Goal: Task Accomplishment & Management: Use online tool/utility

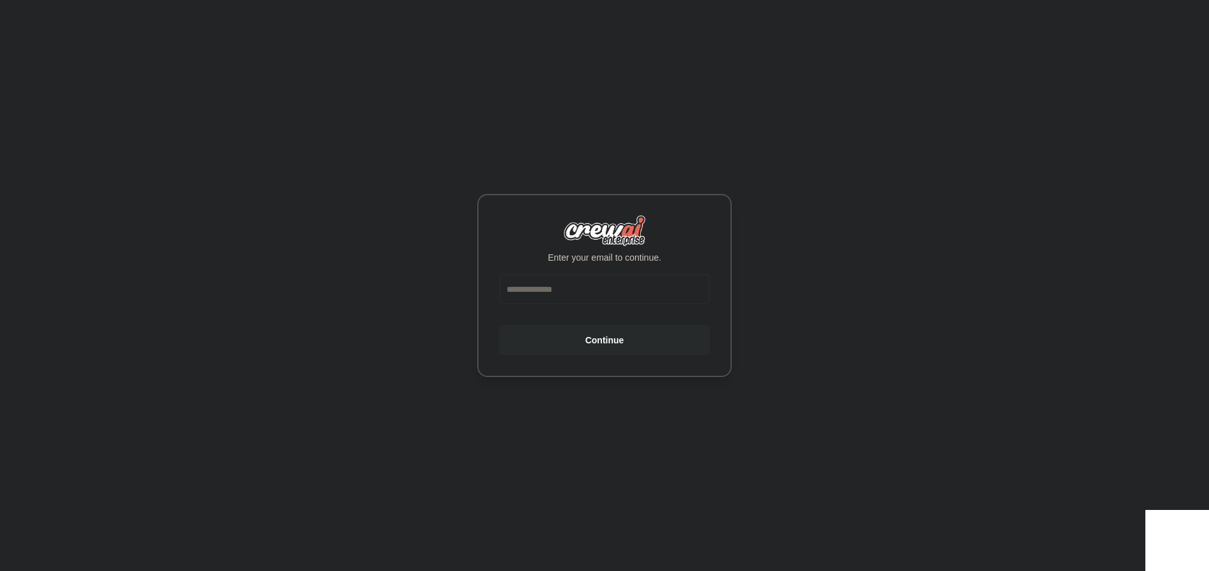
click at [580, 283] on input "email" at bounding box center [604, 289] width 211 height 31
type input "**********"
click at [608, 342] on button "Continue" at bounding box center [604, 340] width 211 height 31
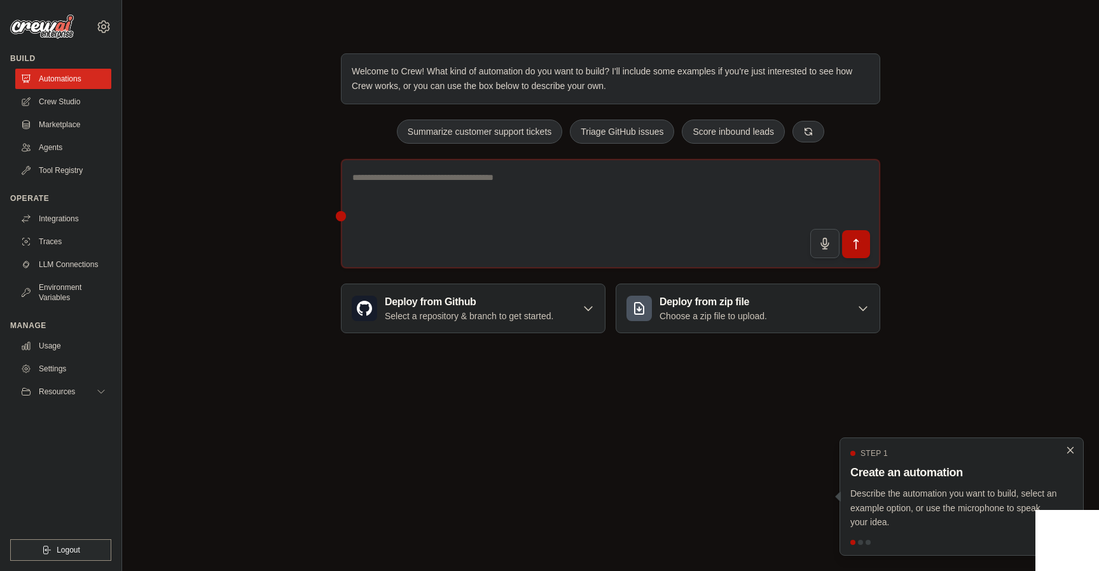
click at [1073, 449] on icon "Close walkthrough" at bounding box center [1070, 450] width 11 height 11
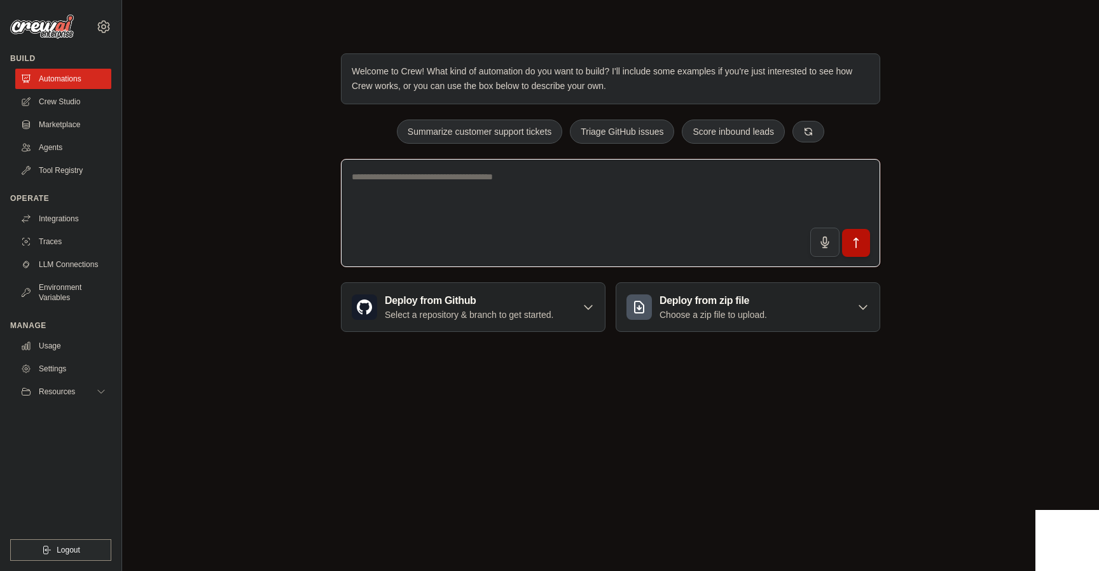
click at [405, 183] on textarea at bounding box center [611, 213] width 540 height 109
paste textarea "**********"
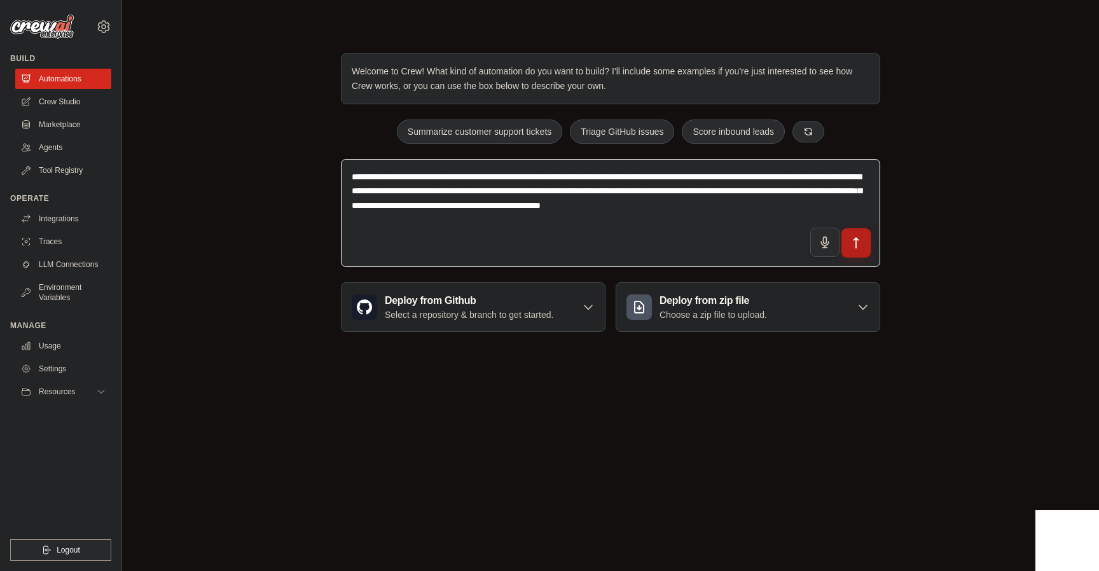
type textarea "**********"
click at [862, 239] on icon "submit" at bounding box center [856, 243] width 13 height 13
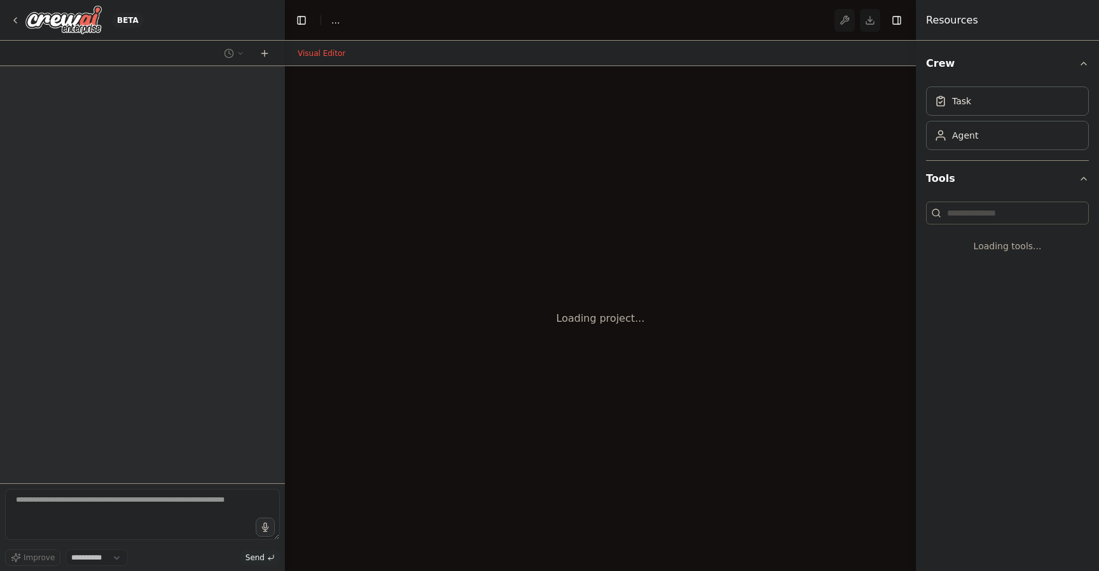
select select "****"
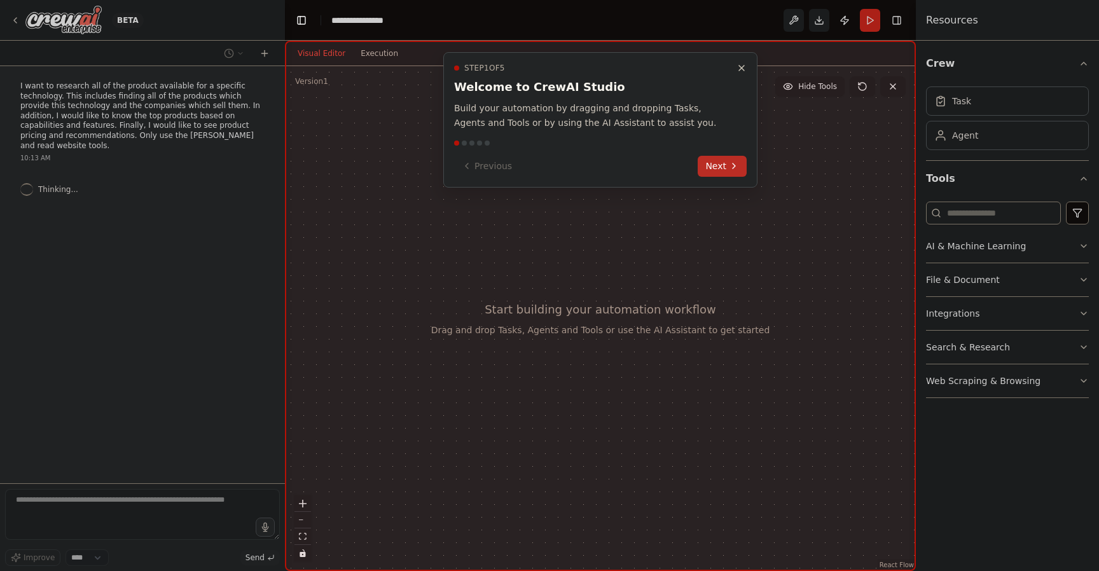
click at [722, 165] on button "Next" at bounding box center [722, 166] width 49 height 21
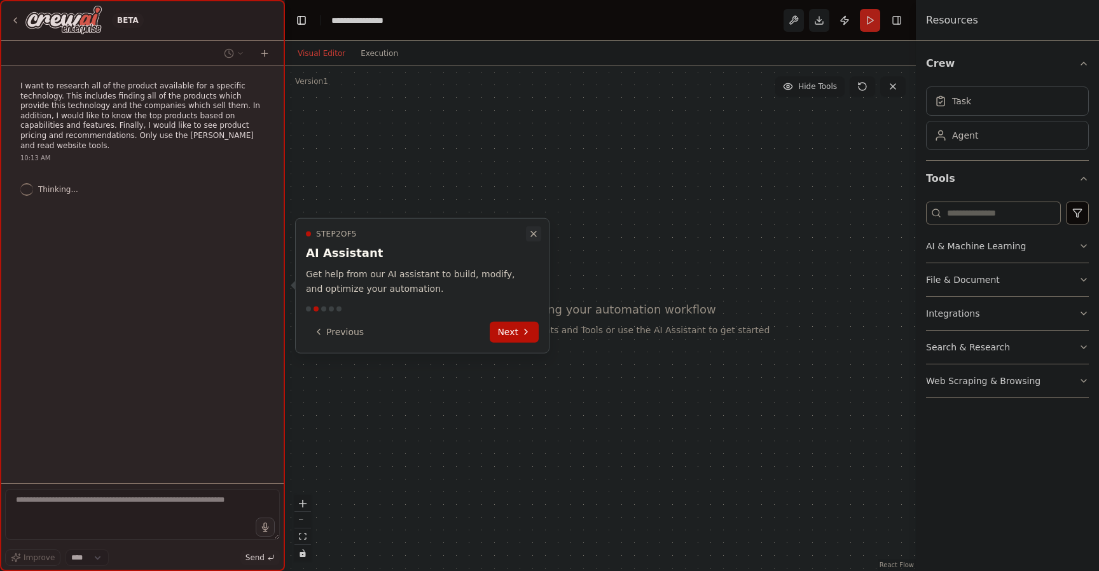
click at [531, 232] on icon "Close walkthrough" at bounding box center [534, 234] width 10 height 10
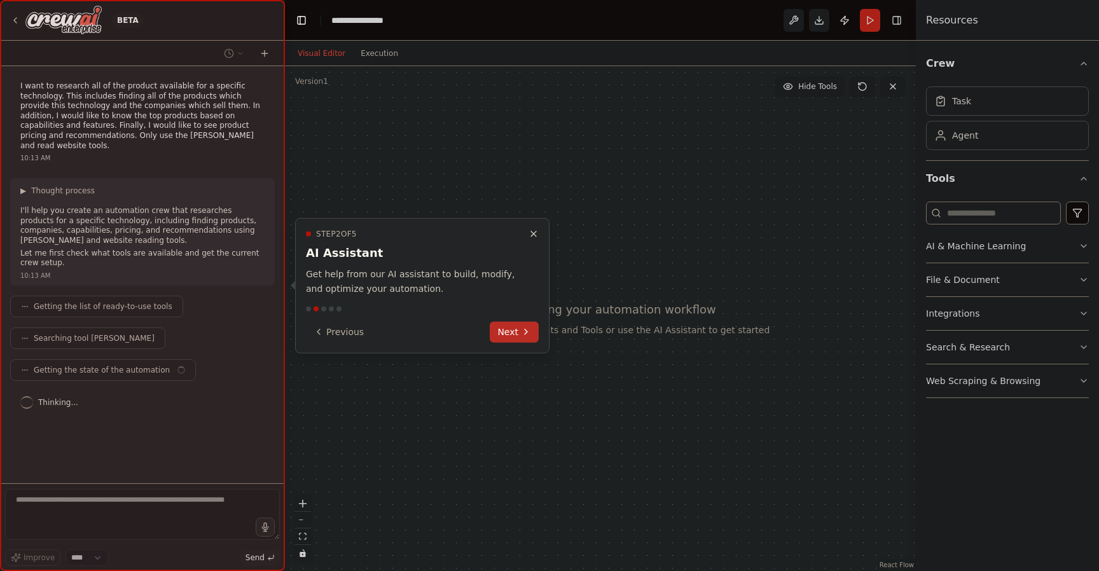
click at [515, 333] on button "Next" at bounding box center [514, 331] width 49 height 21
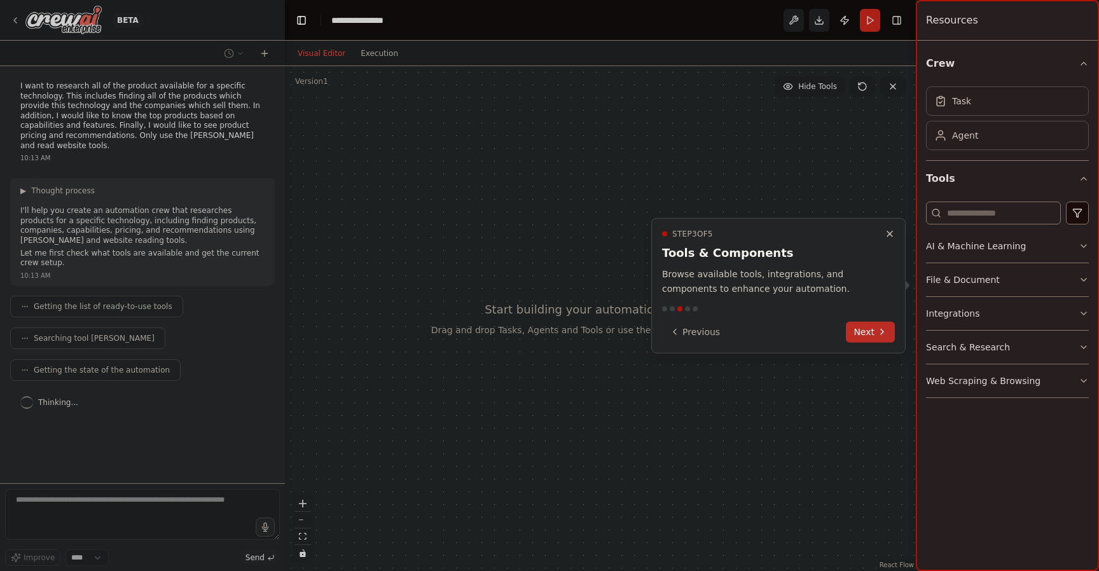
click at [870, 329] on button "Next" at bounding box center [870, 331] width 49 height 21
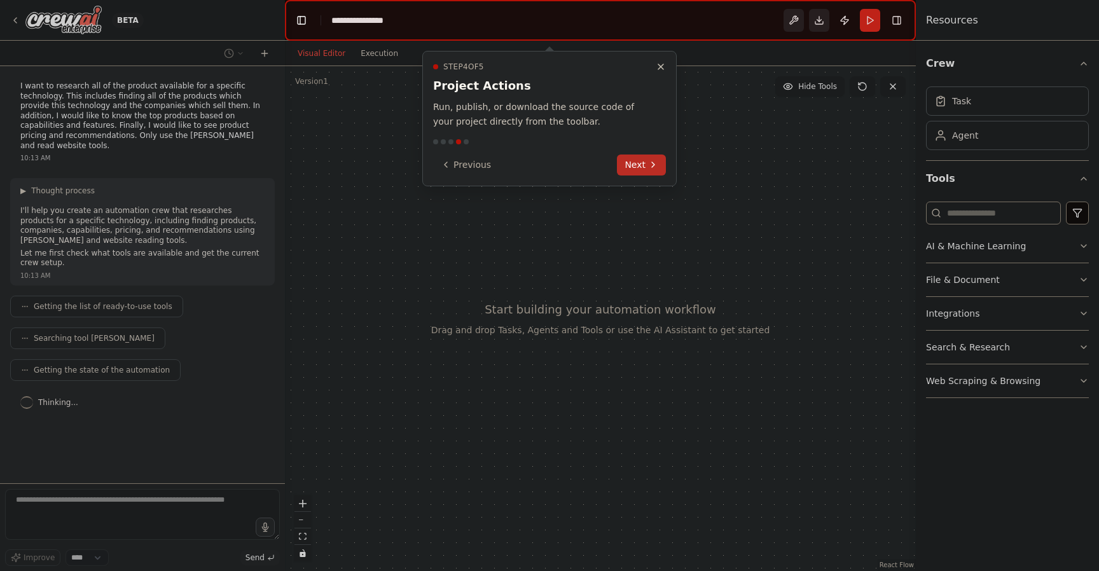
click at [638, 164] on button "Next" at bounding box center [641, 165] width 49 height 21
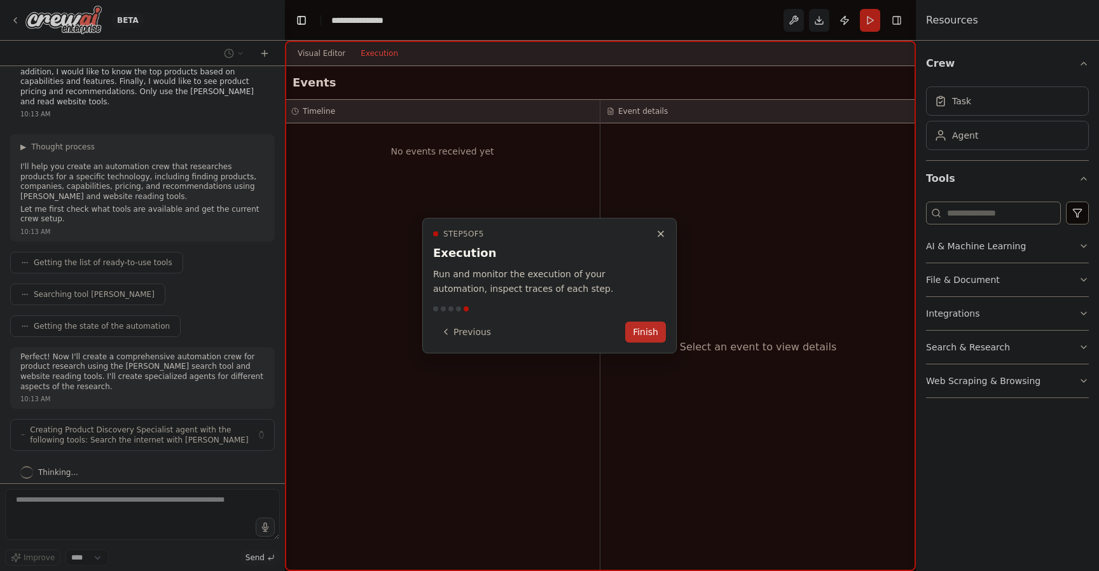
scroll to position [54, 0]
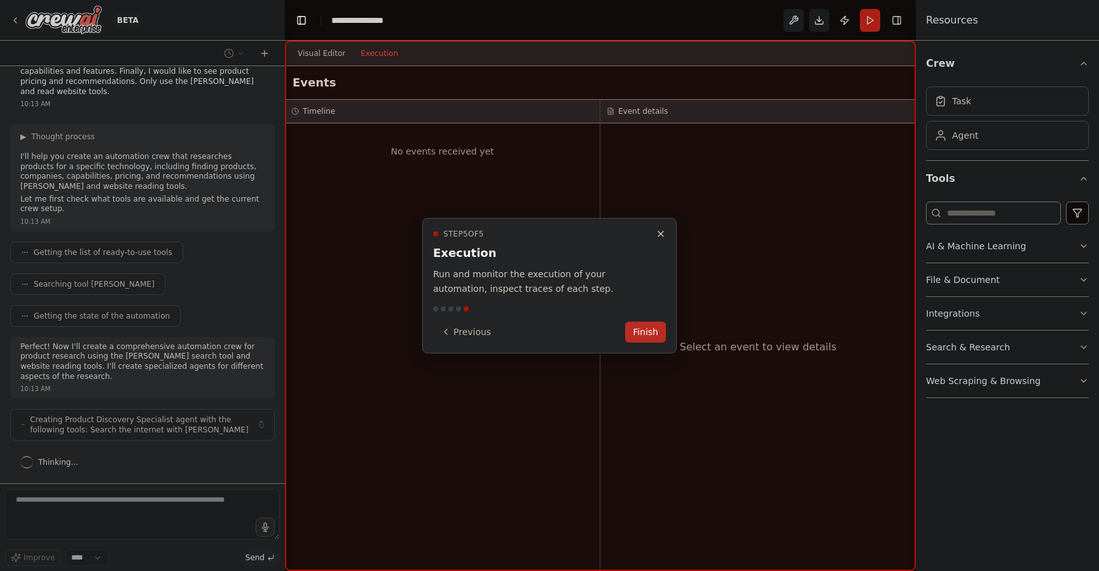
click at [658, 332] on button "Finish" at bounding box center [645, 331] width 41 height 21
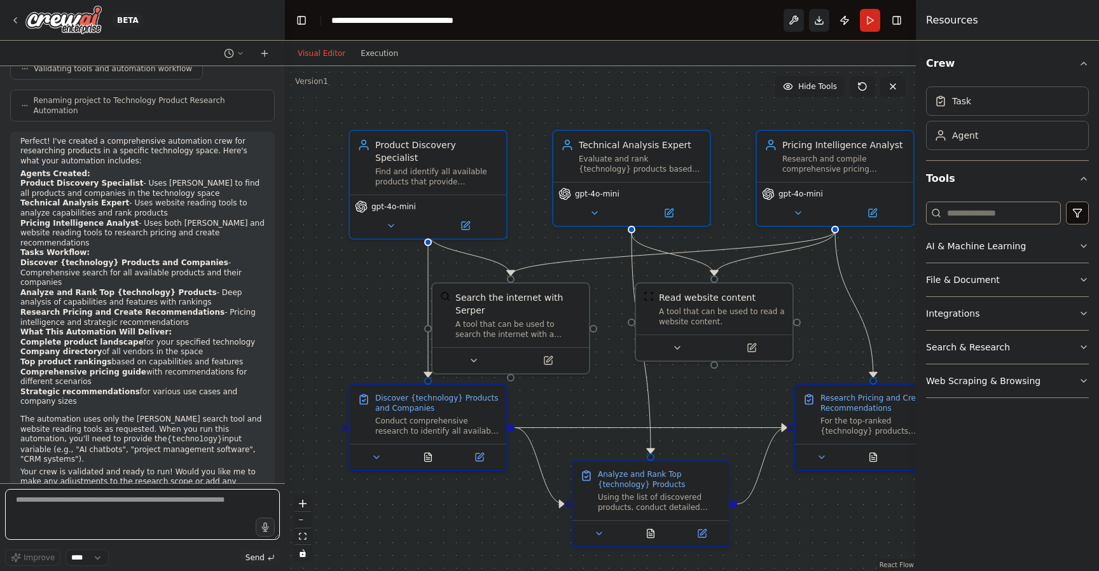
scroll to position [762, 0]
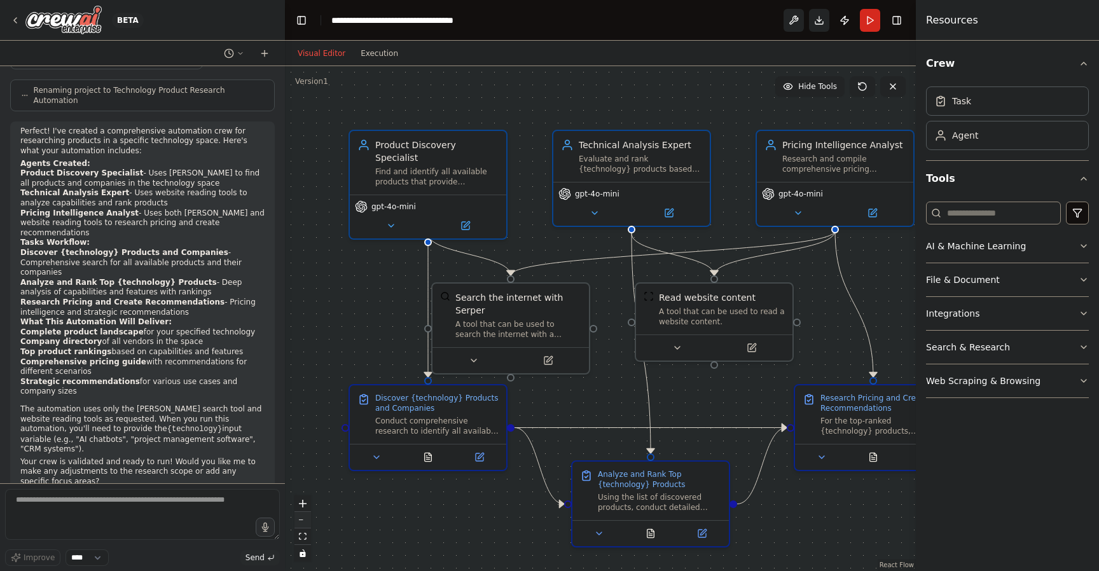
click at [304, 520] on button "zoom out" at bounding box center [303, 520] width 17 height 17
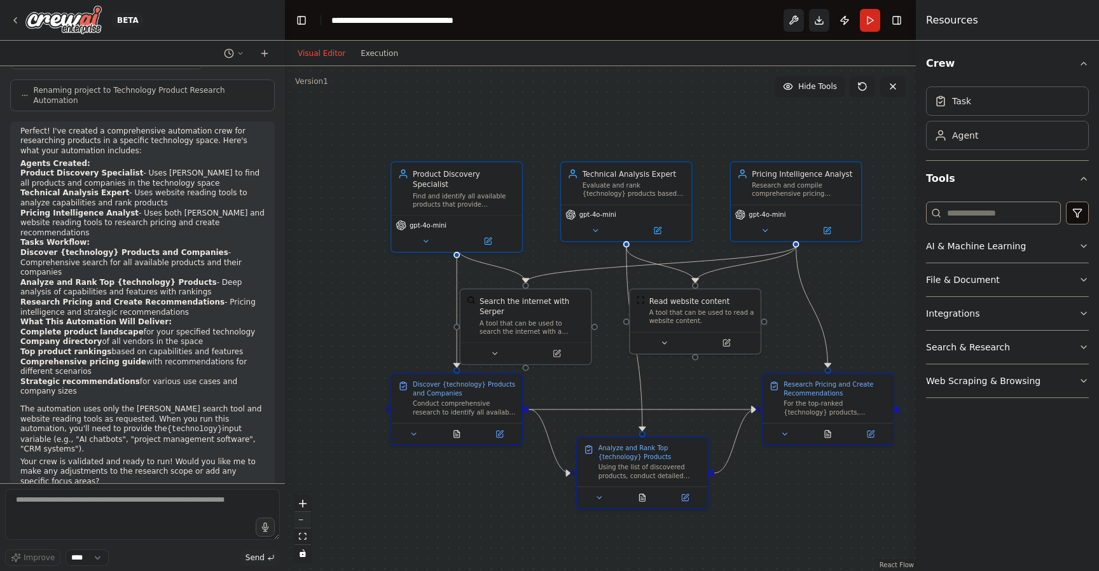
click at [304, 520] on button "zoom out" at bounding box center [303, 520] width 17 height 17
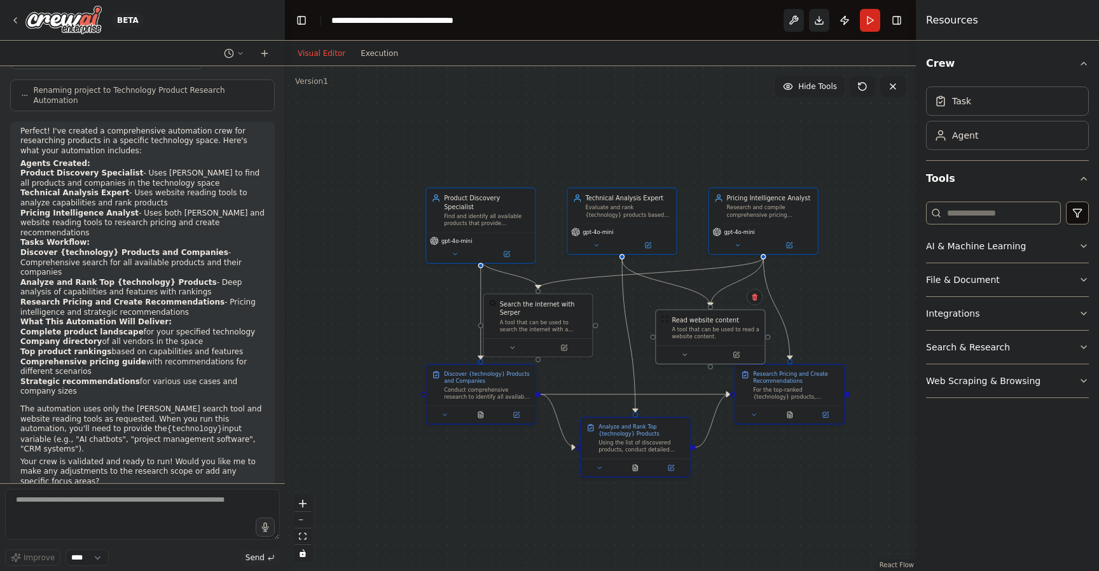
drag, startPoint x: 685, startPoint y: 325, endPoint x: 714, endPoint y: 337, distance: 31.4
click at [714, 337] on div "Read website content A tool that can be used to read a website content." at bounding box center [710, 336] width 111 height 55
drag, startPoint x: 547, startPoint y: 323, endPoint x: 559, endPoint y: 323, distance: 12.7
click at [559, 323] on div "A tool that can be used to search the internet with a search_query. Supports di…" at bounding box center [556, 325] width 87 height 14
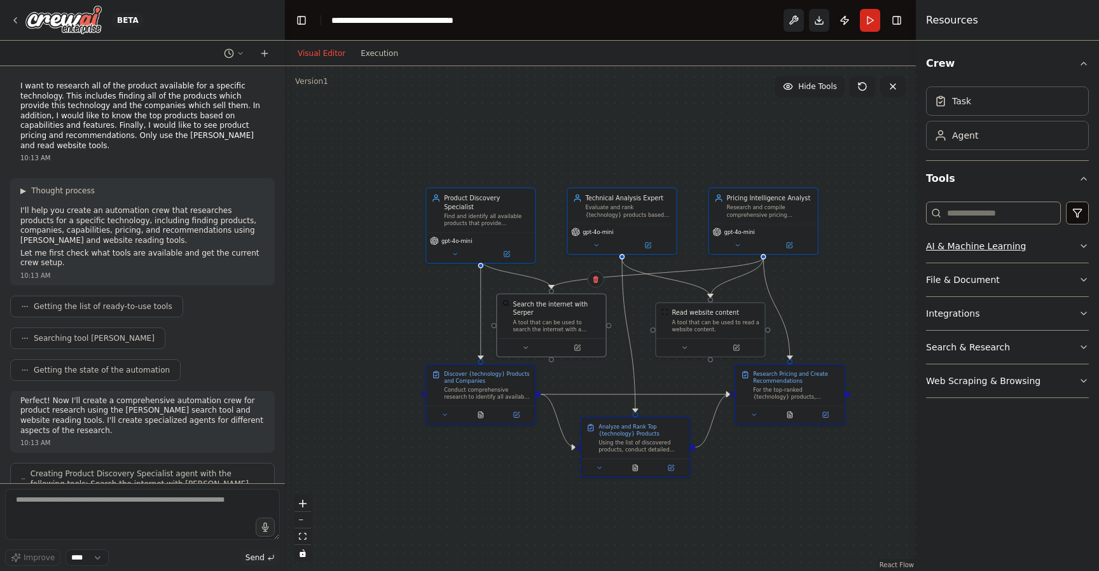
click at [1087, 245] on icon "button" at bounding box center [1084, 246] width 5 height 3
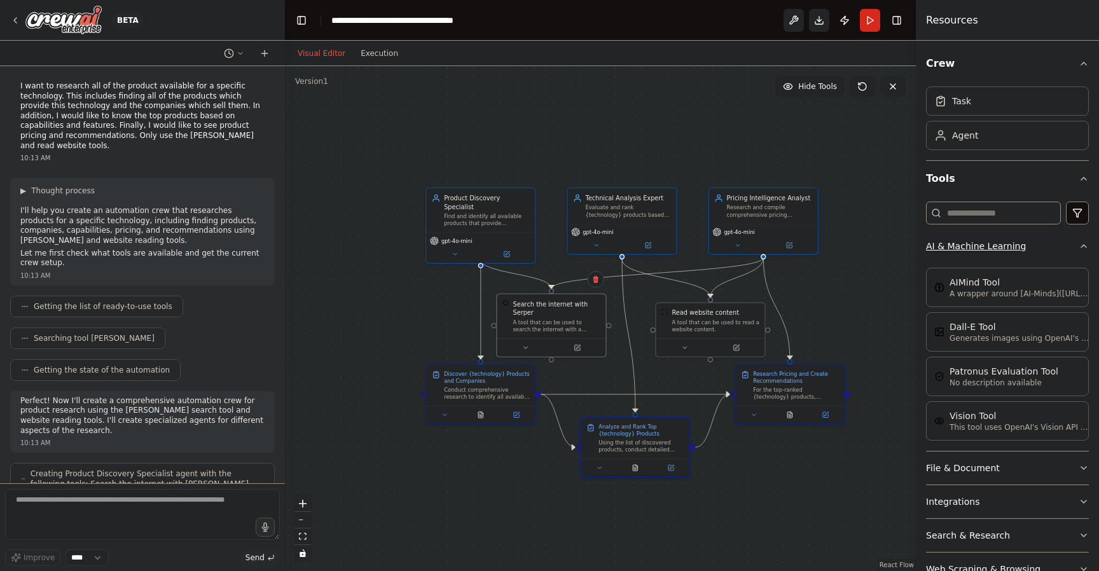
click at [1079, 250] on icon "button" at bounding box center [1084, 246] width 10 height 10
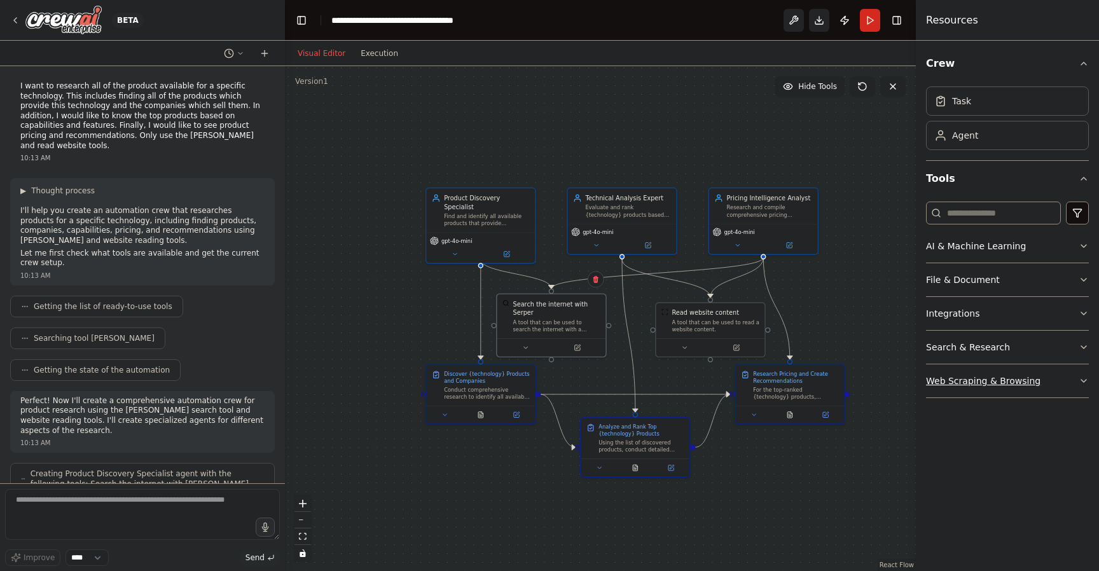
click at [1082, 378] on icon "button" at bounding box center [1084, 381] width 10 height 10
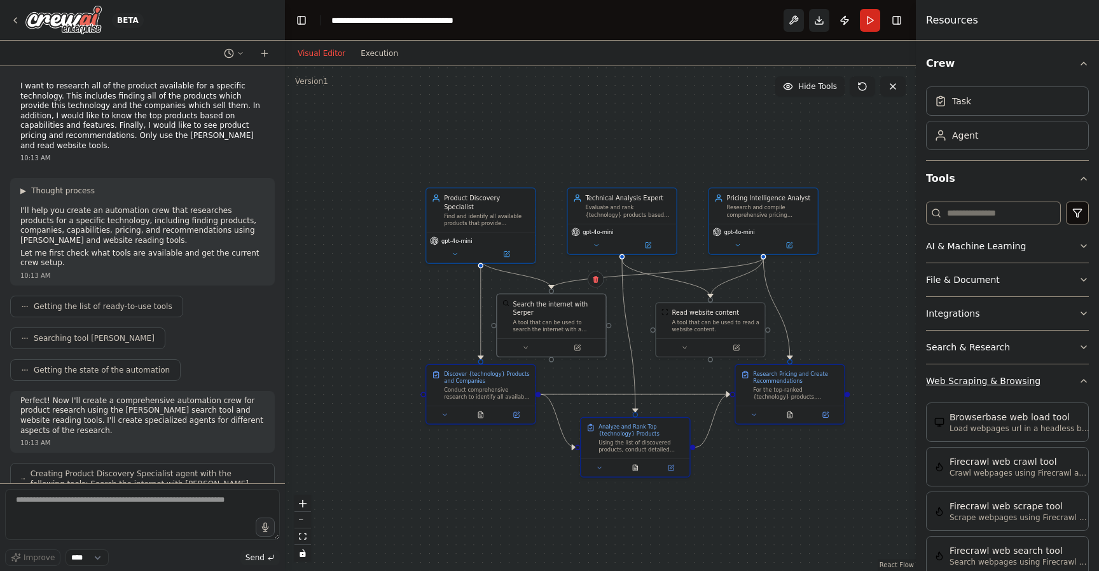
click at [1079, 379] on icon "button" at bounding box center [1084, 381] width 10 height 10
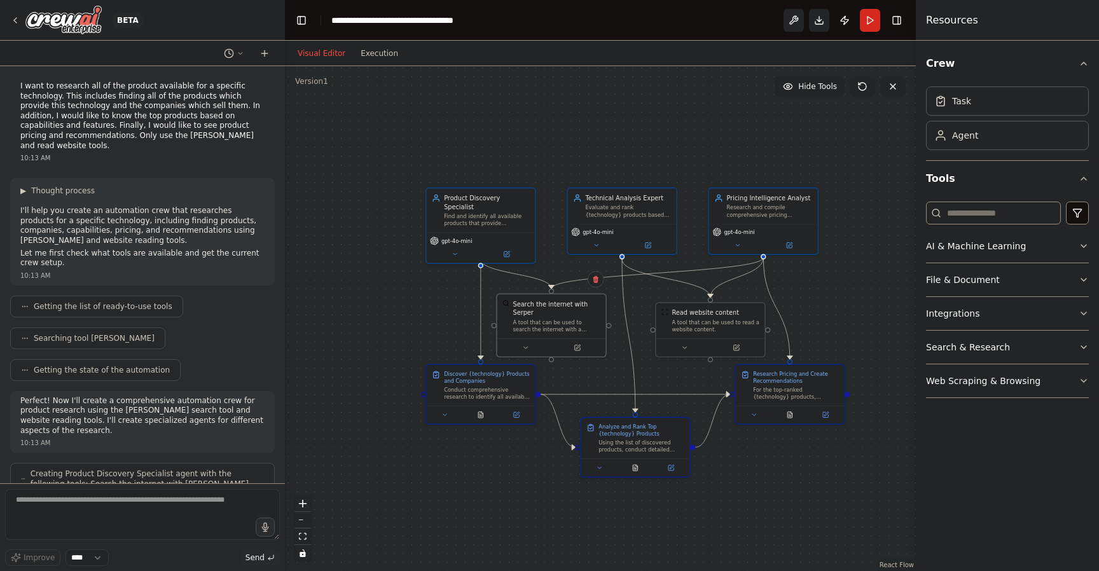
click at [604, 122] on div ".deletable-edge-delete-btn { width: 20px; height: 20px; border: 0px solid #ffff…" at bounding box center [600, 318] width 631 height 505
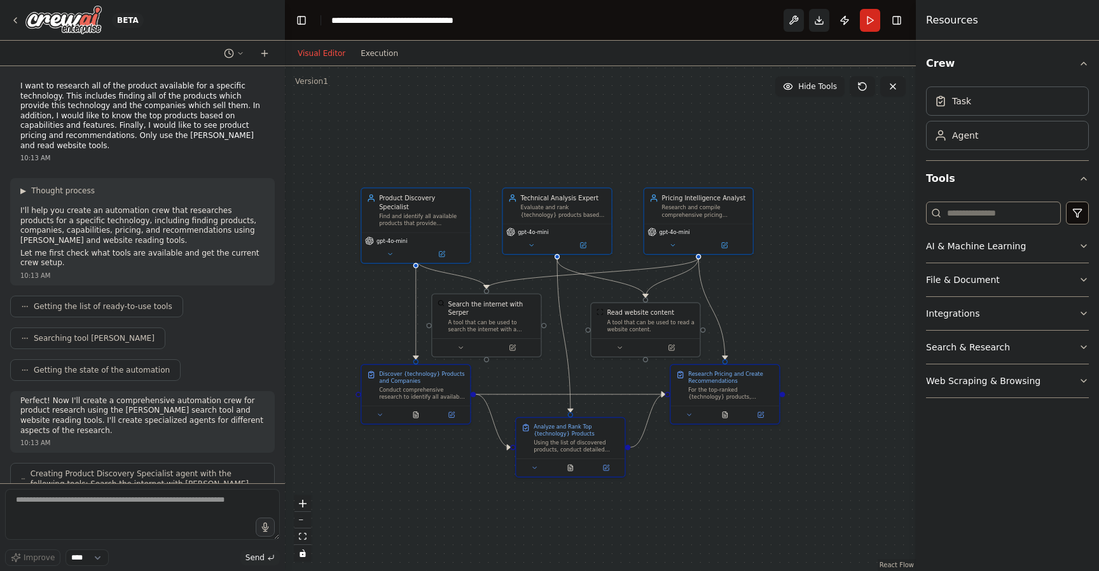
drag, startPoint x: 635, startPoint y: 123, endPoint x: 571, endPoint y: 123, distance: 64.3
click at [571, 123] on div ".deletable-edge-delete-btn { width: 20px; height: 20px; border: 0px solid #ffff…" at bounding box center [600, 318] width 631 height 505
click at [372, 50] on button "Execution" at bounding box center [379, 53] width 53 height 15
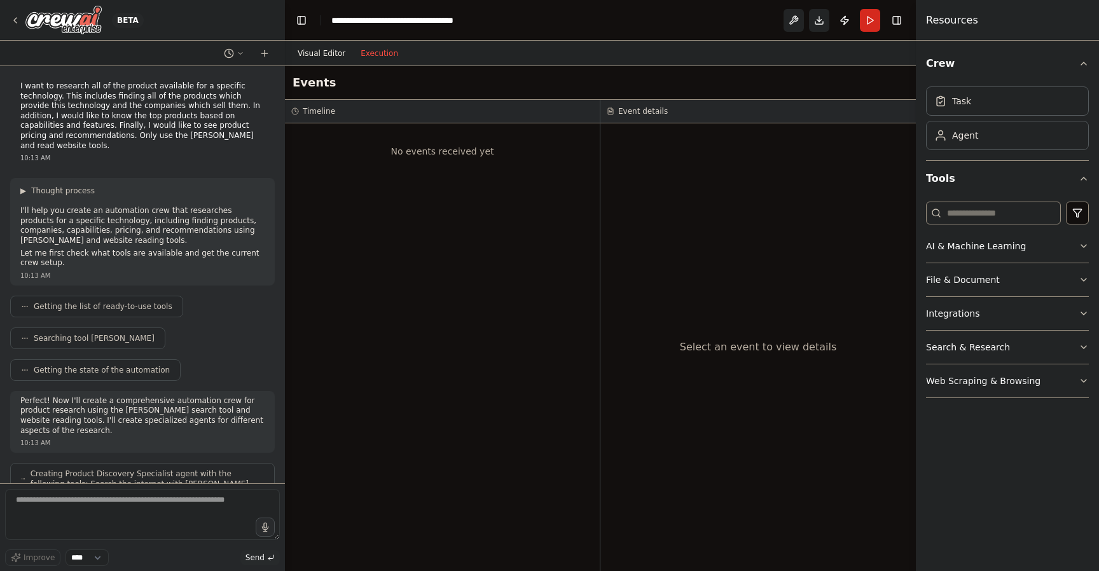
click at [309, 49] on button "Visual Editor" at bounding box center [321, 53] width 63 height 15
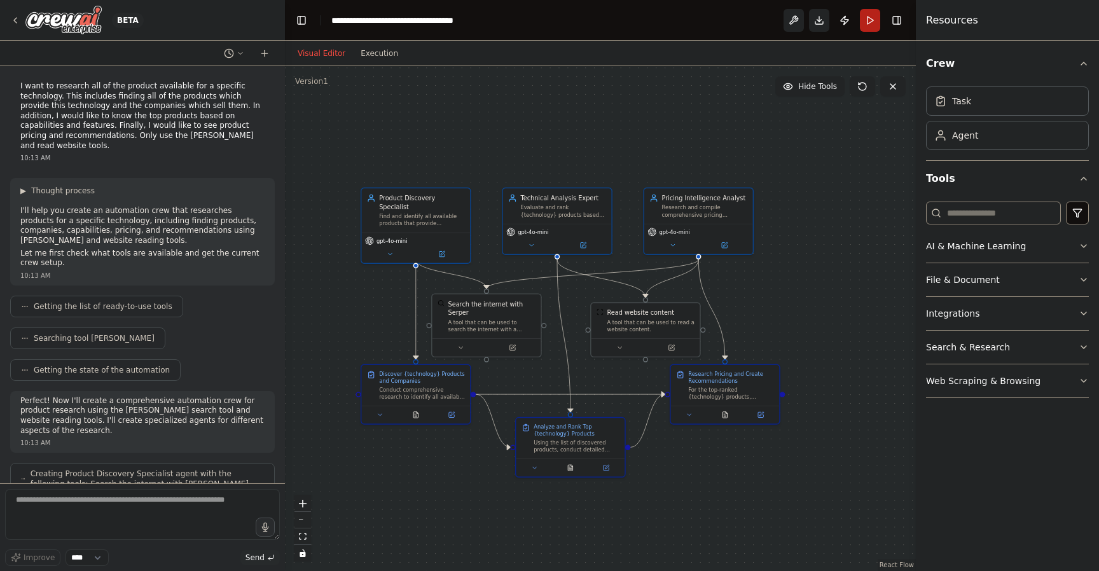
click at [869, 24] on button "Run" at bounding box center [870, 20] width 20 height 23
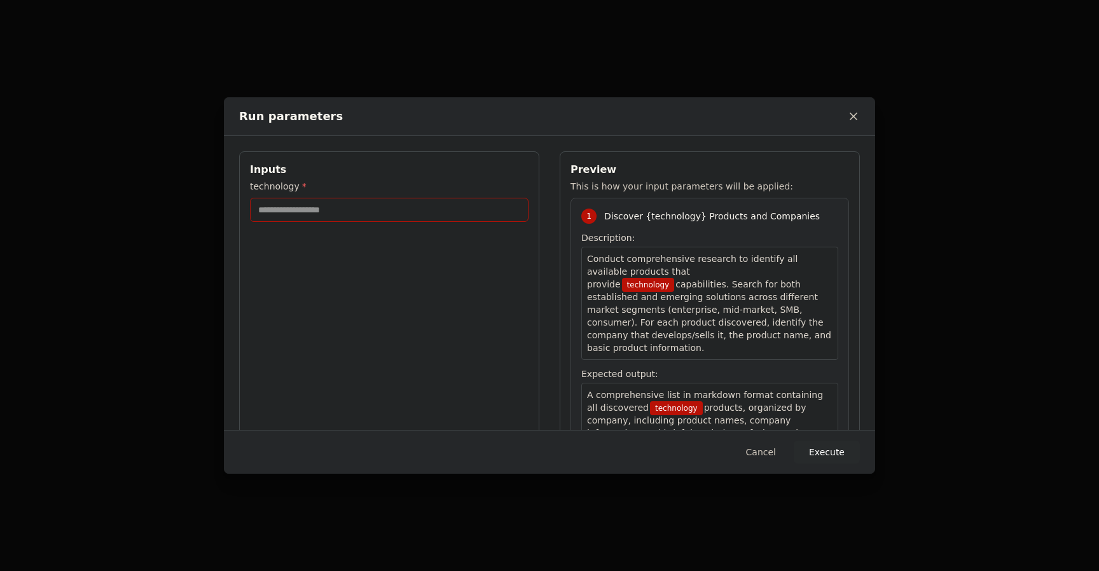
click at [297, 209] on input "technology *" at bounding box center [389, 210] width 279 height 24
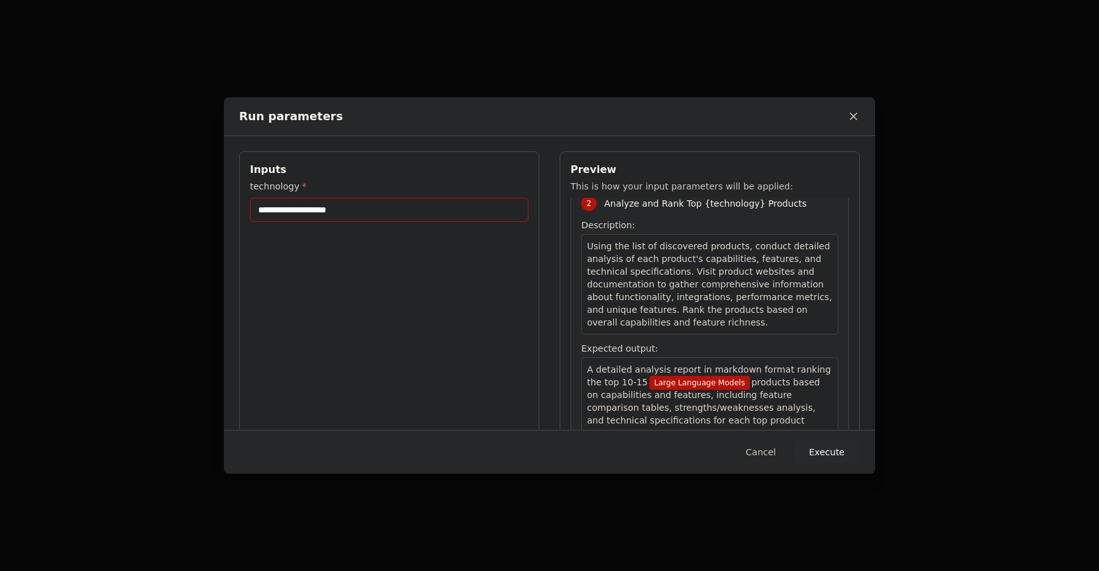
scroll to position [576, 0]
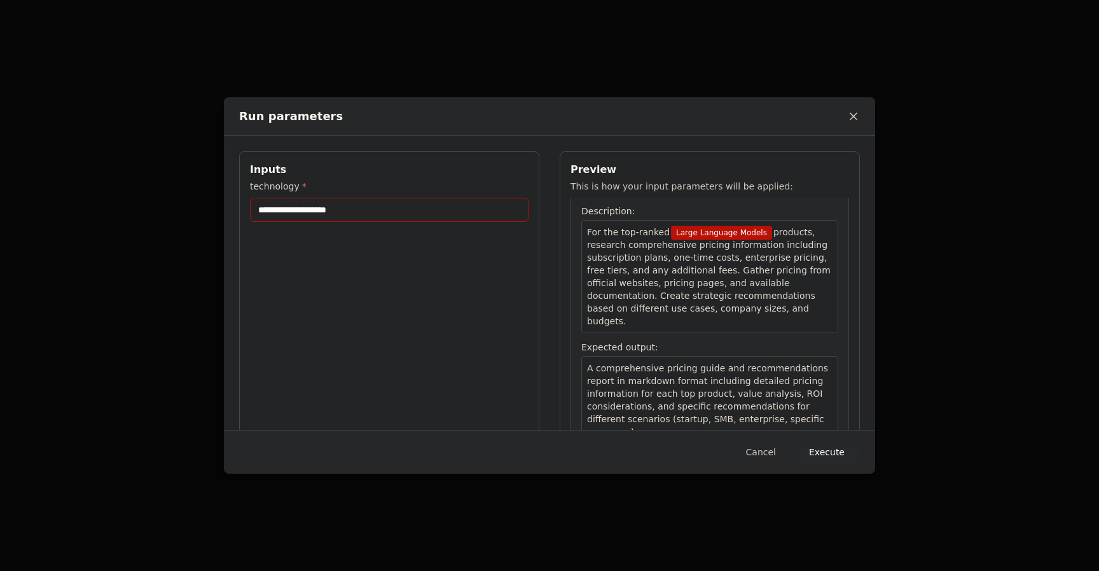
type input "**********"
click at [828, 454] on button "Execute" at bounding box center [827, 452] width 66 height 23
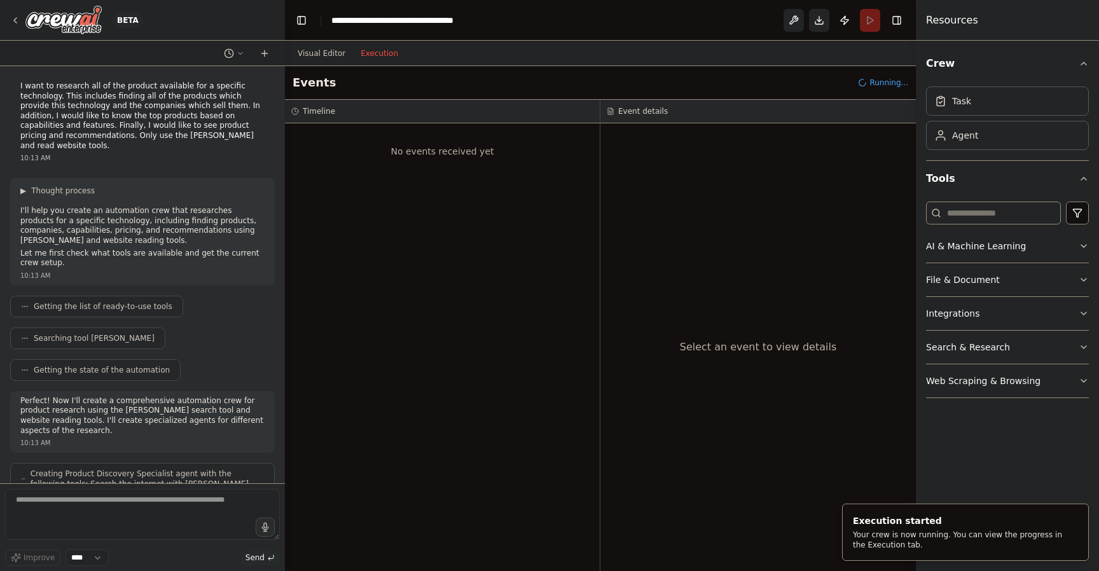
click at [384, 52] on button "Execution" at bounding box center [379, 53] width 53 height 15
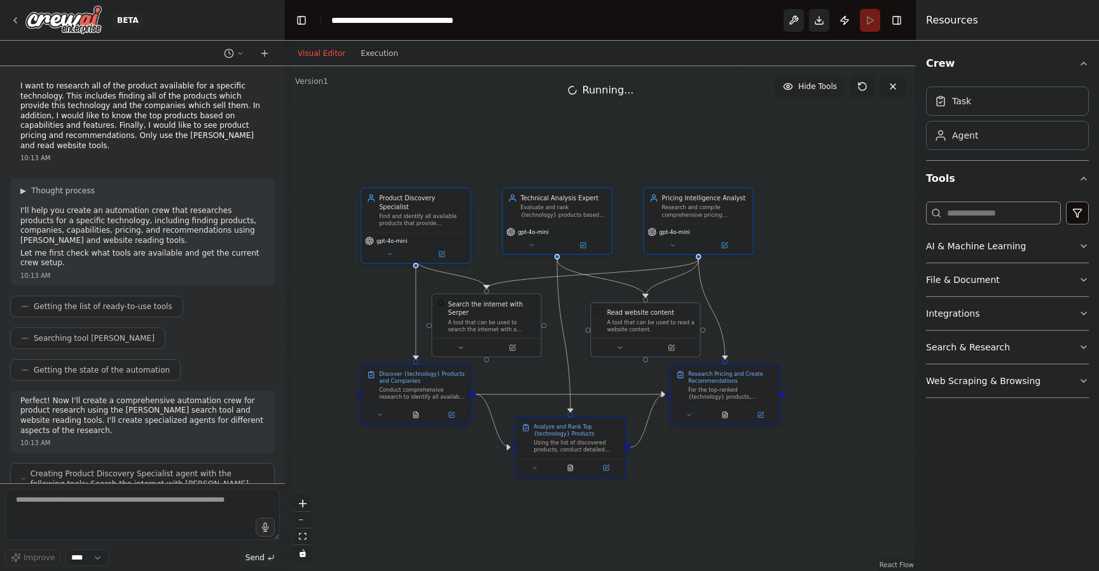
click at [319, 49] on button "Visual Editor" at bounding box center [321, 53] width 63 height 15
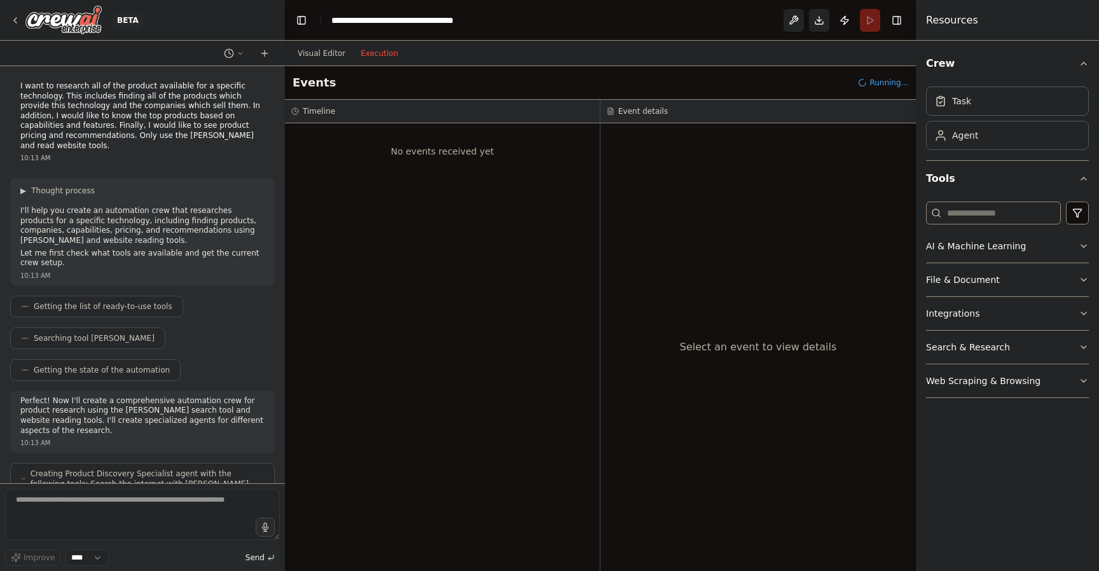
click at [384, 53] on button "Execution" at bounding box center [379, 53] width 53 height 15
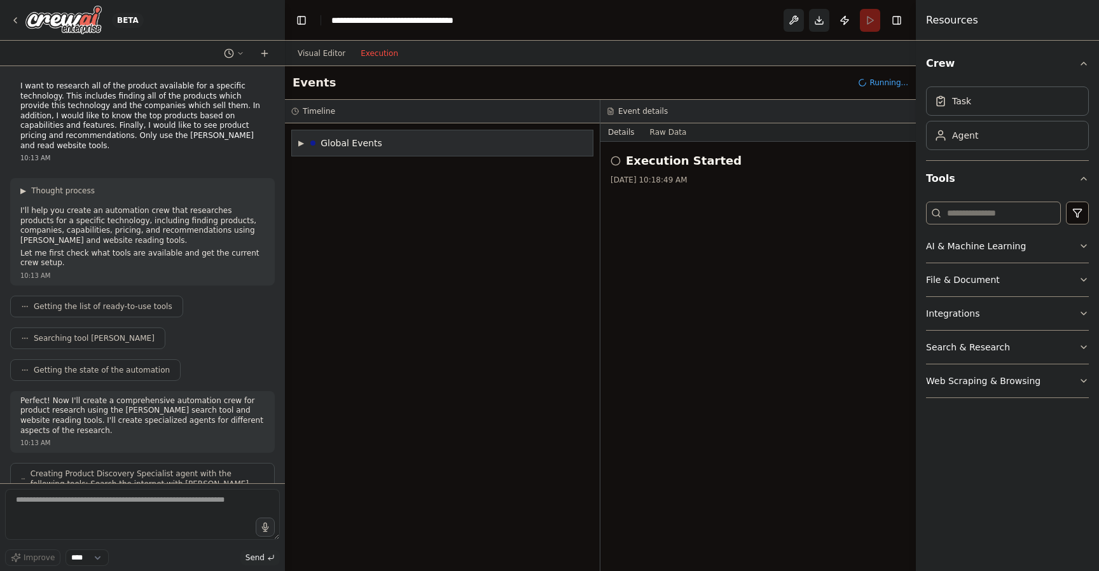
click at [300, 143] on span "▶" at bounding box center [301, 143] width 6 height 10
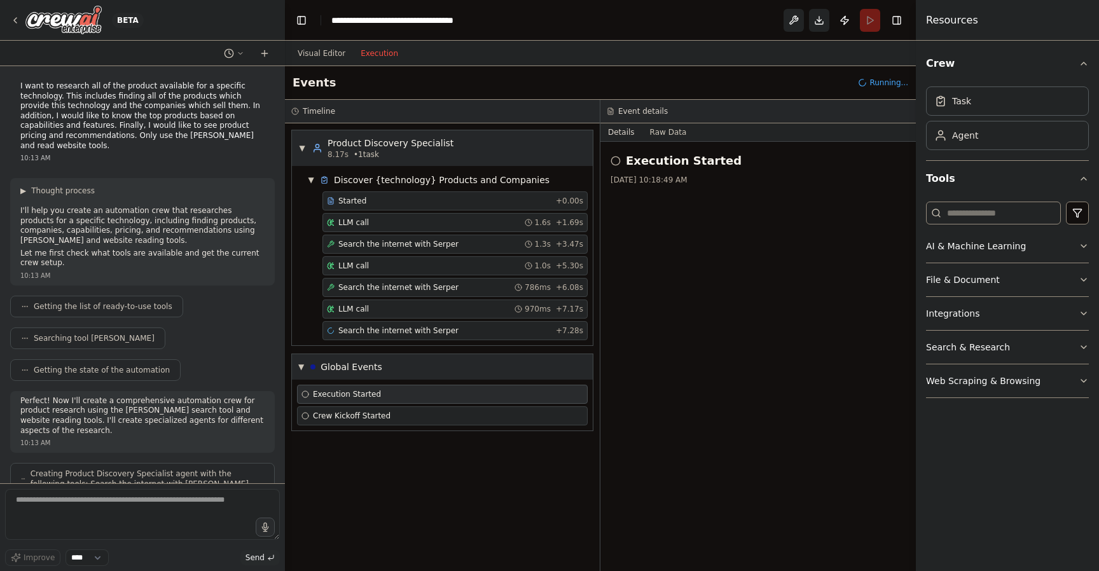
click at [198, 13] on div "BETA" at bounding box center [142, 20] width 285 height 41
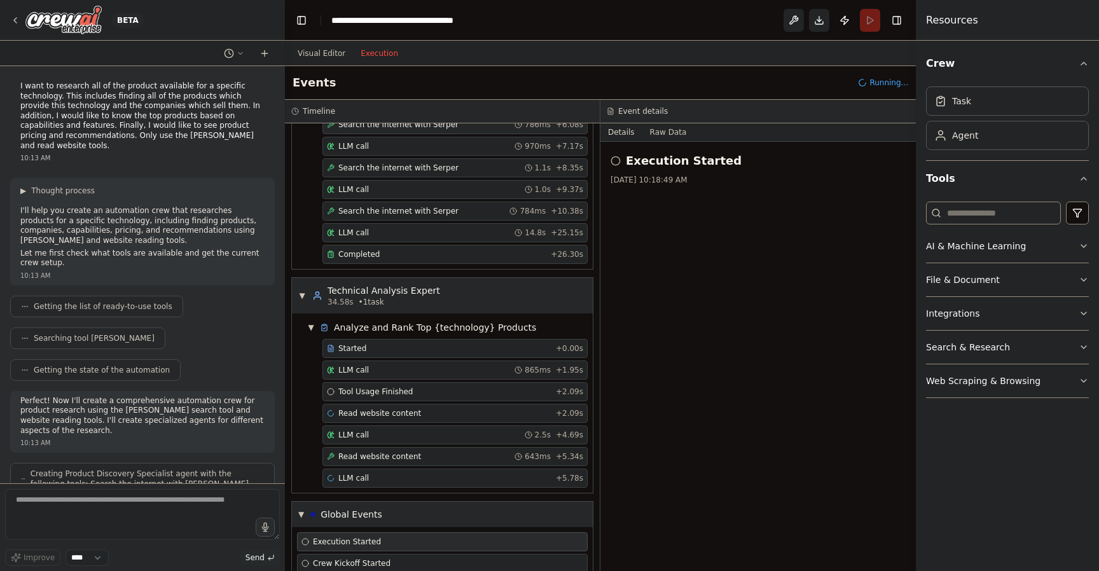
scroll to position [197, 0]
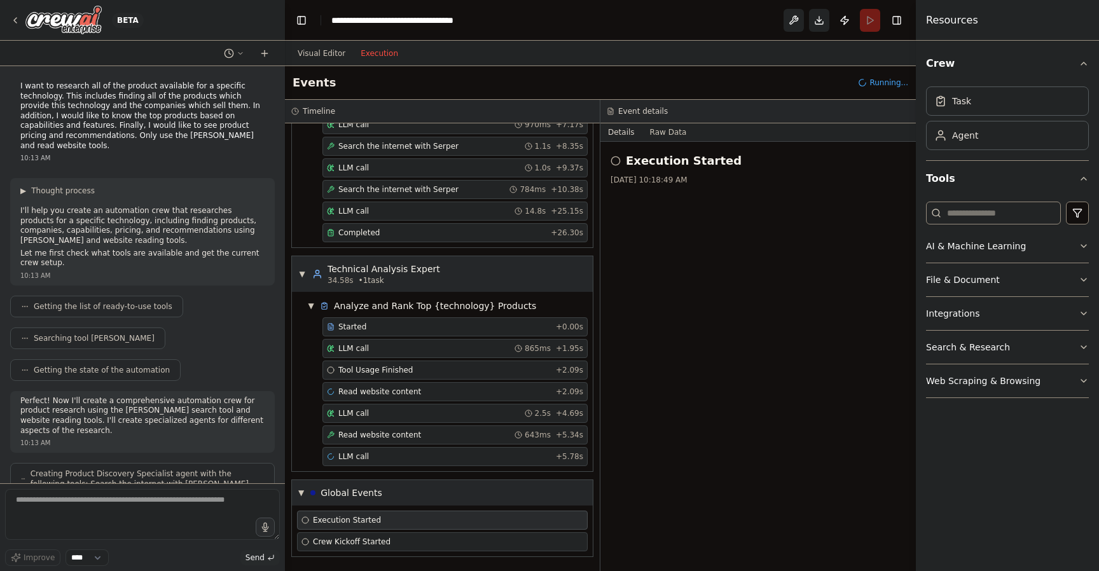
click at [318, 62] on div "Visual Editor Execution" at bounding box center [348, 53] width 116 height 25
click at [319, 56] on button "Visual Editor" at bounding box center [321, 53] width 63 height 15
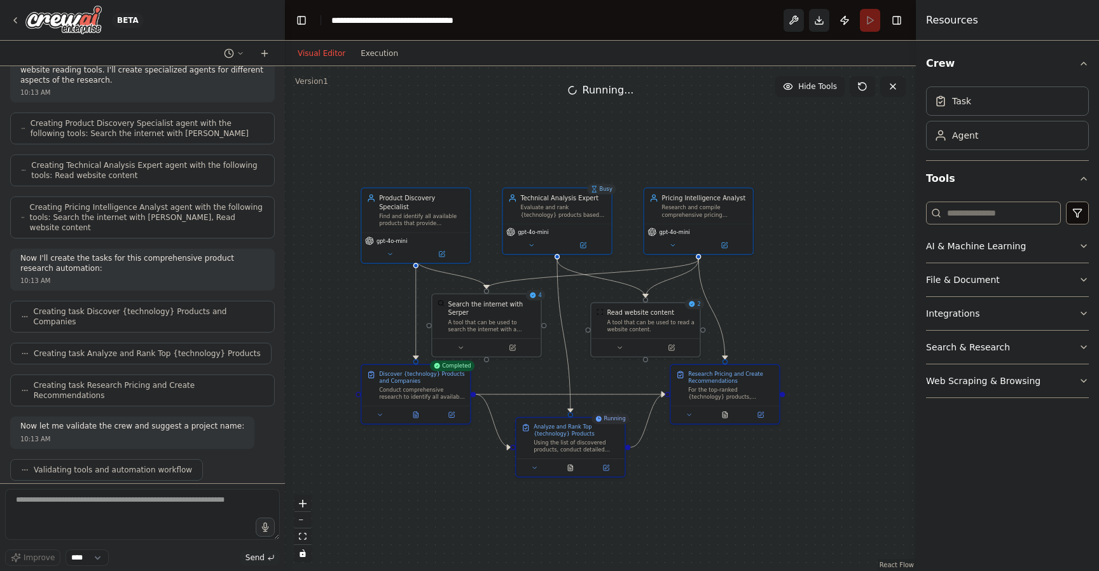
scroll to position [762, 0]
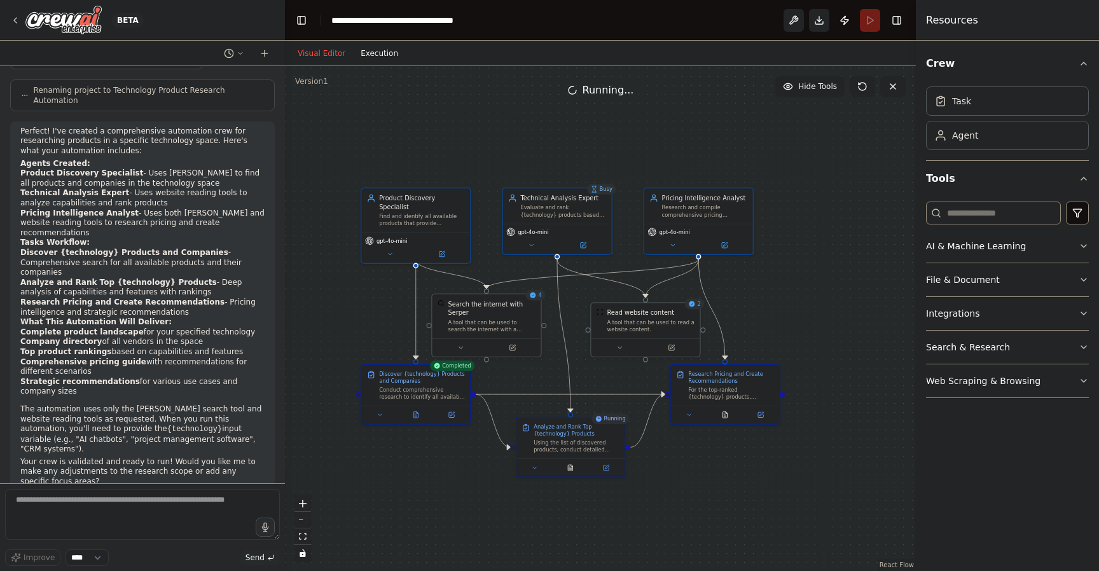
click at [370, 50] on button "Execution" at bounding box center [379, 53] width 53 height 15
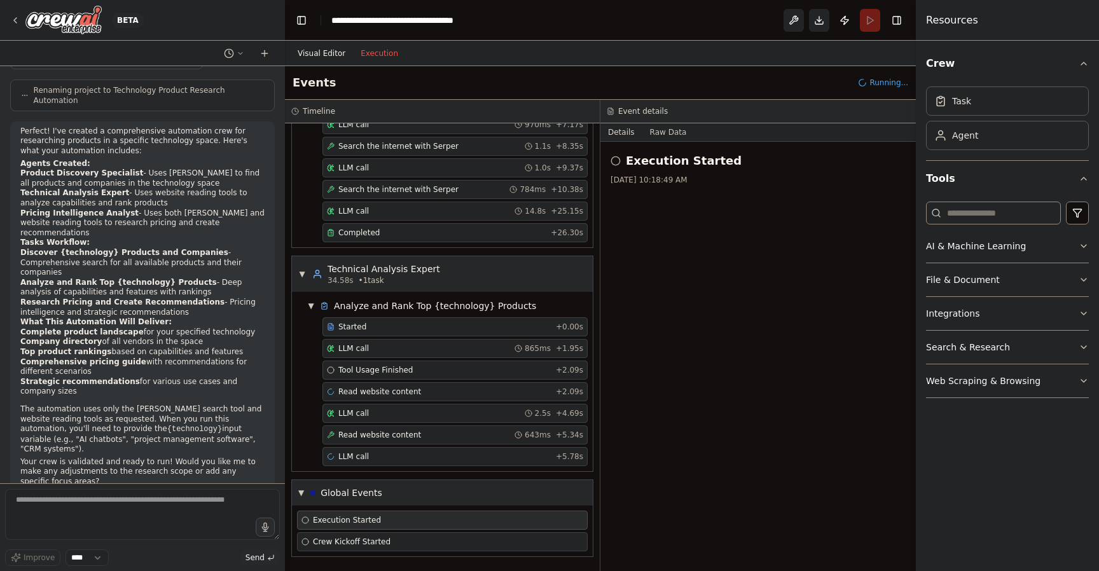
click at [324, 52] on button "Visual Editor" at bounding box center [321, 53] width 63 height 15
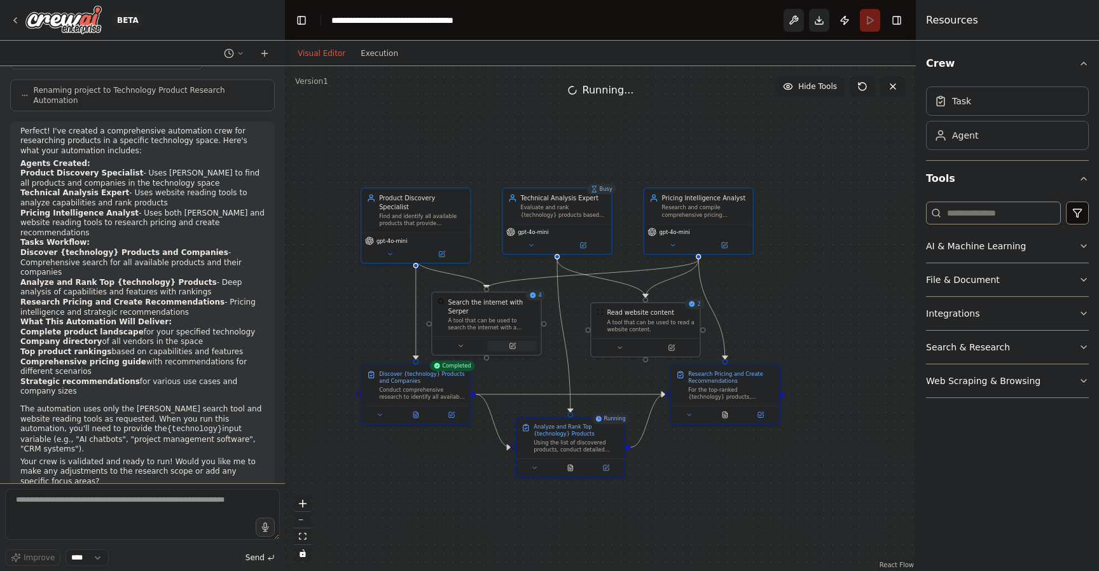
click at [513, 347] on icon at bounding box center [512, 346] width 5 height 5
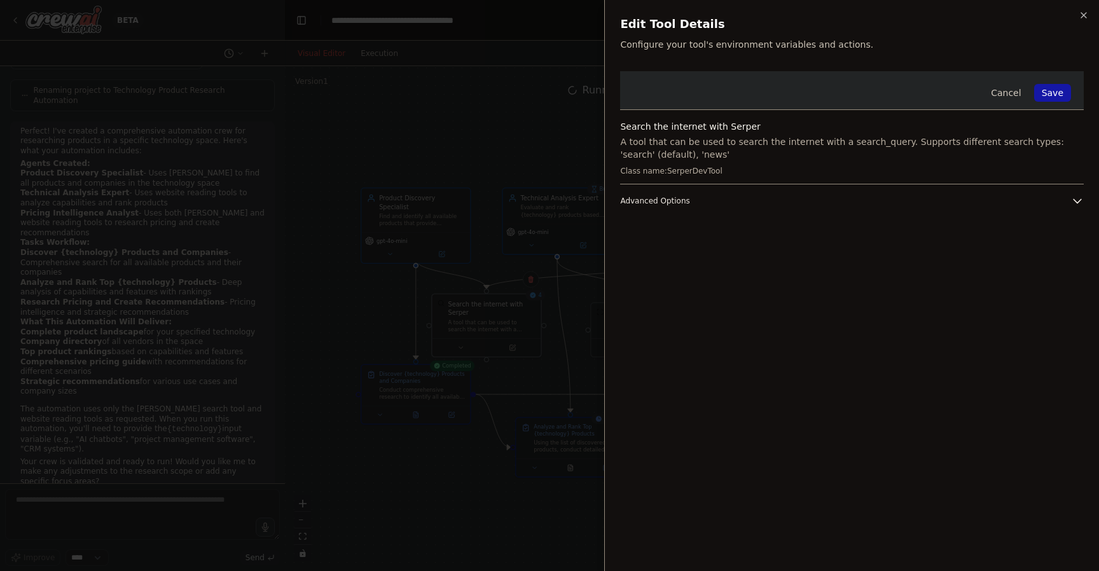
click at [1073, 200] on icon "button" at bounding box center [1077, 201] width 13 height 13
click at [737, 356] on div "Cancel Save Search the internet with Serper A tool that can be used to search t…" at bounding box center [852, 313] width 464 height 485
click at [503, 141] on div at bounding box center [549, 285] width 1099 height 571
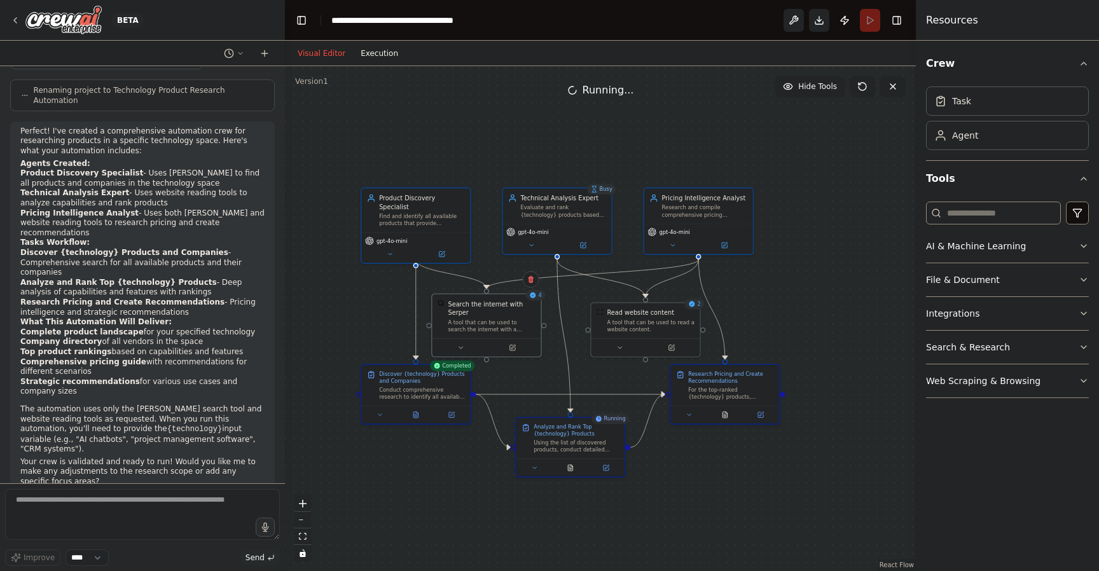
click at [383, 56] on button "Execution" at bounding box center [379, 53] width 53 height 15
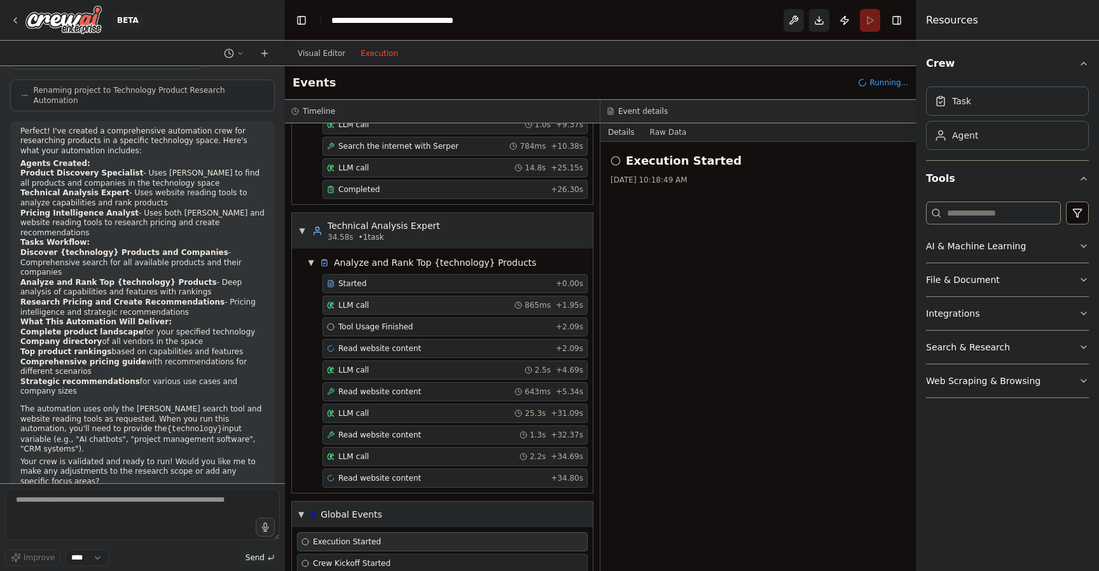
scroll to position [0, 0]
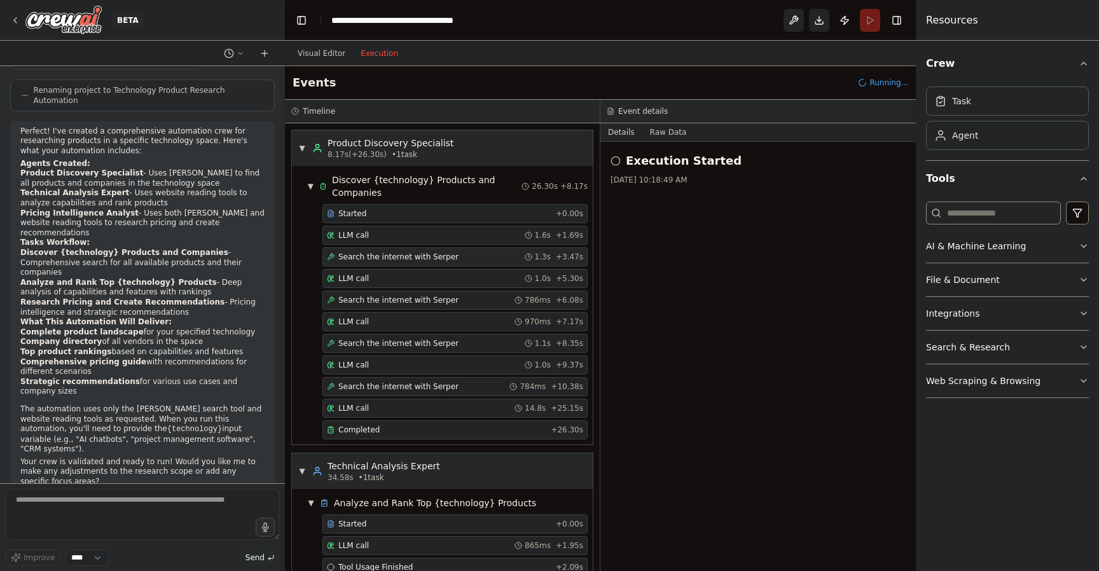
click at [482, 253] on div "Search the internet with Serper 1.3s + 3.47s" at bounding box center [455, 257] width 256 height 10
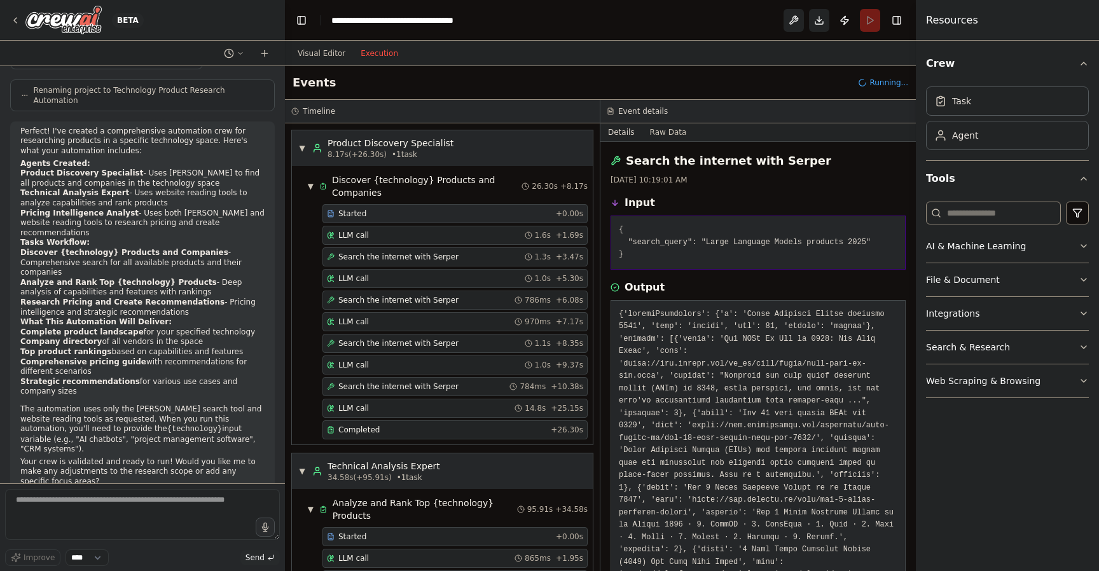
click at [386, 214] on div "Started" at bounding box center [439, 214] width 224 height 10
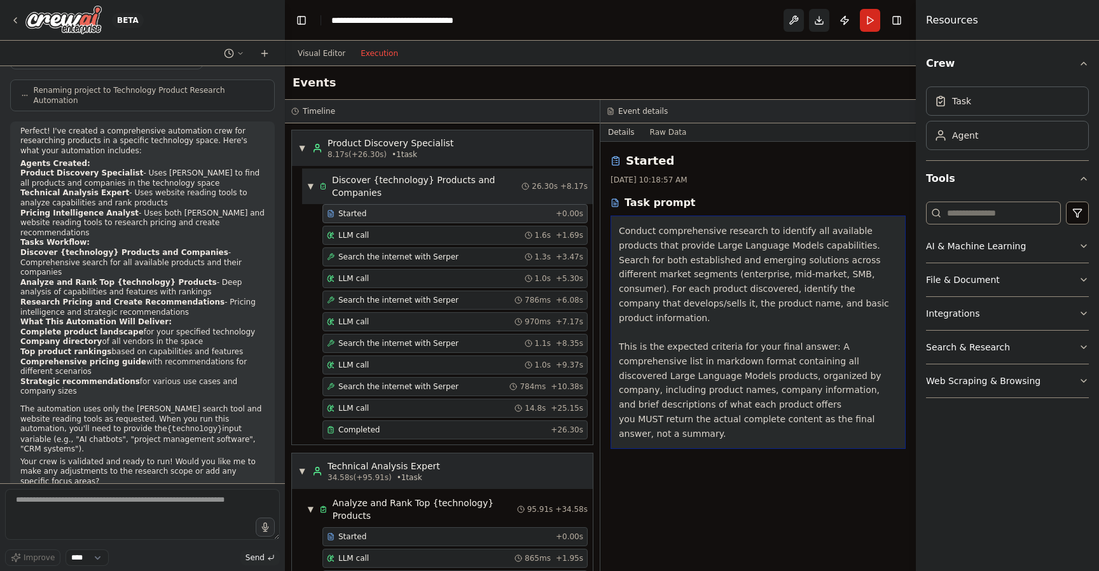
click at [308, 188] on span "▼" at bounding box center [310, 186] width 7 height 10
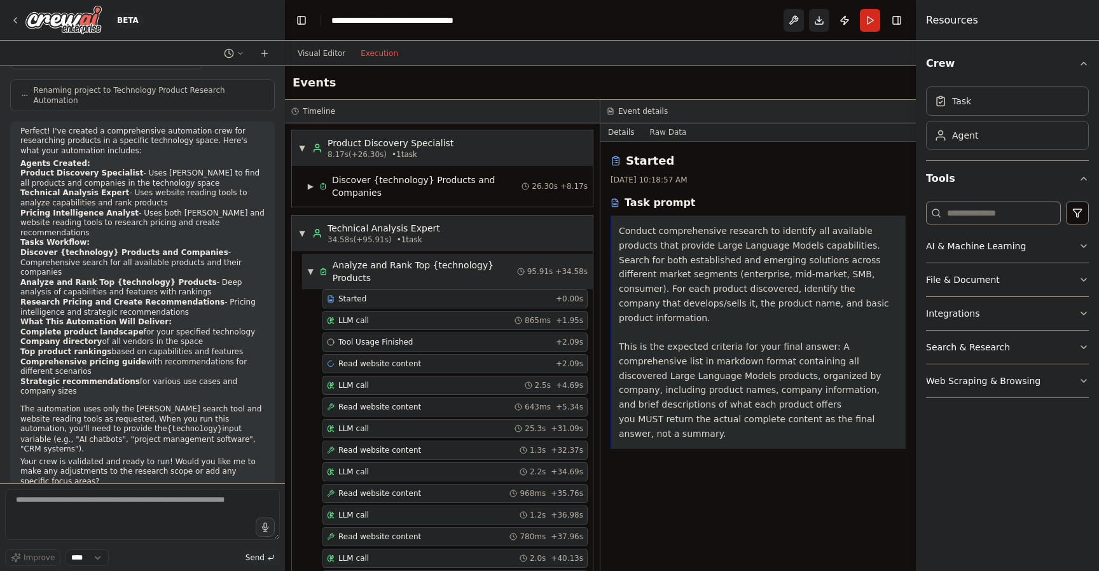
click at [309, 273] on span "▼" at bounding box center [310, 272] width 7 height 10
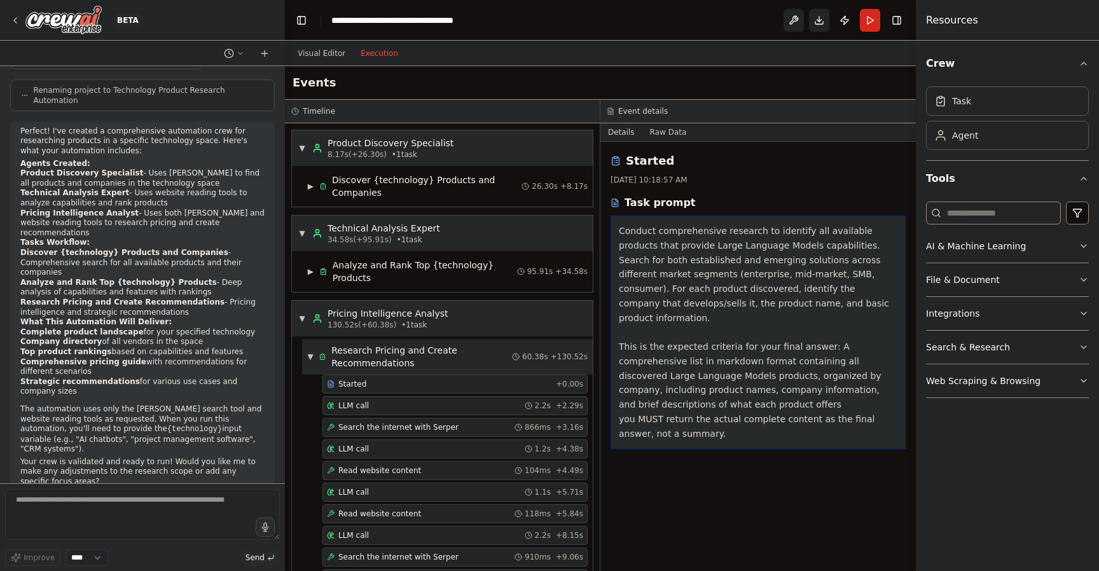
click at [312, 354] on span "▼" at bounding box center [310, 357] width 6 height 10
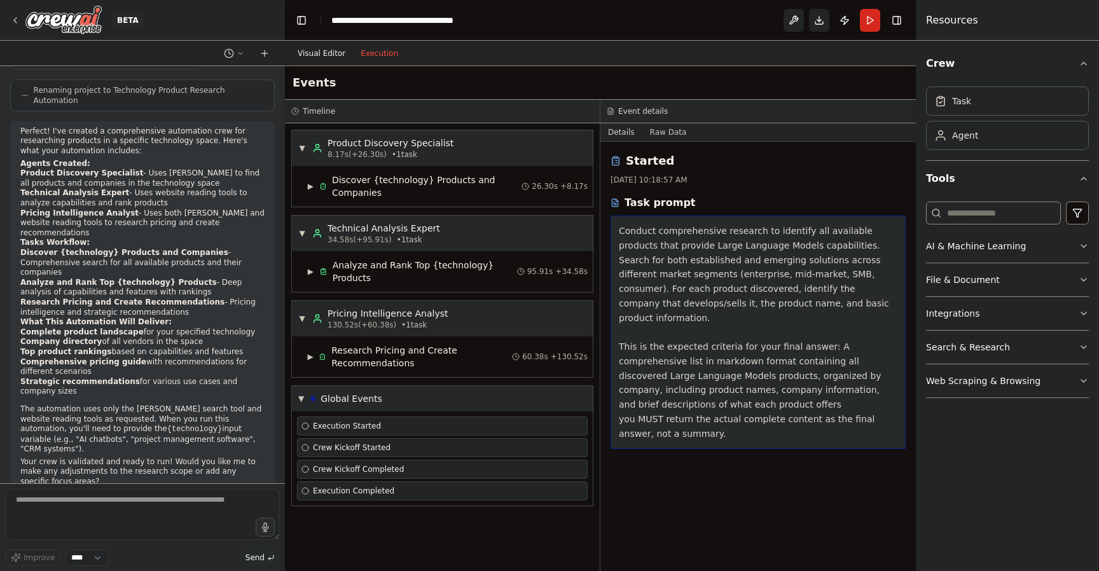
click at [314, 56] on button "Visual Editor" at bounding box center [321, 53] width 63 height 15
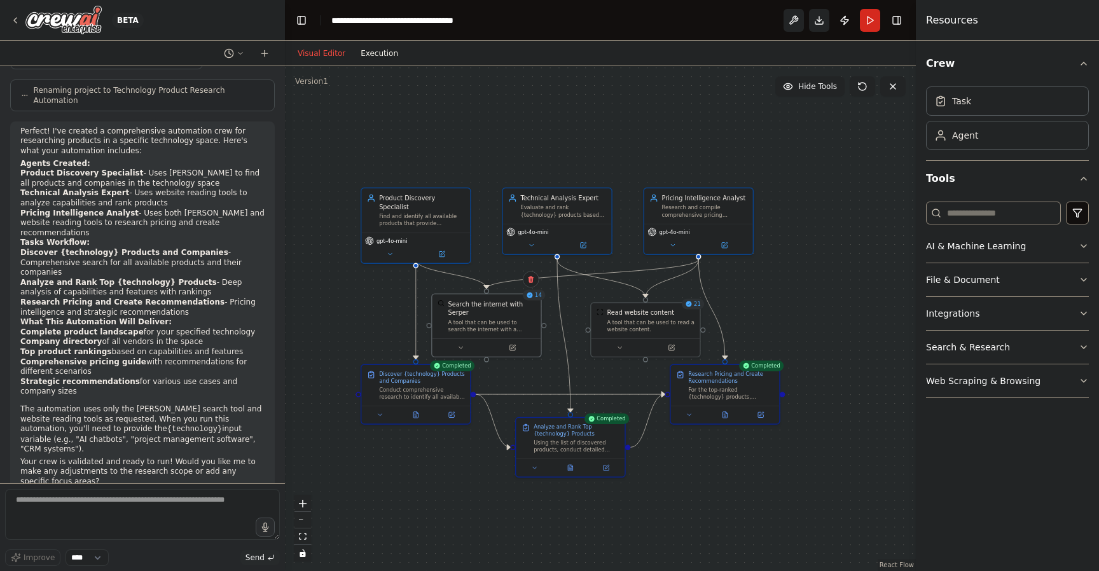
click at [382, 55] on button "Execution" at bounding box center [379, 53] width 53 height 15
click at [305, 50] on button "Visual Editor" at bounding box center [321, 53] width 63 height 15
click at [376, 54] on button "Execution" at bounding box center [379, 53] width 53 height 15
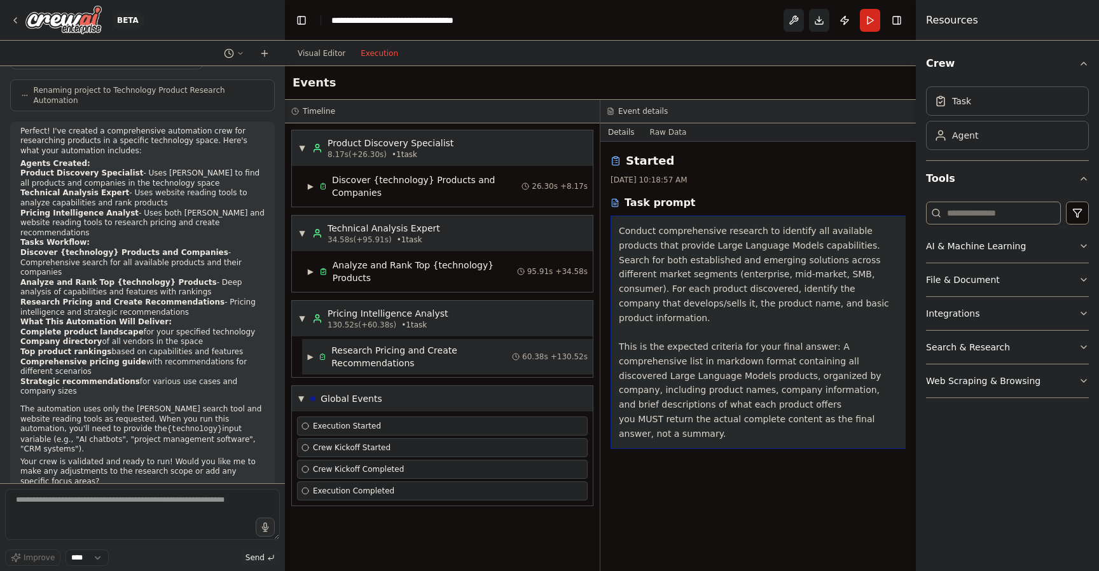
click at [396, 354] on div "Research Pricing and Create Recommendations" at bounding box center [422, 356] width 181 height 25
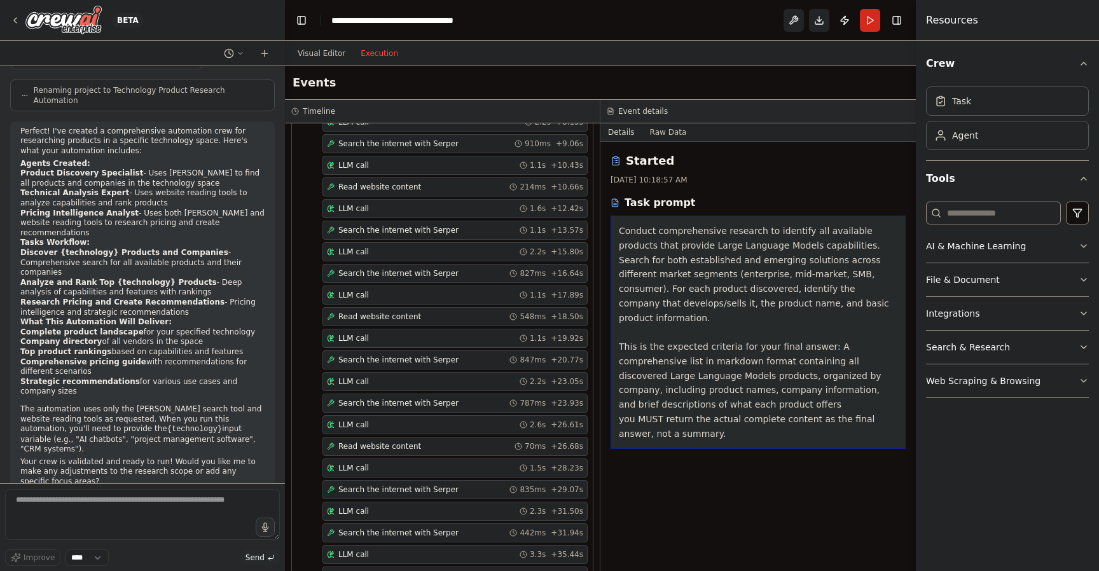
scroll to position [750, 0]
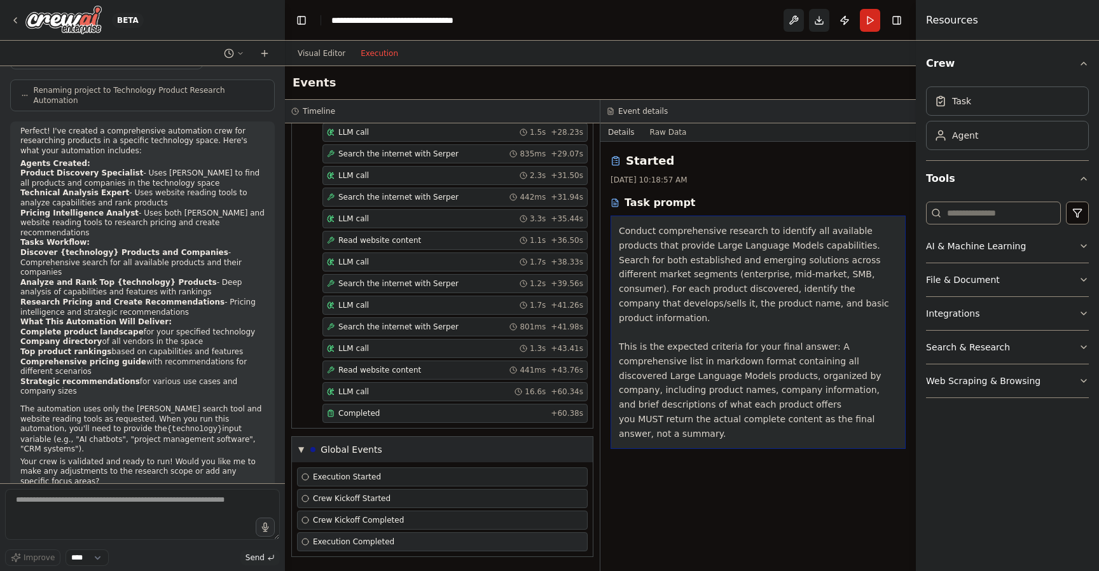
click at [349, 542] on span "Execution Completed" at bounding box center [353, 542] width 81 height 10
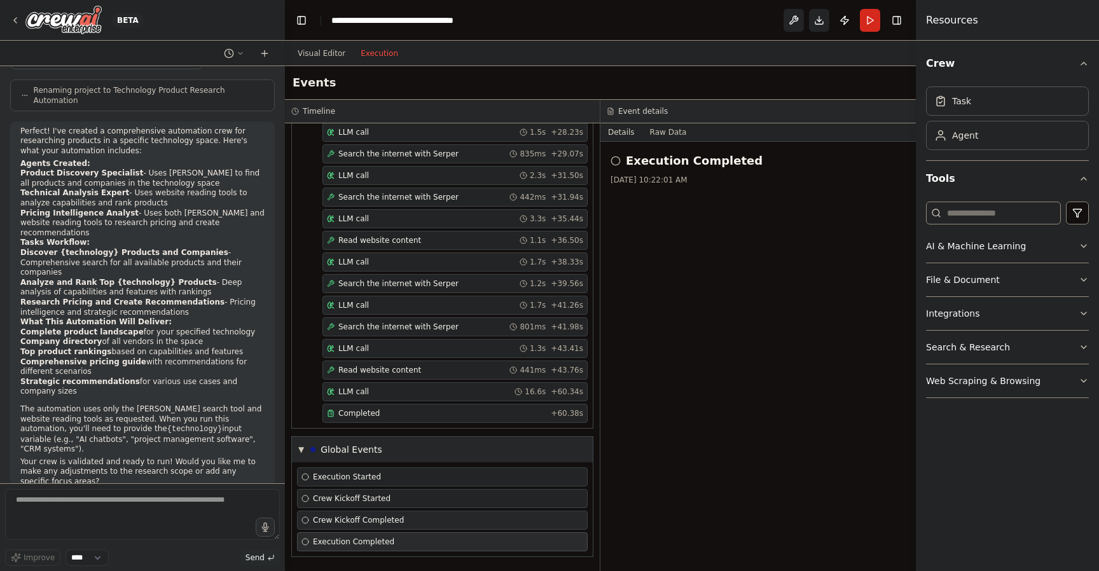
click at [365, 522] on span "Crew Kickoff Completed" at bounding box center [358, 520] width 91 height 10
click at [359, 503] on span "Crew Kickoff Started" at bounding box center [352, 499] width 78 height 10
click at [356, 477] on span "Execution Started" at bounding box center [347, 477] width 68 height 10
click at [400, 541] on div "Execution Completed" at bounding box center [443, 542] width 282 height 10
click at [408, 408] on div "Completed + 60.38s" at bounding box center [455, 413] width 265 height 19
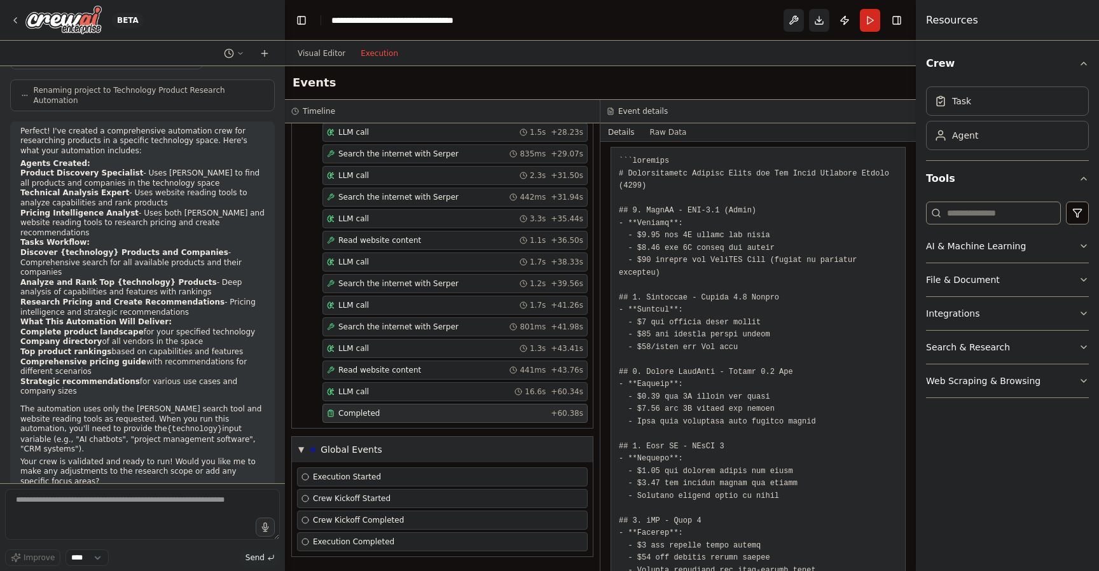
scroll to position [66, 0]
click at [663, 130] on button "Raw Data" at bounding box center [669, 132] width 52 height 18
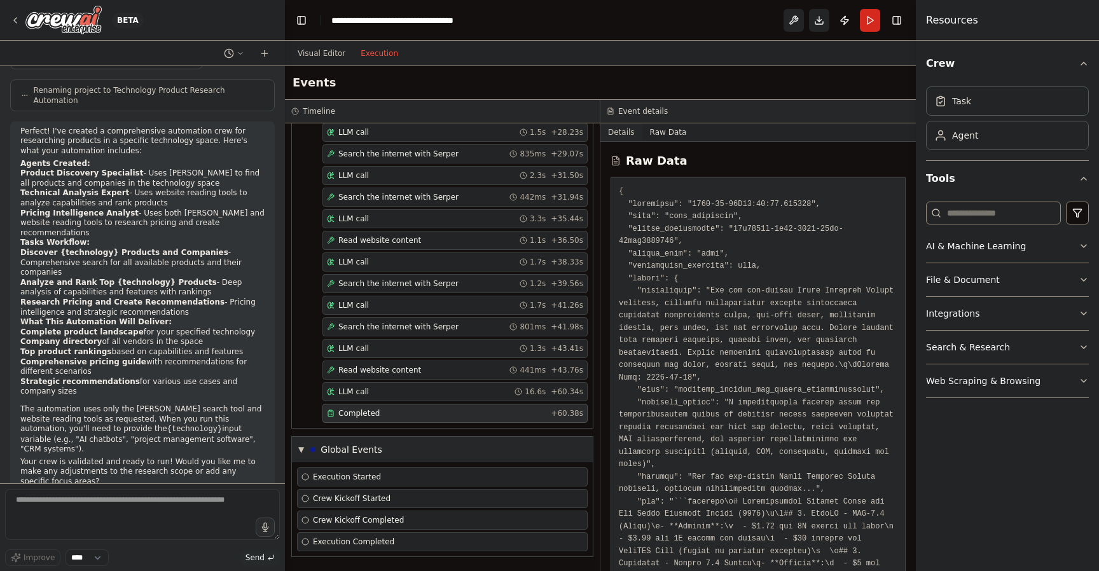
click at [618, 129] on button "Details" at bounding box center [622, 132] width 42 height 18
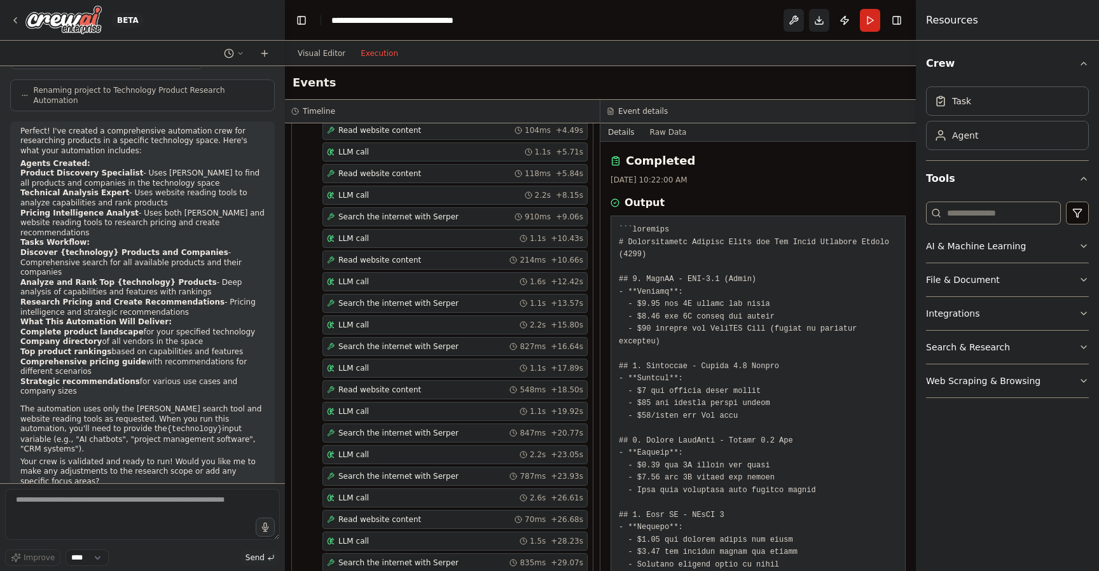
scroll to position [750, 0]
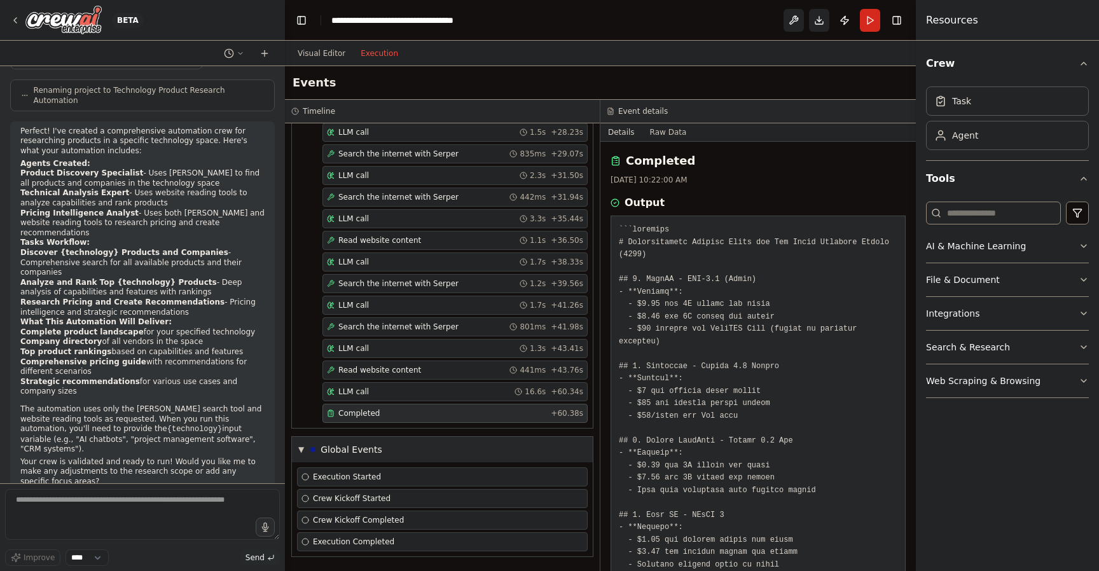
click at [382, 415] on div "Completed" at bounding box center [436, 413] width 219 height 10
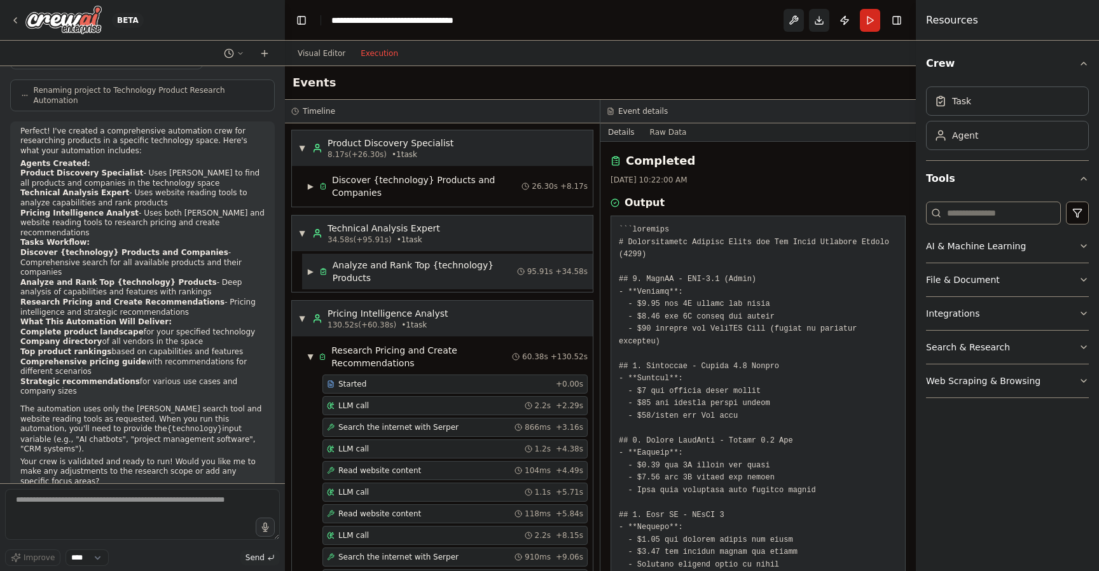
click at [311, 272] on span "▶" at bounding box center [310, 272] width 7 height 10
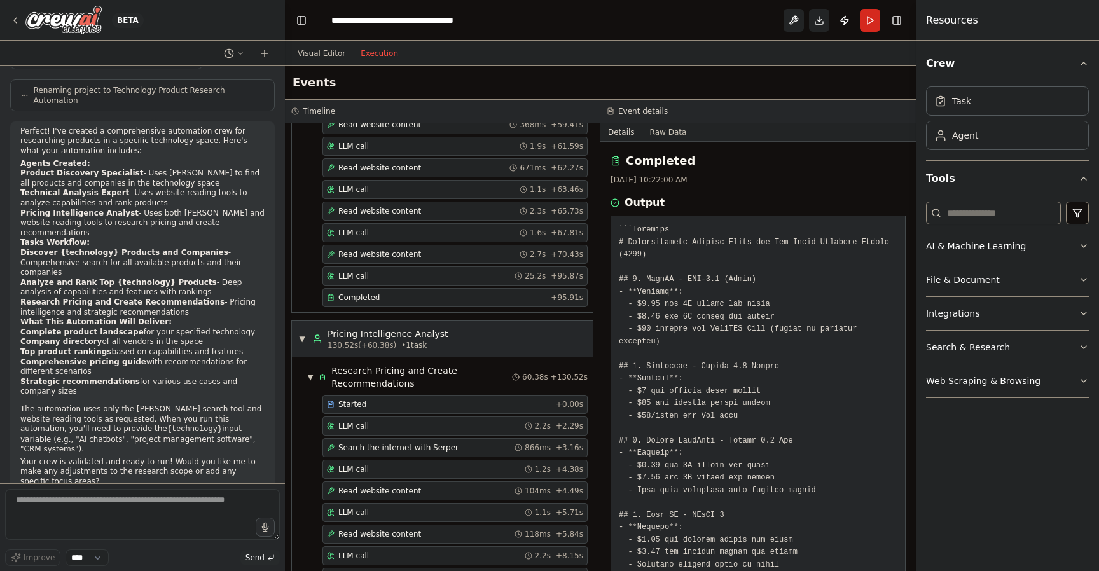
scroll to position [671, 0]
click at [379, 291] on div "Completed + 95.91s" at bounding box center [455, 299] width 265 height 19
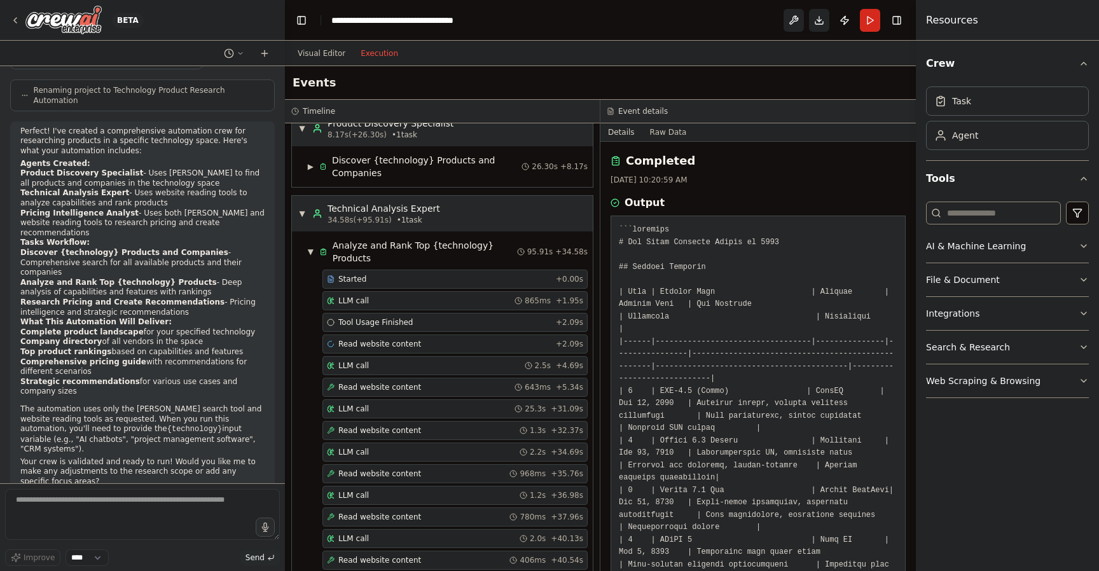
scroll to position [0, 0]
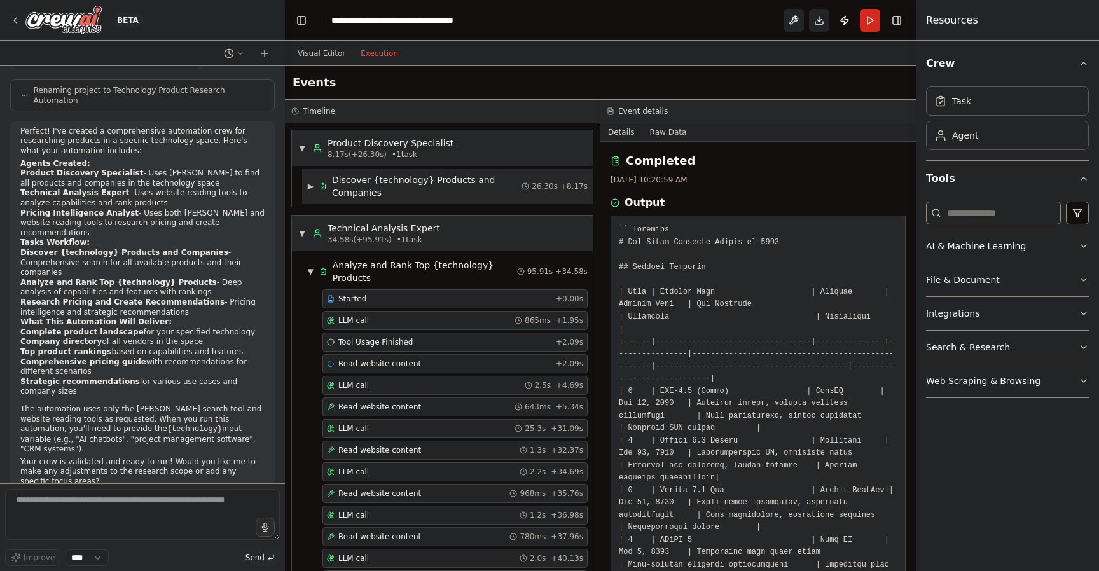
click at [311, 184] on span "▶" at bounding box center [310, 186] width 7 height 10
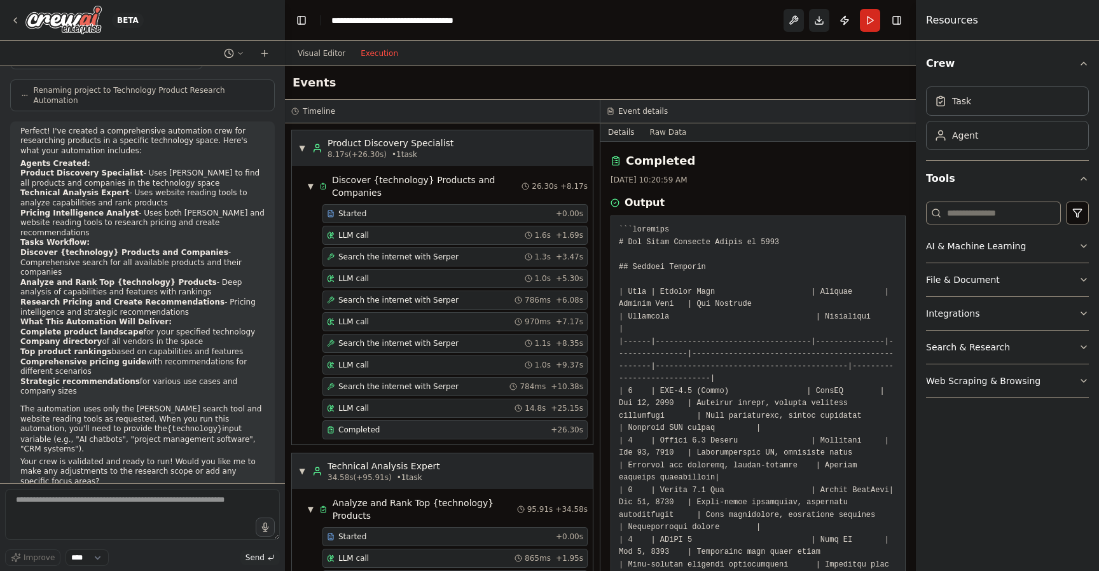
click at [403, 426] on div "Completed" at bounding box center [436, 430] width 219 height 10
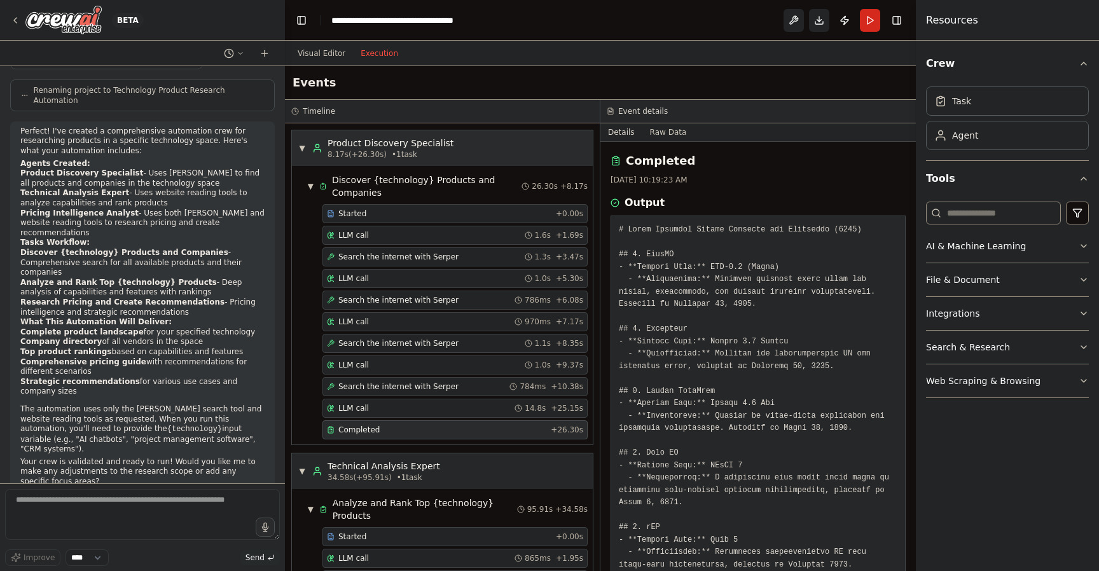
click at [302, 145] on span "▼" at bounding box center [302, 148] width 8 height 10
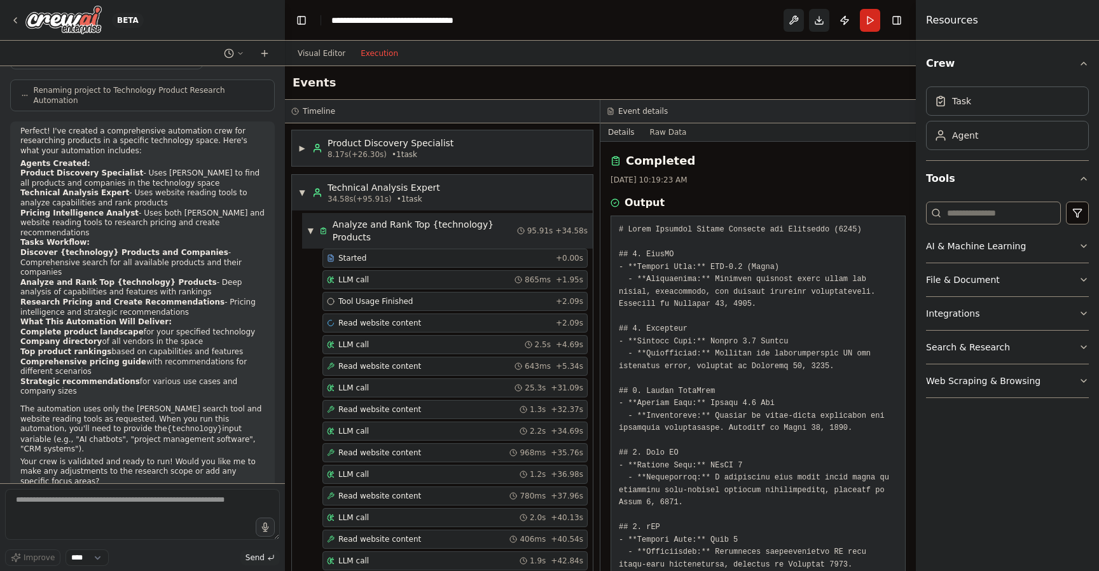
click at [307, 228] on span "▼" at bounding box center [310, 231] width 7 height 10
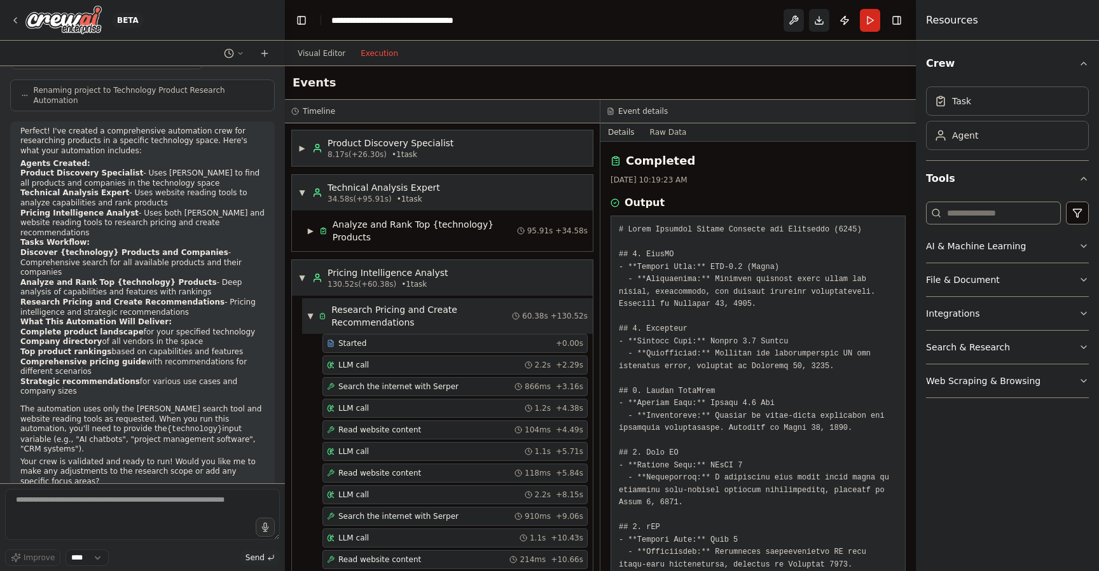
click at [312, 315] on span "▼" at bounding box center [310, 316] width 6 height 10
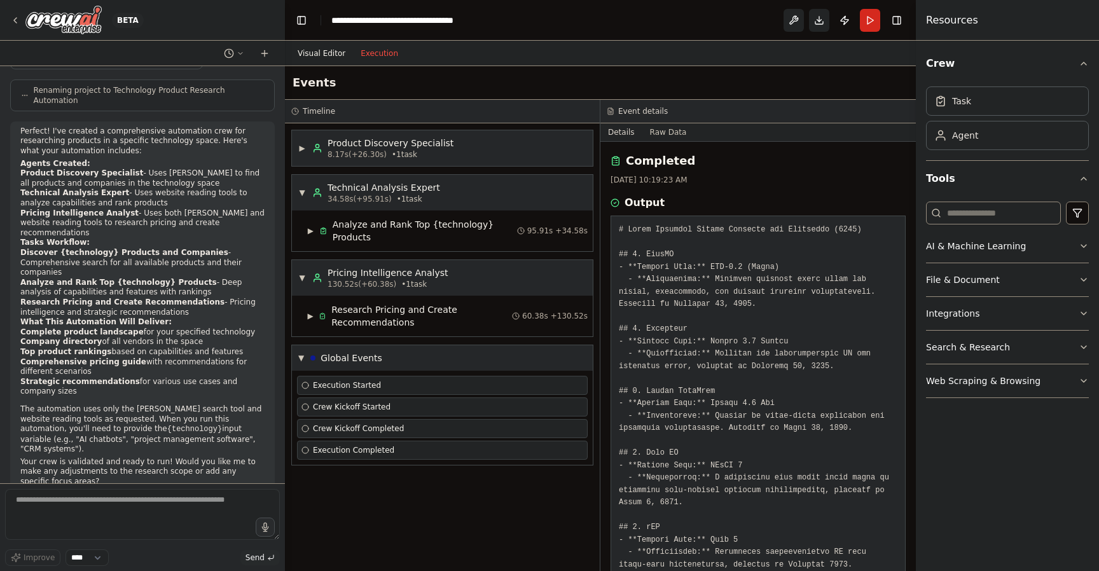
click at [318, 54] on button "Visual Editor" at bounding box center [321, 53] width 63 height 15
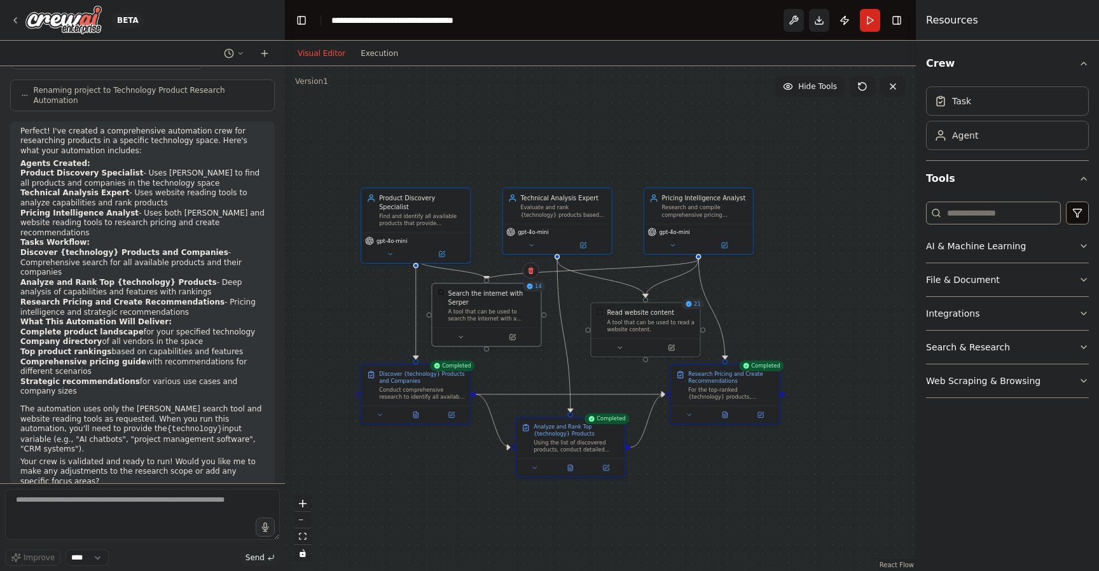
drag, startPoint x: 487, startPoint y: 312, endPoint x: 489, endPoint y: 299, distance: 12.9
click at [489, 299] on div "Search the internet with Serper" at bounding box center [491, 298] width 87 height 18
click at [452, 418] on button at bounding box center [451, 413] width 31 height 11
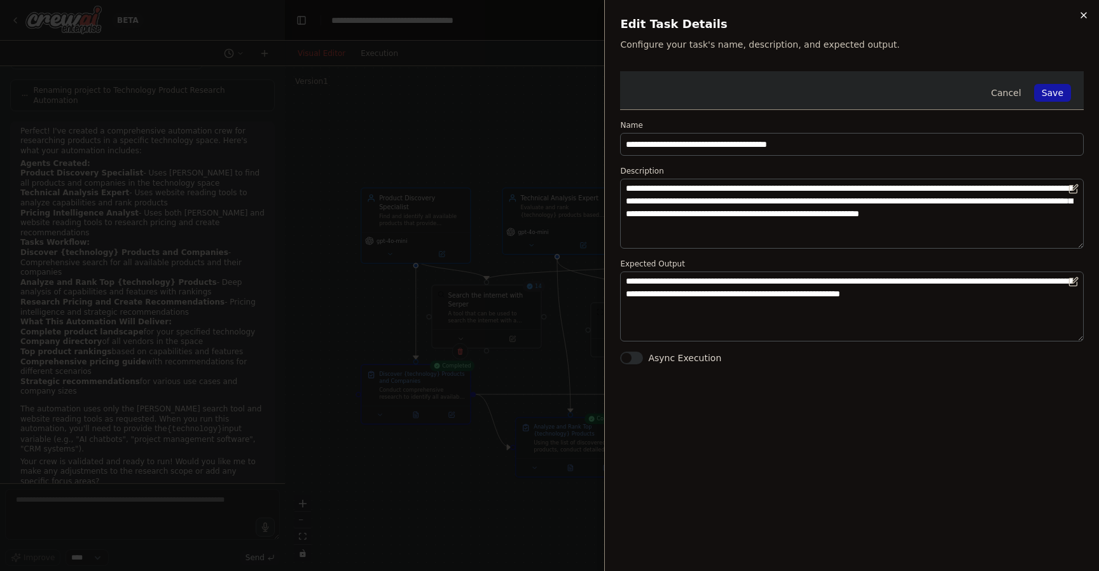
click at [1084, 15] on icon "button" at bounding box center [1084, 15] width 5 height 5
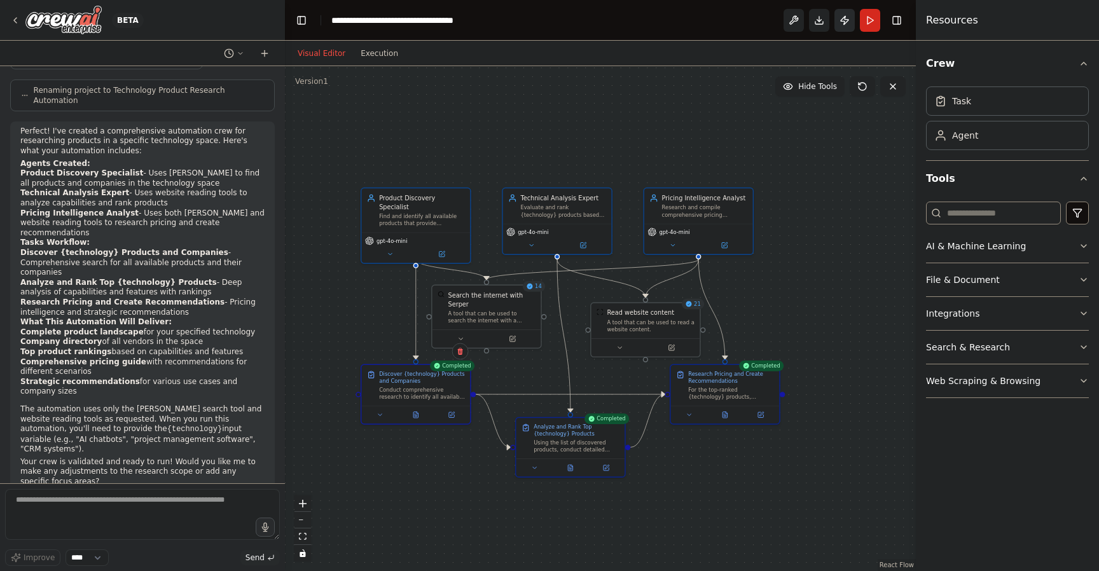
click at [845, 19] on button "Publish" at bounding box center [845, 20] width 20 height 23
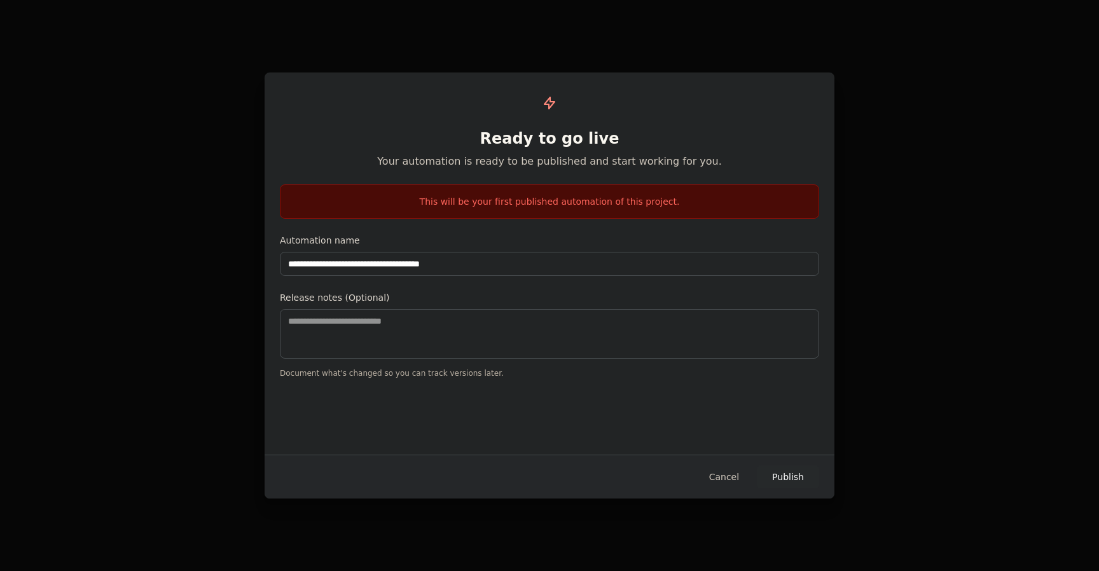
click at [794, 476] on button "Publish" at bounding box center [788, 477] width 62 height 23
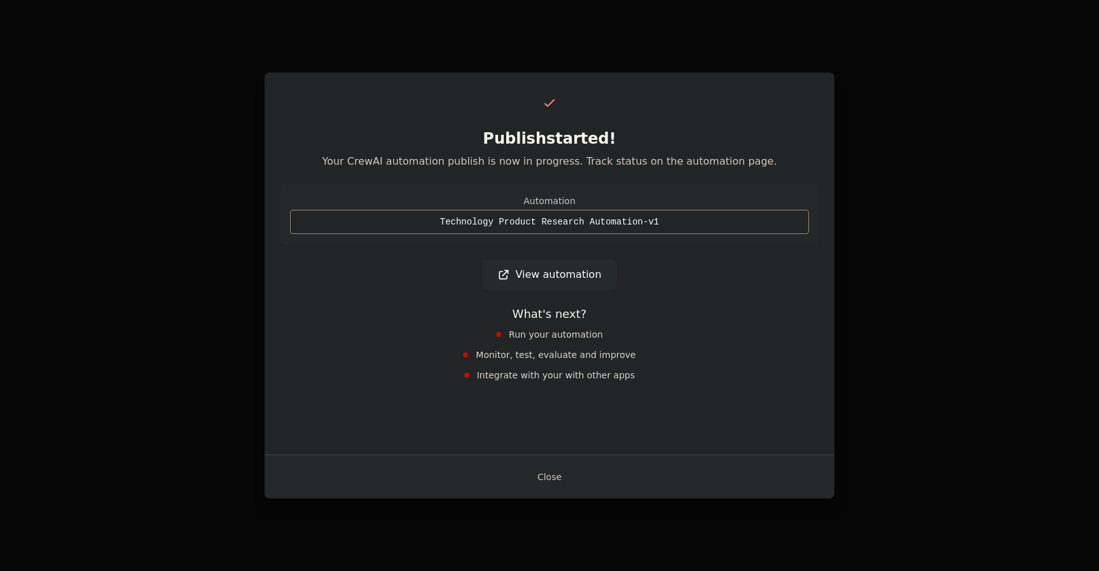
click at [407, 283] on div "View automation" at bounding box center [550, 275] width 540 height 31
click at [533, 272] on link "View automation" at bounding box center [549, 275] width 134 height 31
click at [556, 478] on button "Close" at bounding box center [549, 477] width 45 height 23
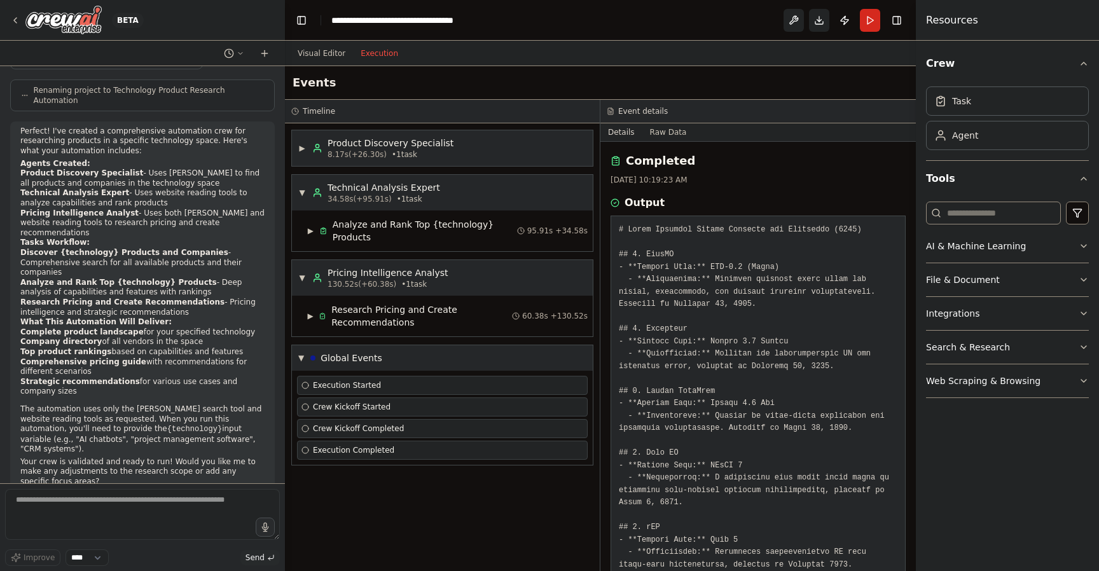
click at [373, 52] on button "Execution" at bounding box center [379, 53] width 53 height 15
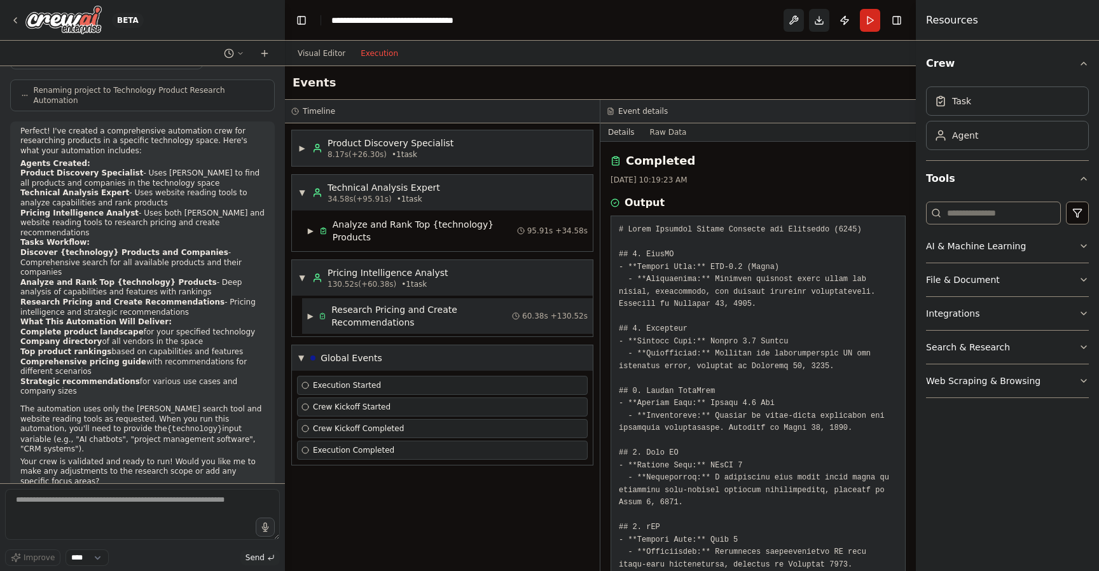
click at [308, 318] on span "▶" at bounding box center [310, 316] width 6 height 10
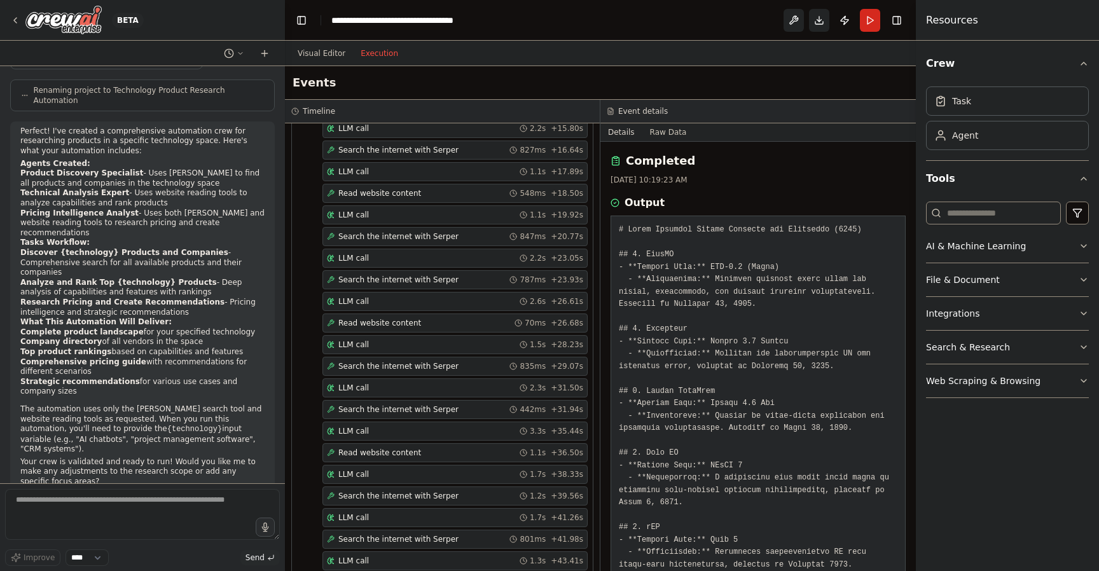
scroll to position [709, 0]
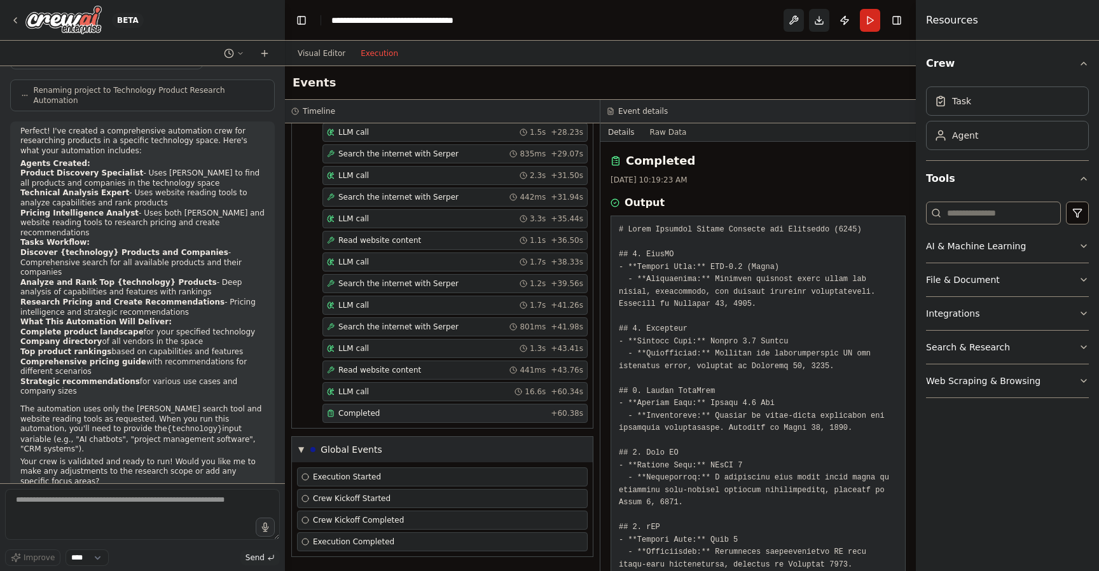
click at [371, 414] on span "Completed" at bounding box center [358, 413] width 41 height 10
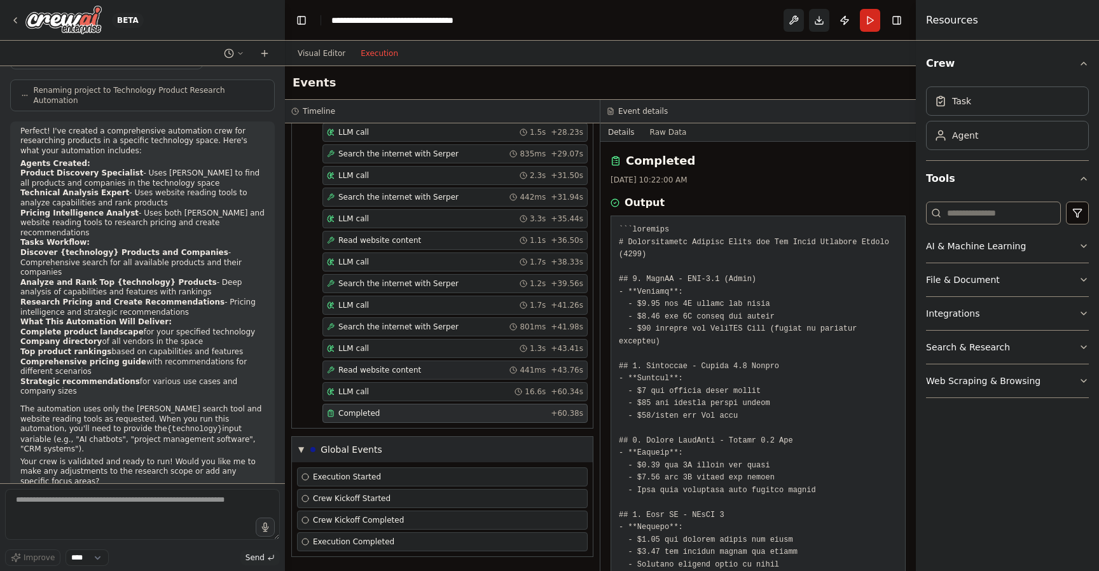
scroll to position [0, 0]
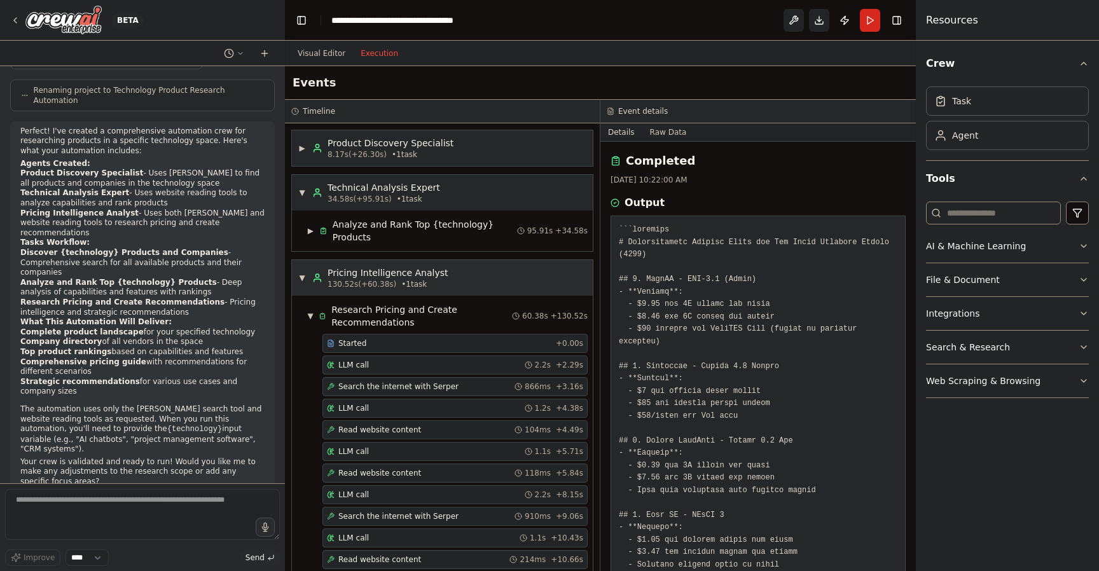
click at [302, 277] on span "▼" at bounding box center [302, 278] width 8 height 10
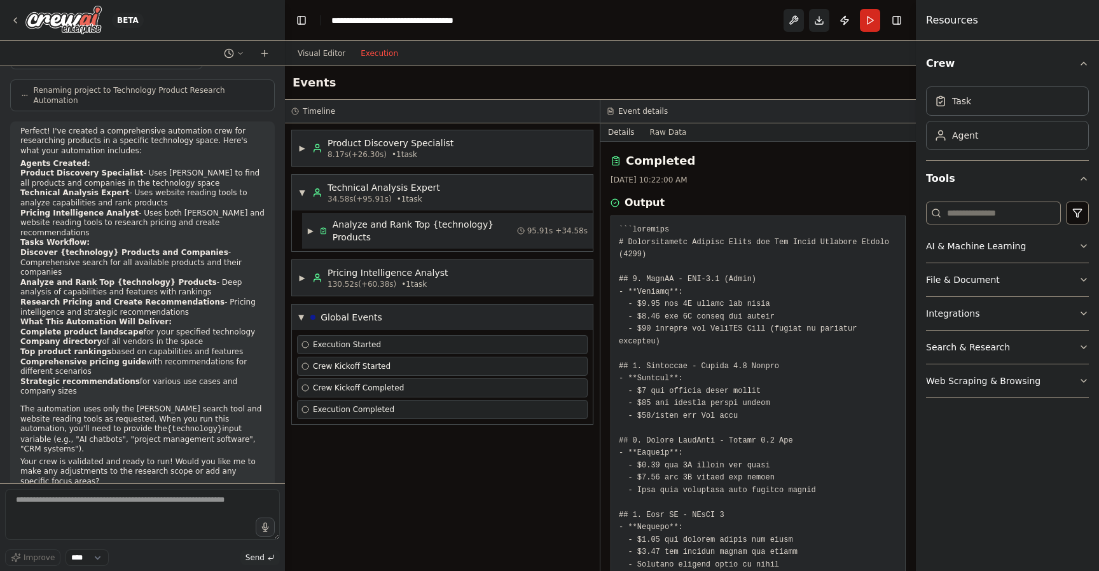
click at [311, 232] on span "▶" at bounding box center [310, 231] width 7 height 10
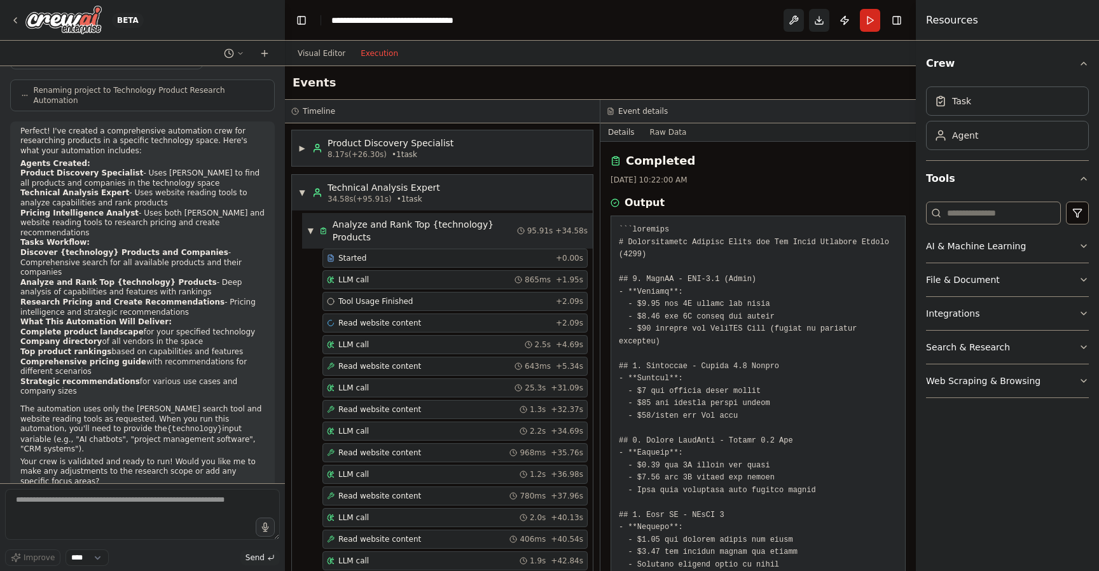
click at [311, 232] on span "▼" at bounding box center [310, 231] width 7 height 10
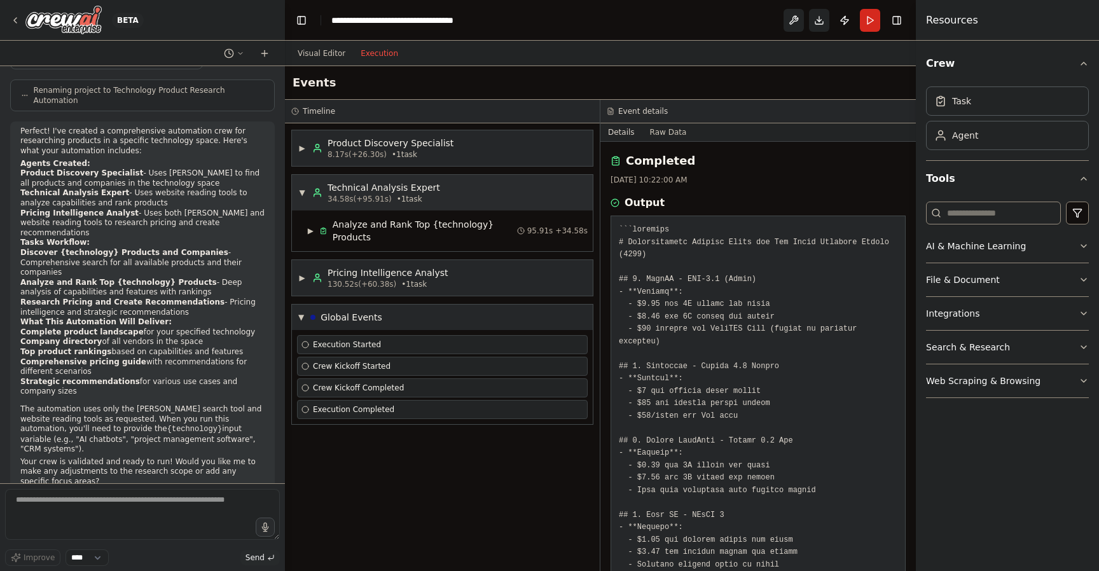
click at [301, 190] on span "▼" at bounding box center [302, 193] width 8 height 10
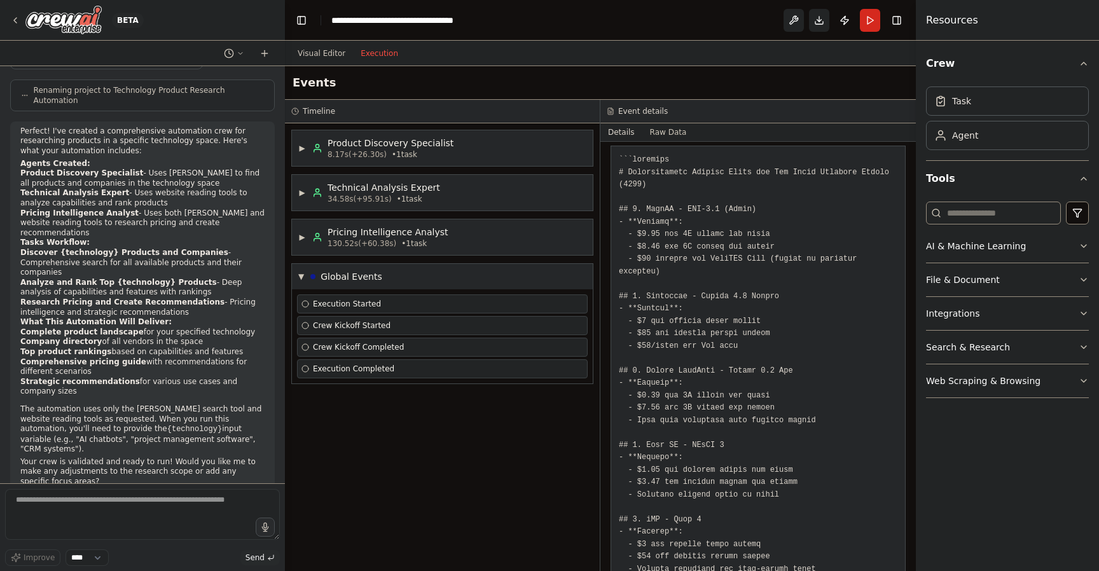
scroll to position [100, 0]
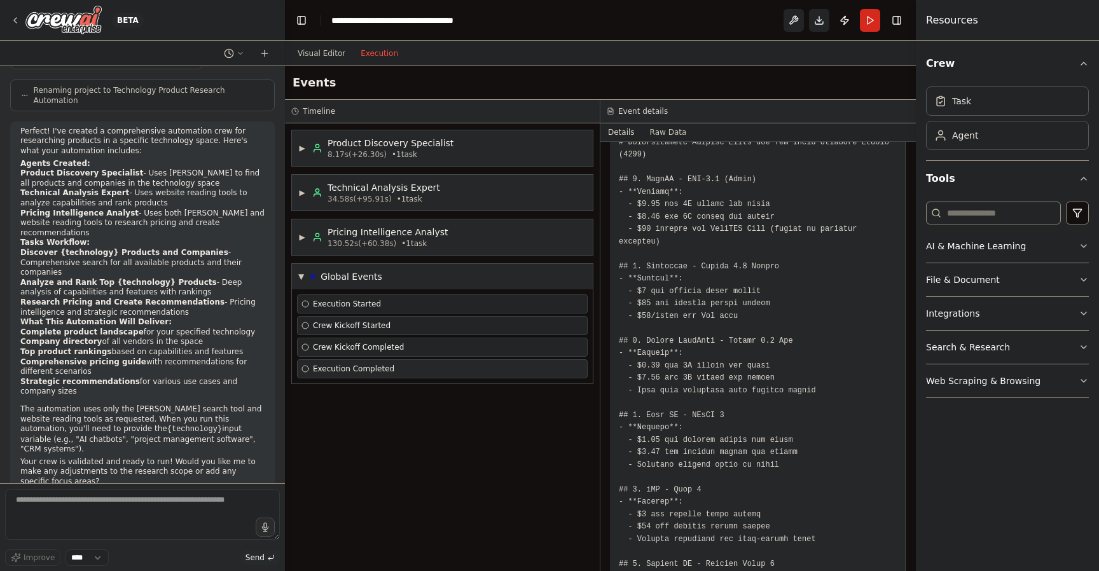
click at [355, 366] on span "Execution Completed" at bounding box center [353, 369] width 81 height 10
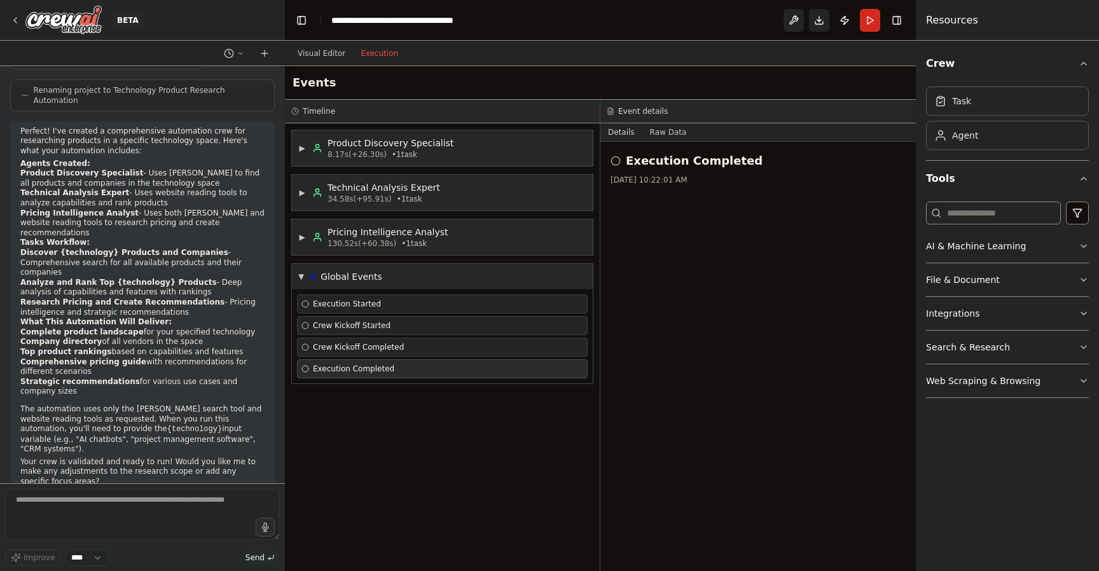
click at [707, 195] on div "Execution Completed 8/21/2025, 10:22:01 AM" at bounding box center [759, 356] width 316 height 429
click at [670, 128] on button "Raw Data" at bounding box center [669, 132] width 52 height 18
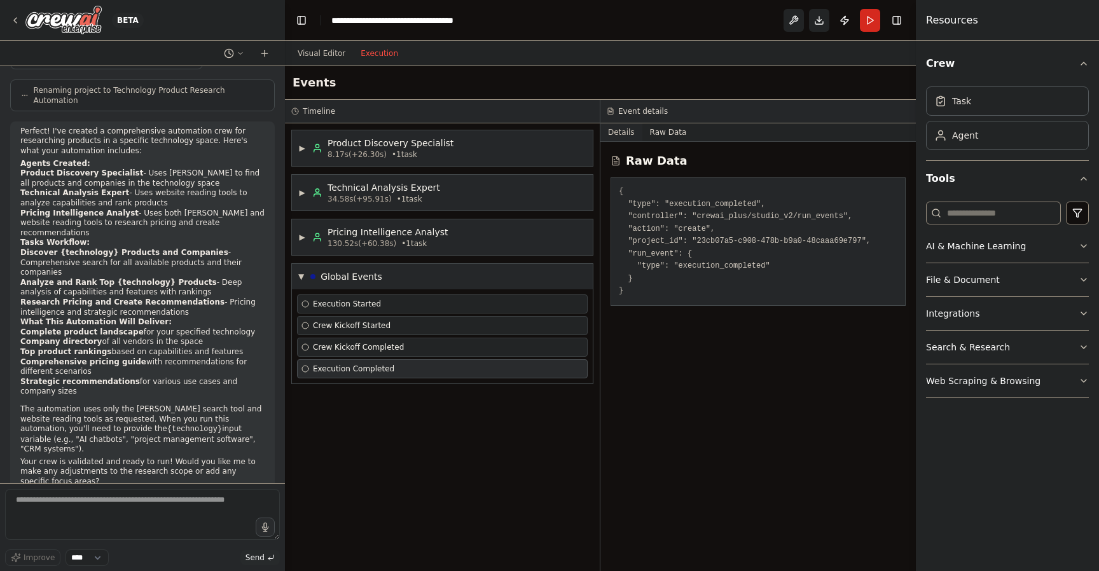
click at [620, 137] on button "Details" at bounding box center [622, 132] width 42 height 18
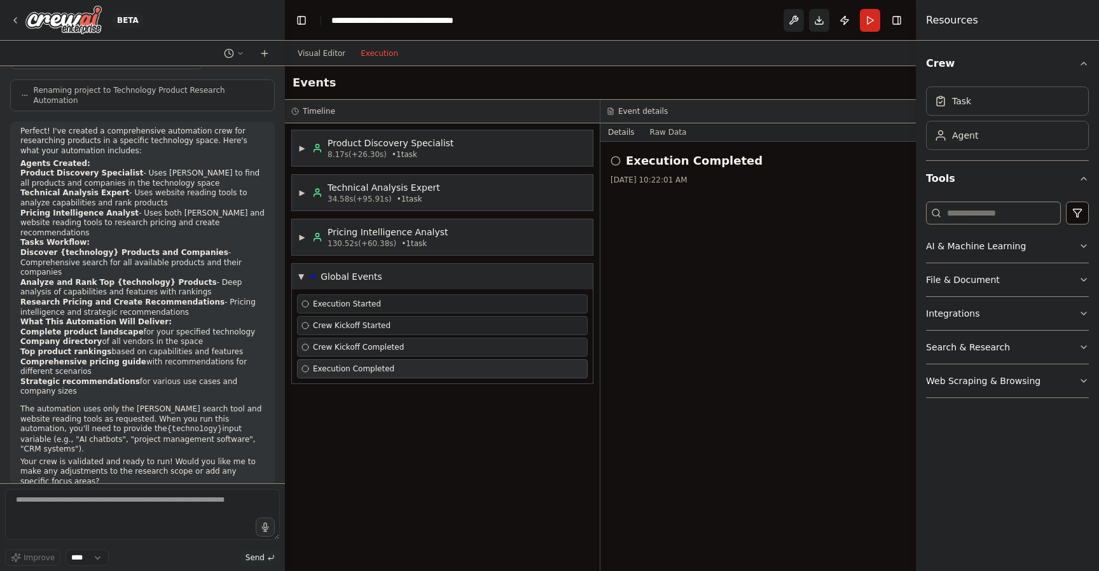
click at [370, 344] on span "Crew Kickoff Completed" at bounding box center [358, 347] width 91 height 10
click at [354, 325] on span "Crew Kickoff Started" at bounding box center [352, 326] width 78 height 10
click at [349, 300] on span "Execution Started" at bounding box center [347, 304] width 68 height 10
click at [336, 220] on div "▶ Pricing Intelligence Analyst 130.52s (+60.38s) • 1 task" at bounding box center [442, 238] width 301 height 36
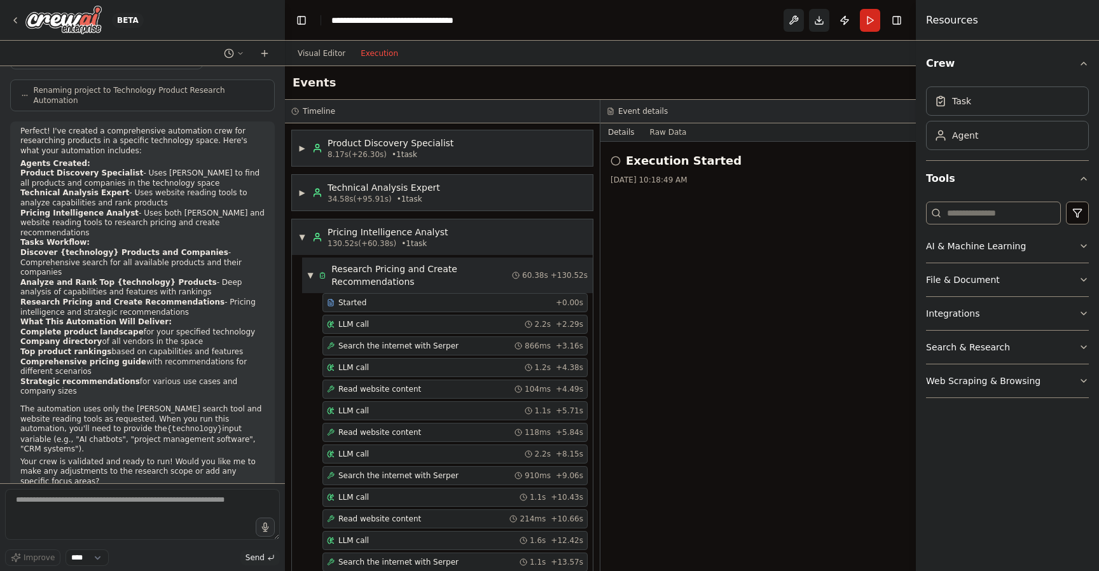
click at [325, 277] on icon at bounding box center [323, 275] width 8 height 9
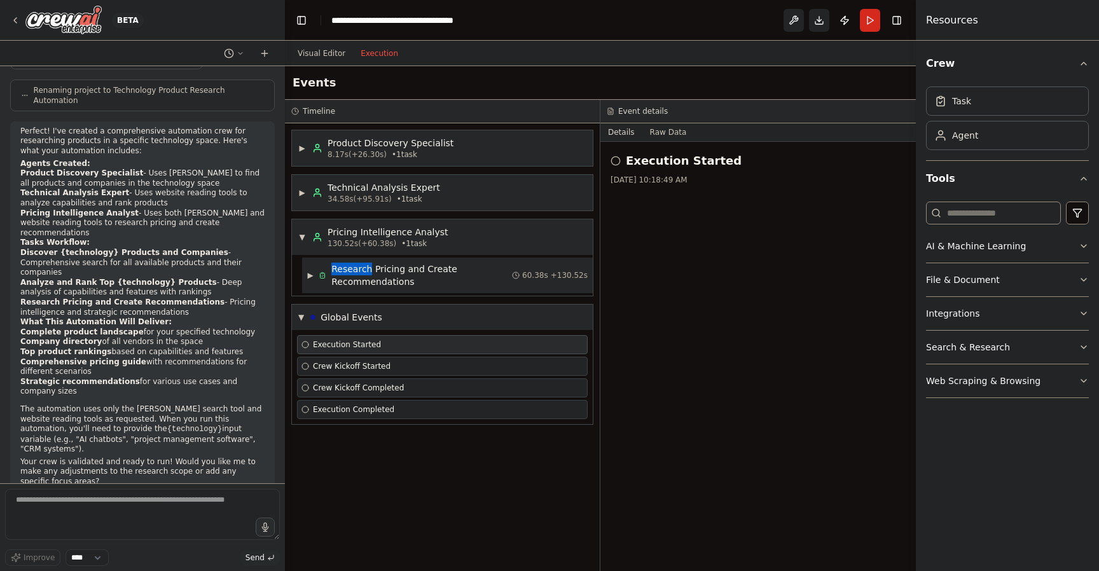
click at [325, 277] on icon at bounding box center [323, 276] width 4 height 5
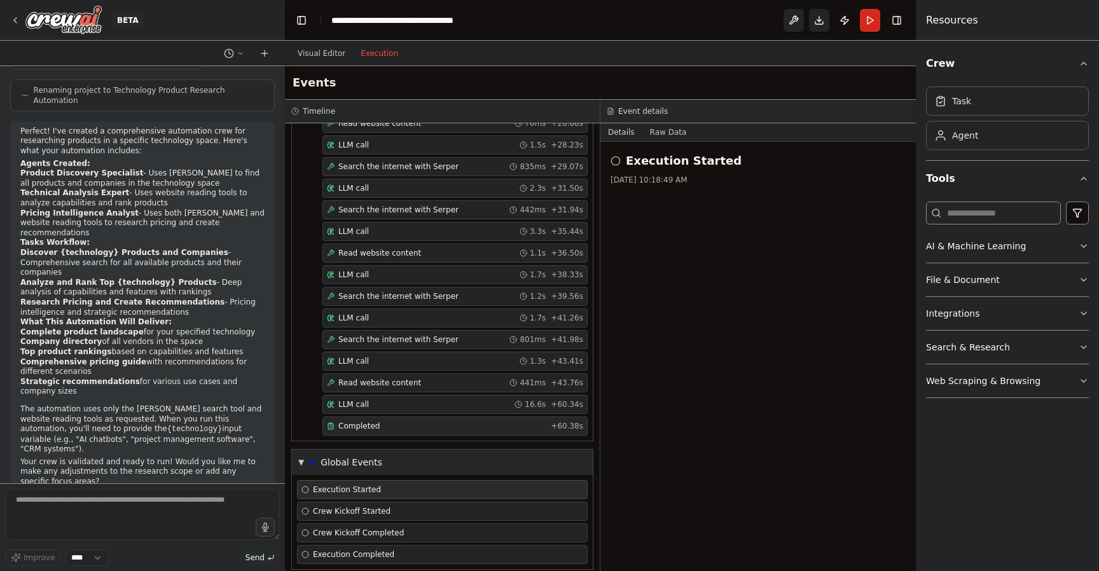
scroll to position [0, 0]
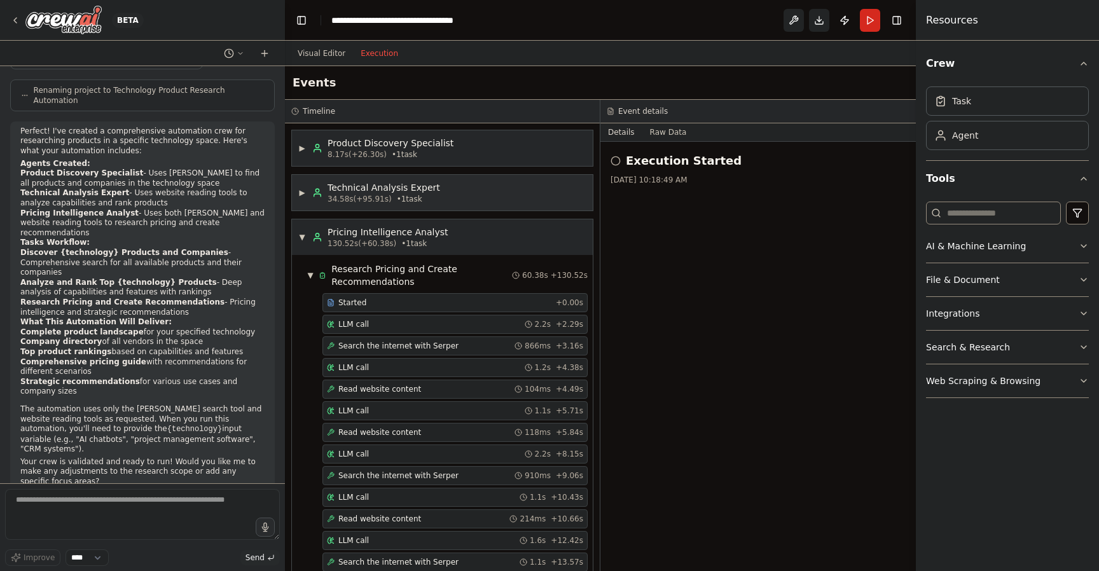
click at [361, 191] on div "Technical Analysis Expert" at bounding box center [384, 187] width 113 height 13
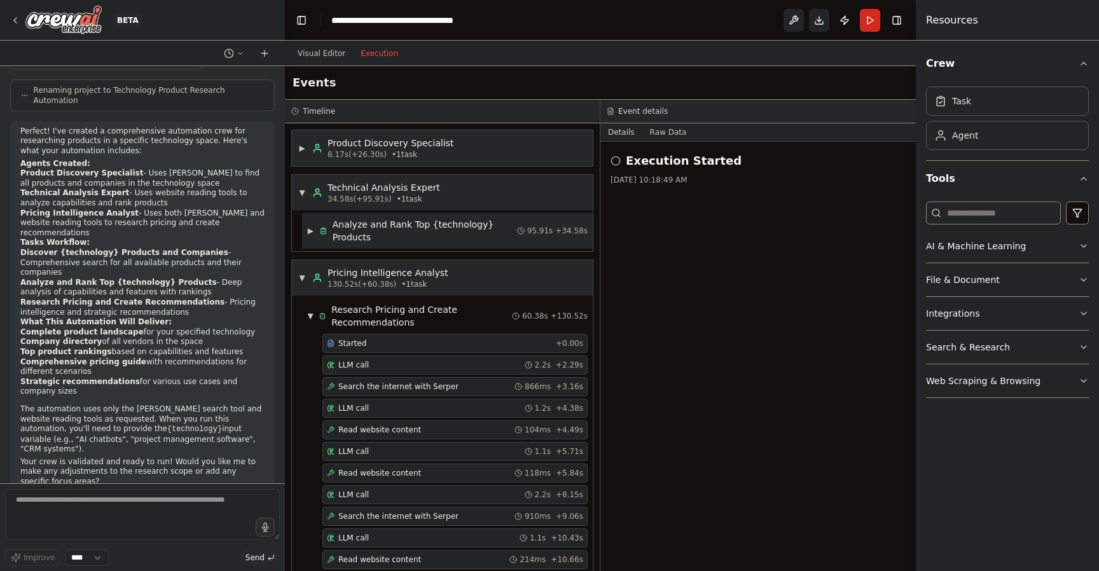
click at [353, 234] on div "Analyze and Rank Top {technology} Products" at bounding box center [425, 230] width 185 height 25
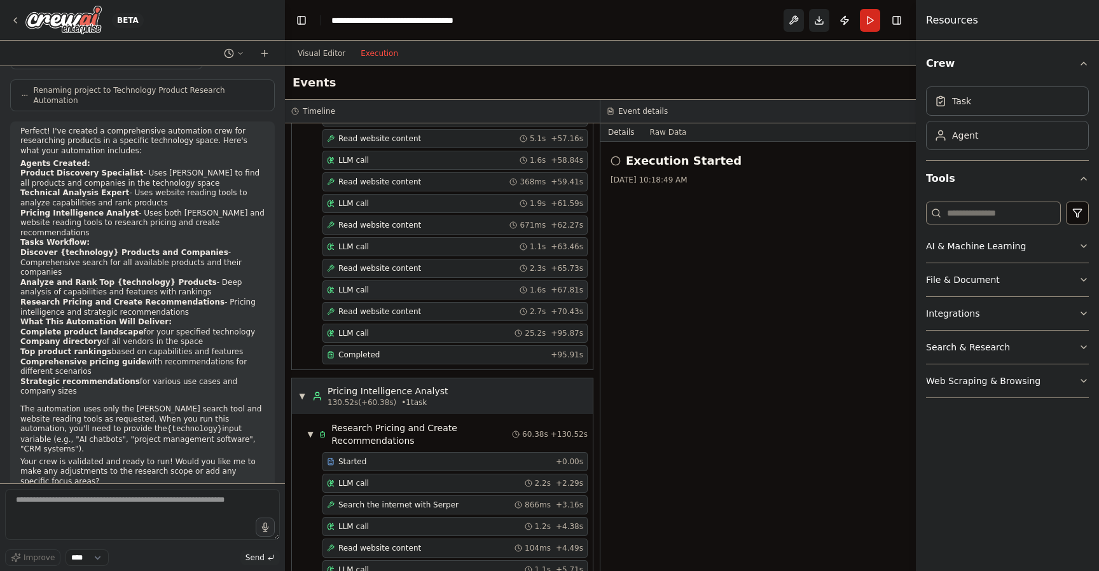
scroll to position [574, 0]
click at [366, 352] on span "Completed" at bounding box center [358, 355] width 41 height 10
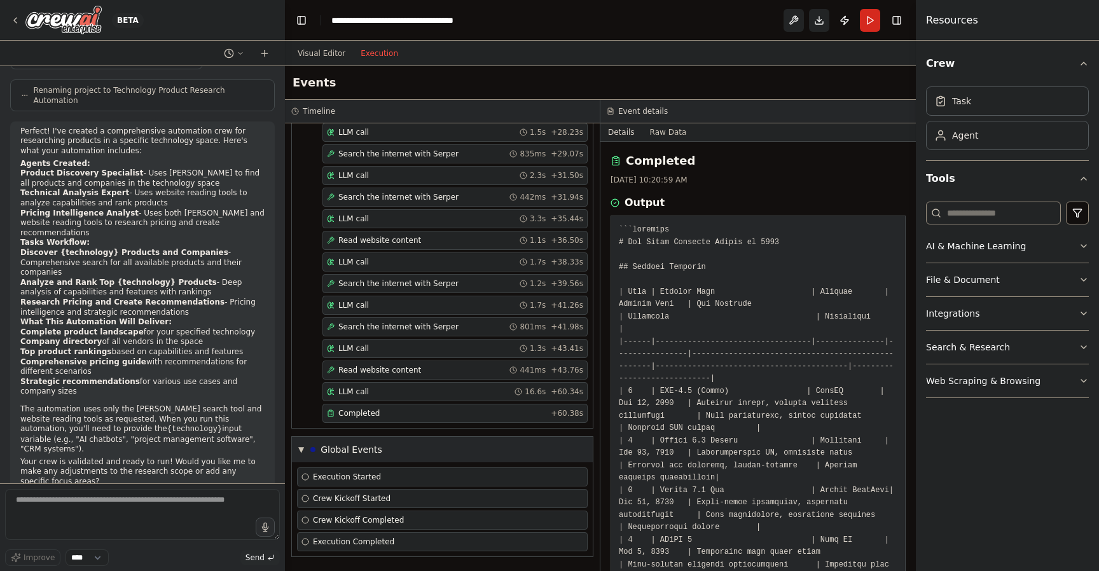
scroll to position [1400, 0]
click at [435, 409] on div "Completed" at bounding box center [436, 414] width 219 height 10
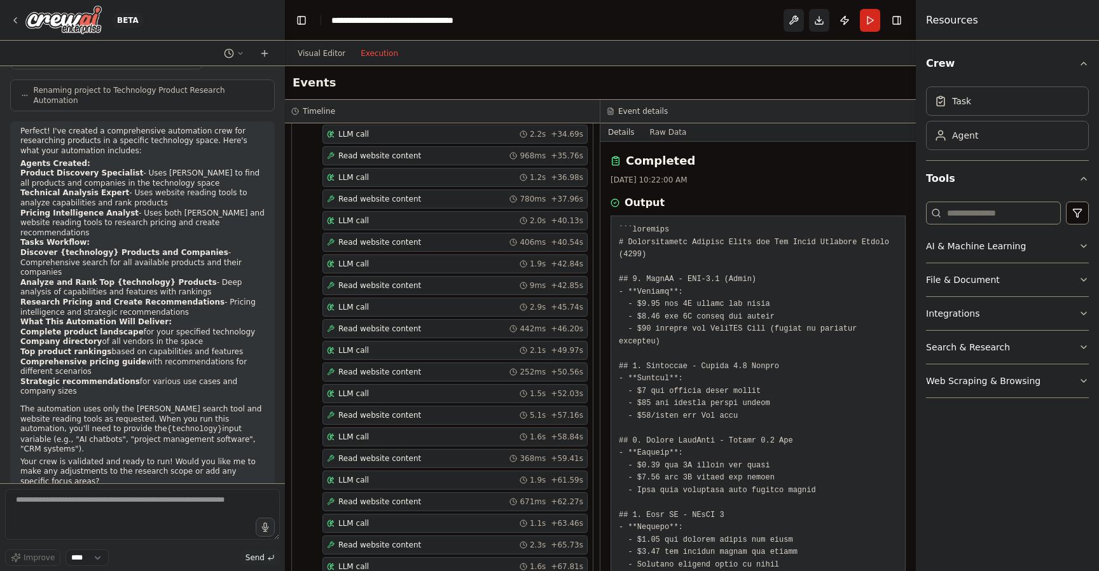
scroll to position [0, 0]
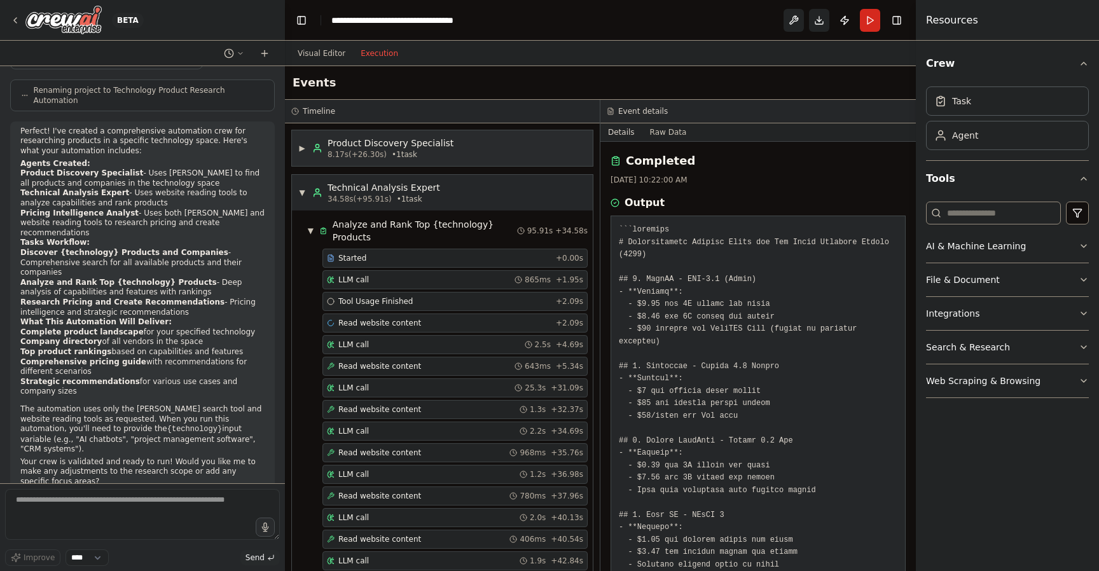
click at [328, 150] on span "8.17s (+26.30s)" at bounding box center [357, 155] width 59 height 10
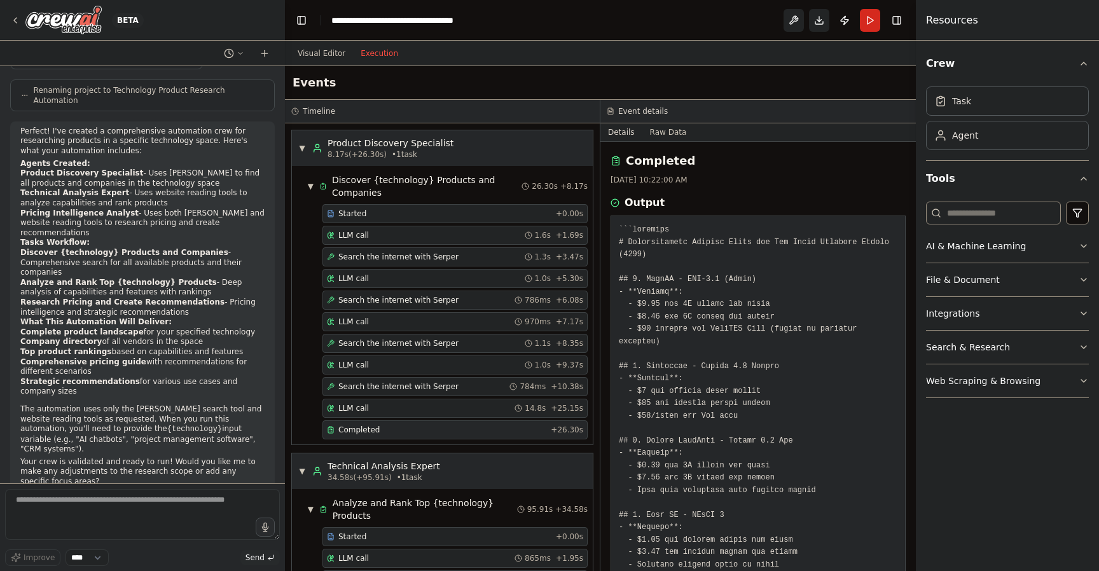
click at [368, 429] on span "Completed" at bounding box center [358, 430] width 41 height 10
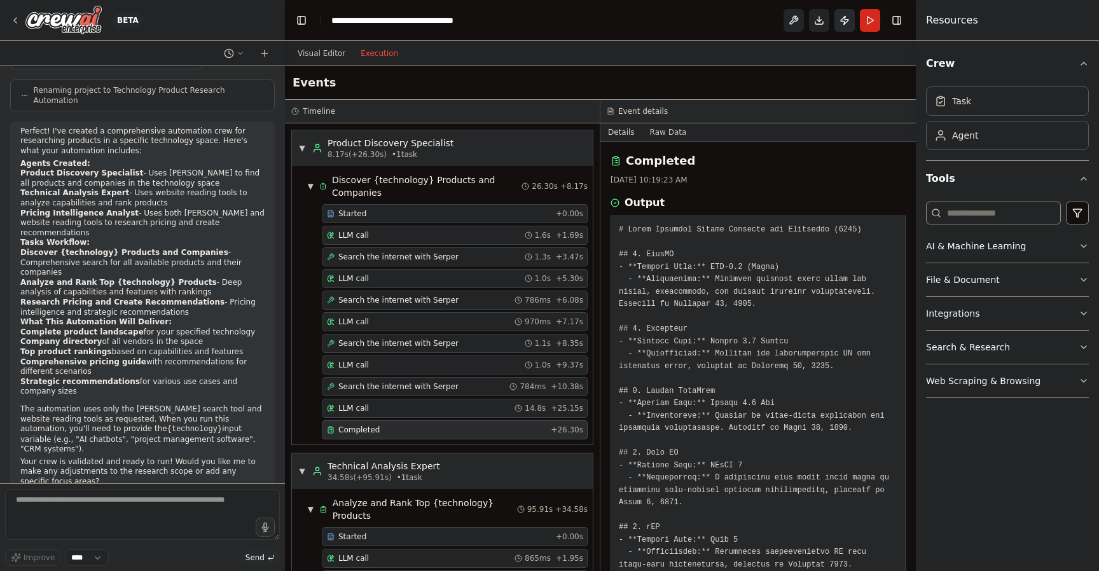
click at [845, 18] on button "Publish" at bounding box center [845, 20] width 20 height 23
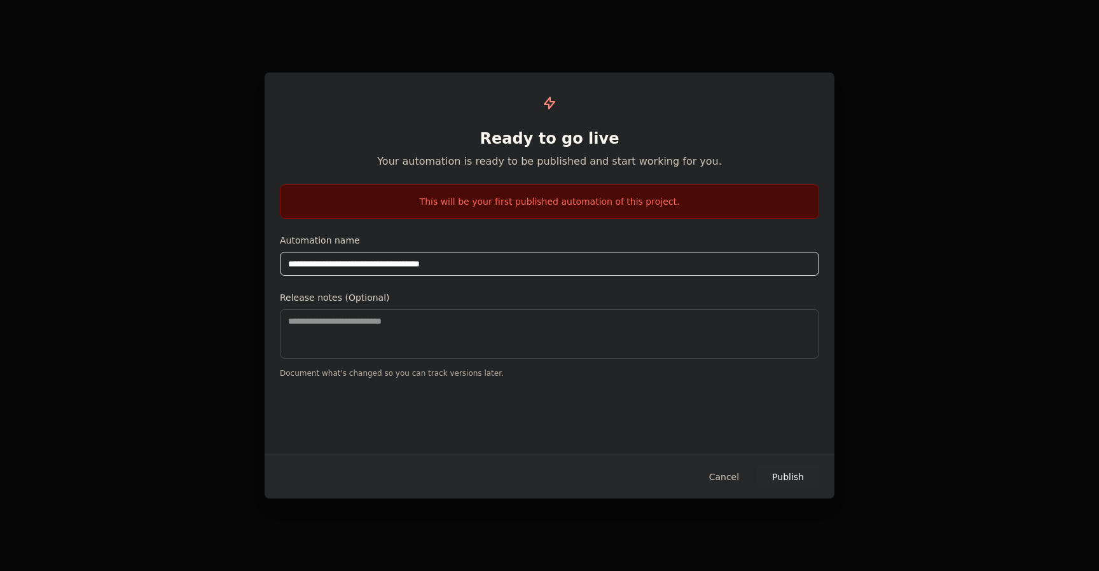
click at [534, 267] on input "**********" at bounding box center [550, 264] width 540 height 24
type input "**********"
click at [791, 478] on button "Publish" at bounding box center [788, 477] width 62 height 23
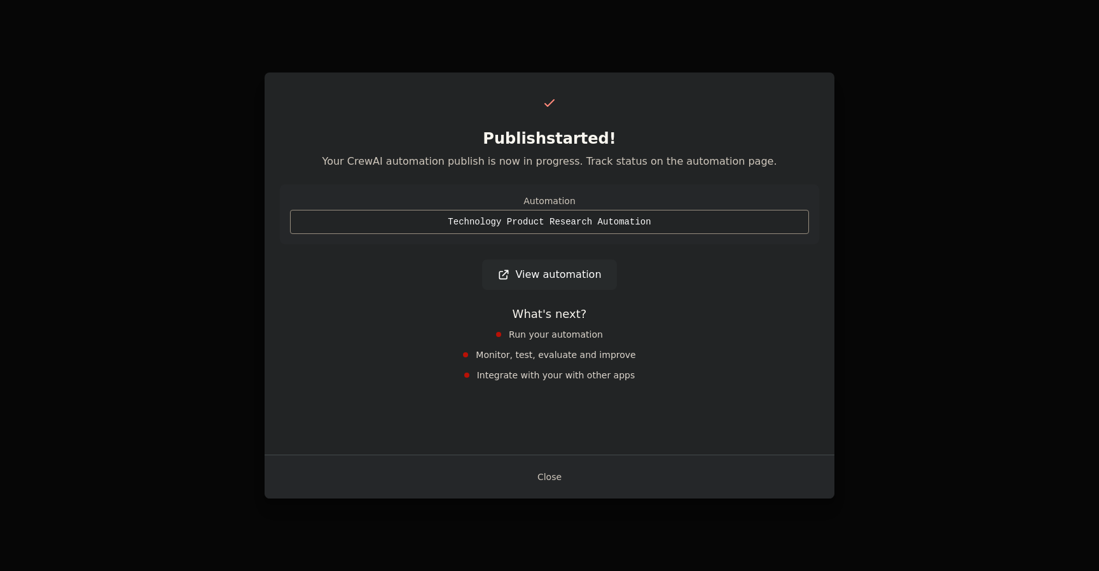
click at [543, 276] on link "View automation" at bounding box center [549, 275] width 134 height 31
click at [544, 274] on link "View automation" at bounding box center [549, 275] width 134 height 31
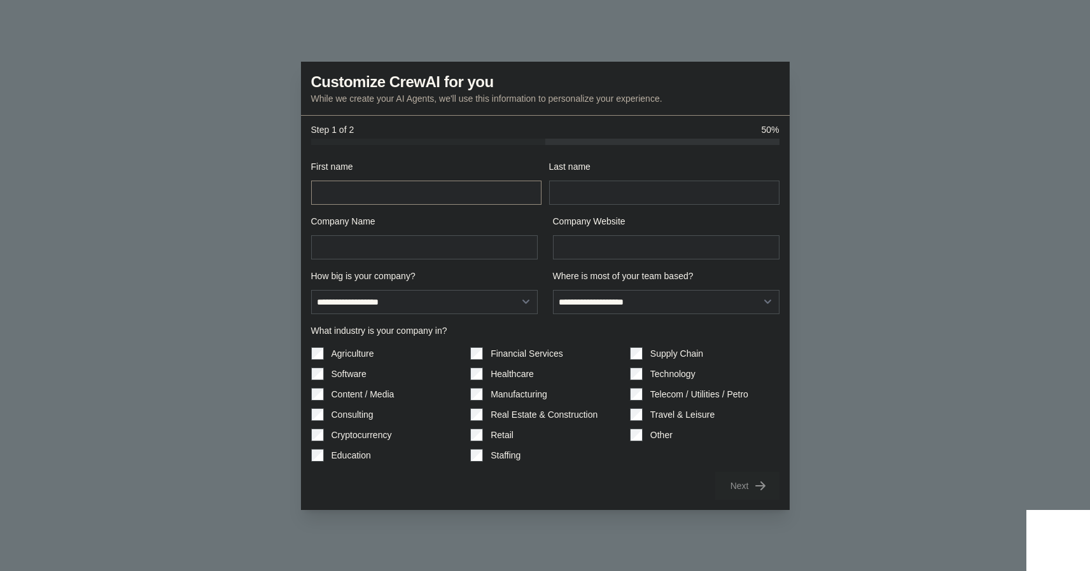
click at [373, 197] on input "First name" at bounding box center [426, 193] width 230 height 24
type input "****"
type input "*****"
type input "********"
click at [398, 297] on select "**********" at bounding box center [424, 302] width 227 height 24
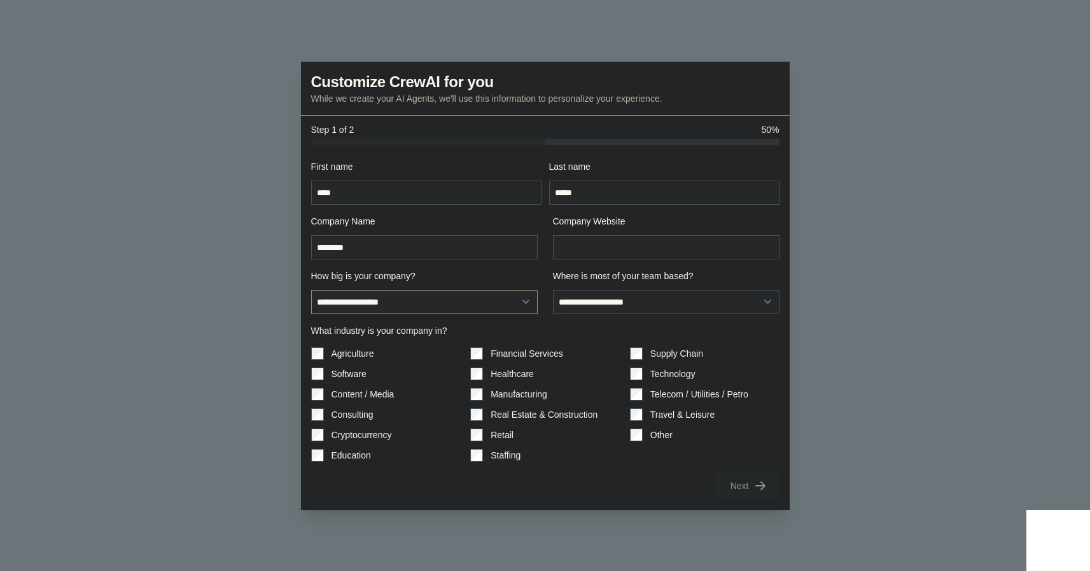
select select "**********"
click at [311, 290] on select "**********" at bounding box center [424, 302] width 227 height 24
click at [636, 302] on select "**********" at bounding box center [666, 302] width 227 height 24
select select "**********"
click at [553, 290] on select "**********" at bounding box center [666, 302] width 227 height 24
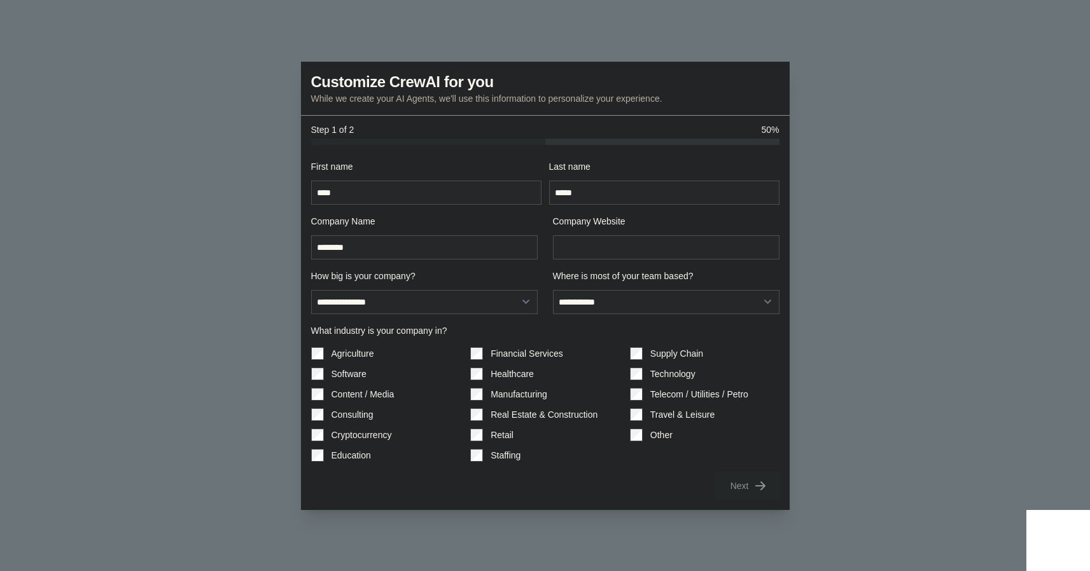
scroll to position [54, 0]
click at [582, 248] on input "Company Website" at bounding box center [666, 247] width 227 height 24
type input "**********"
click at [634, 482] on div "Next" at bounding box center [545, 486] width 468 height 28
click at [613, 486] on div "Next" at bounding box center [545, 486] width 468 height 28
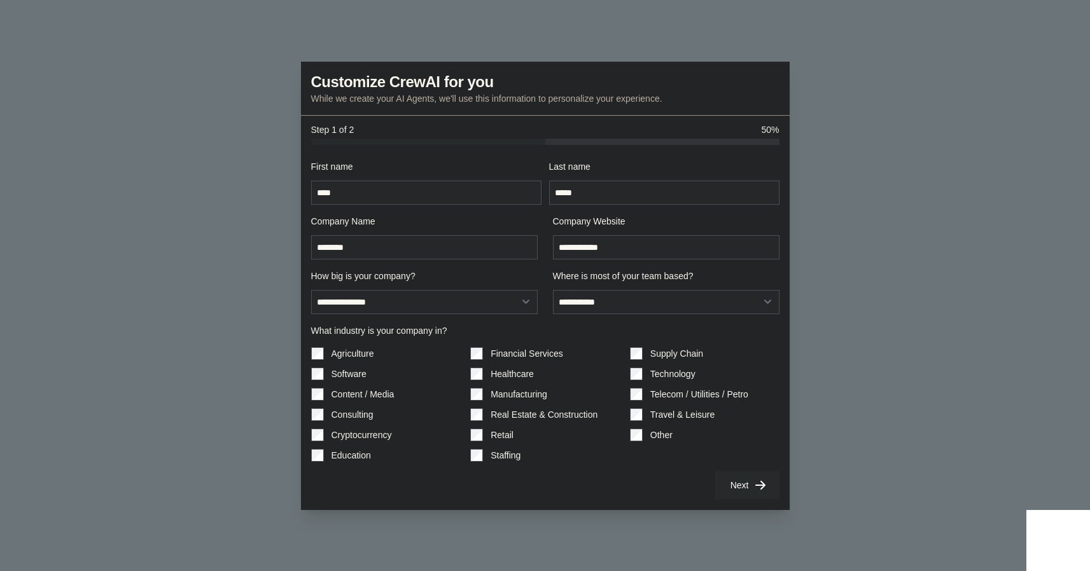
click at [752, 486] on button "Next" at bounding box center [747, 485] width 64 height 28
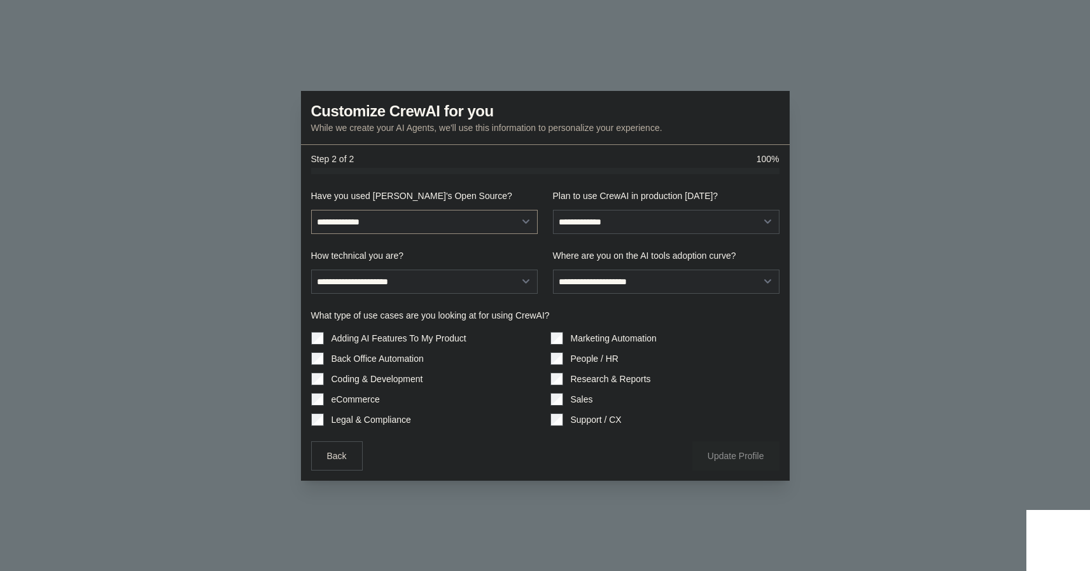
click at [395, 223] on select "**********" at bounding box center [424, 222] width 227 height 24
select select "**********"
click at [311, 210] on select "**********" at bounding box center [424, 222] width 227 height 24
click at [624, 223] on select "**********" at bounding box center [666, 222] width 227 height 24
select select "****"
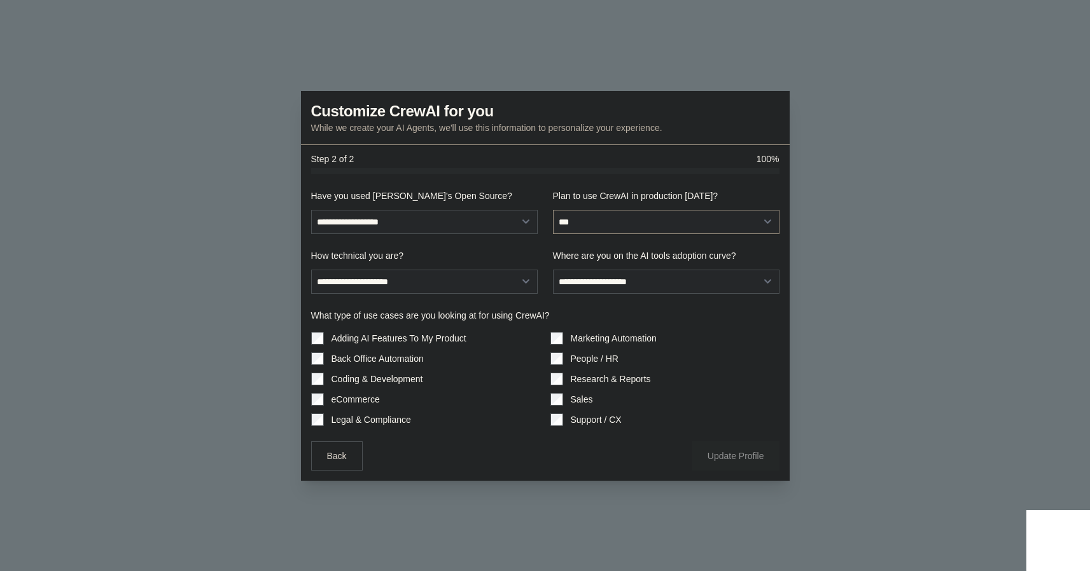
click at [553, 210] on select "**********" at bounding box center [666, 222] width 227 height 24
click at [461, 284] on select "**********" at bounding box center [424, 282] width 227 height 24
select select "**********"
click at [311, 270] on select "**********" at bounding box center [424, 282] width 227 height 24
click at [676, 282] on select "**********" at bounding box center [666, 282] width 227 height 24
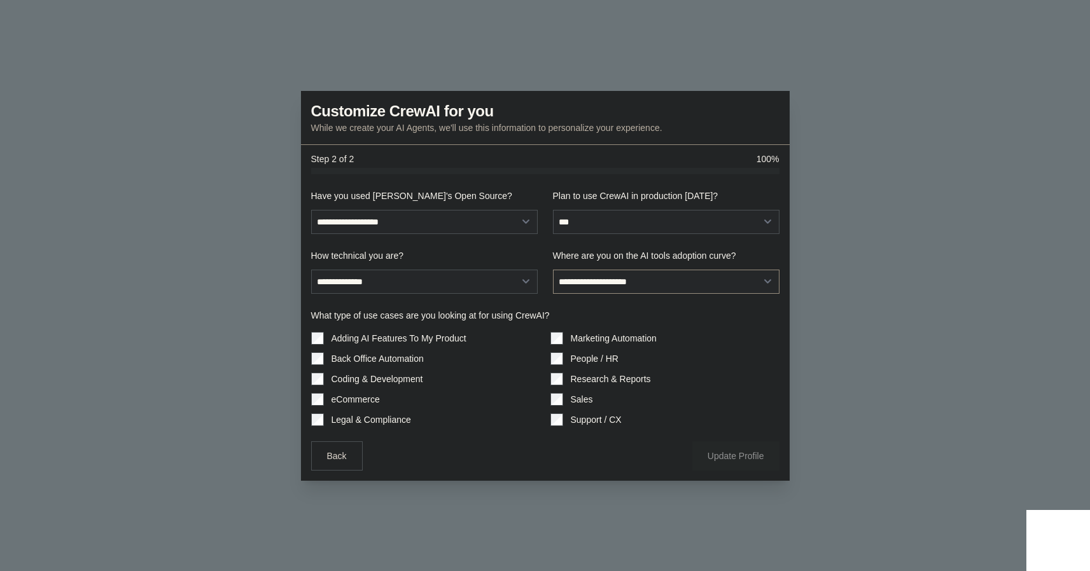
select select "**********"
click at [553, 270] on select "**********" at bounding box center [666, 282] width 227 height 24
click at [461, 452] on div "Back Update Profile" at bounding box center [545, 456] width 468 height 29
click at [732, 455] on button "Update Profile" at bounding box center [735, 455] width 87 height 29
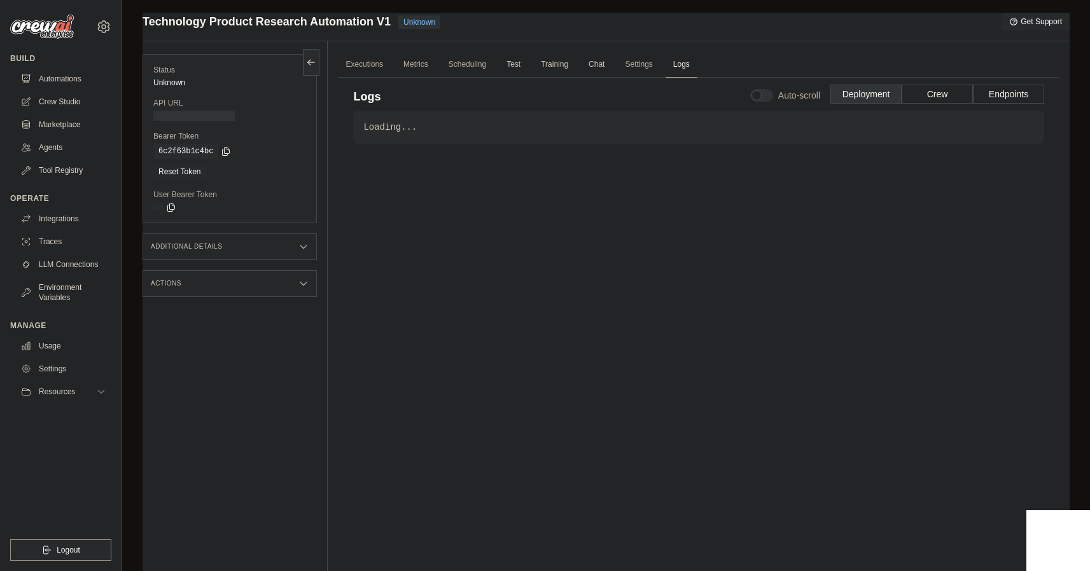
click at [434, 179] on div "Loading... . . ." at bounding box center [698, 331] width 691 height 440
click at [348, 67] on link "Executions" at bounding box center [364, 65] width 53 height 27
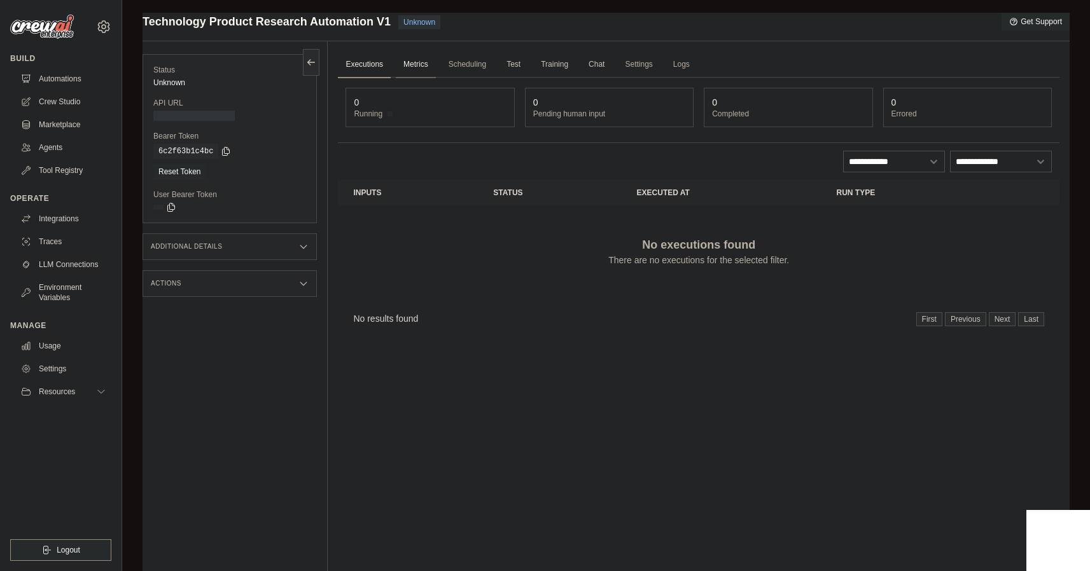
click at [427, 62] on link "Metrics" at bounding box center [416, 65] width 40 height 27
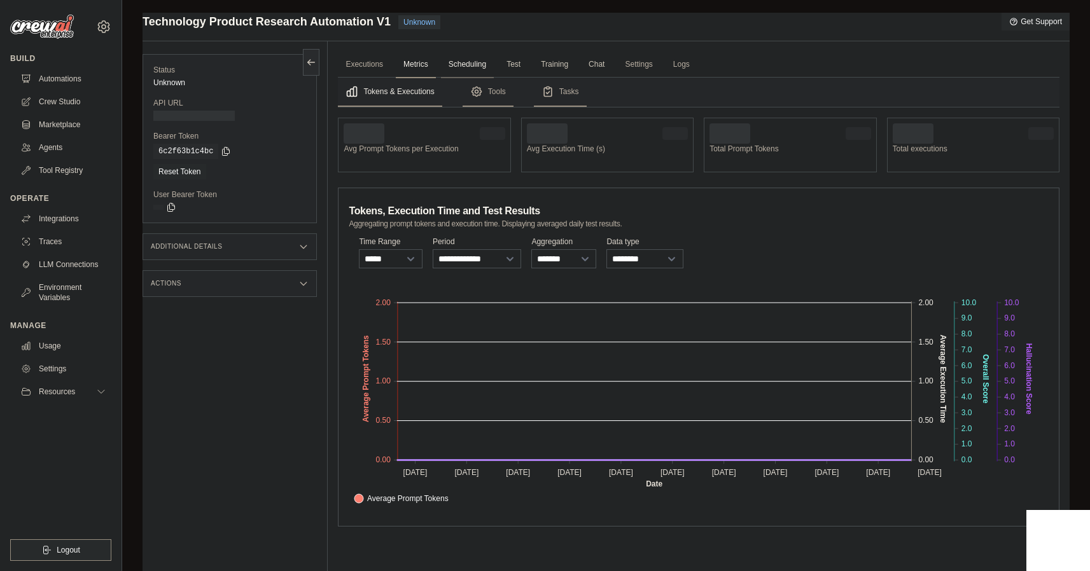
click at [468, 64] on link "Scheduling" at bounding box center [467, 65] width 53 height 27
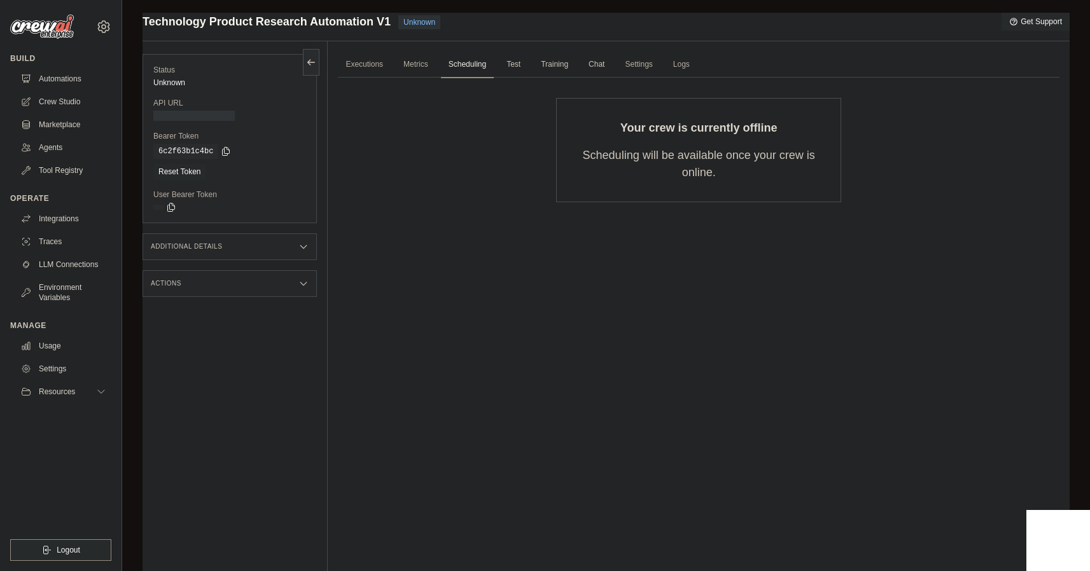
click at [516, 64] on span "Test" at bounding box center [513, 64] width 29 height 25
click at [561, 64] on span "Training" at bounding box center [554, 64] width 43 height 25
click at [600, 64] on span "Chat" at bounding box center [596, 64] width 31 height 25
click at [643, 64] on link "Settings" at bounding box center [638, 65] width 43 height 27
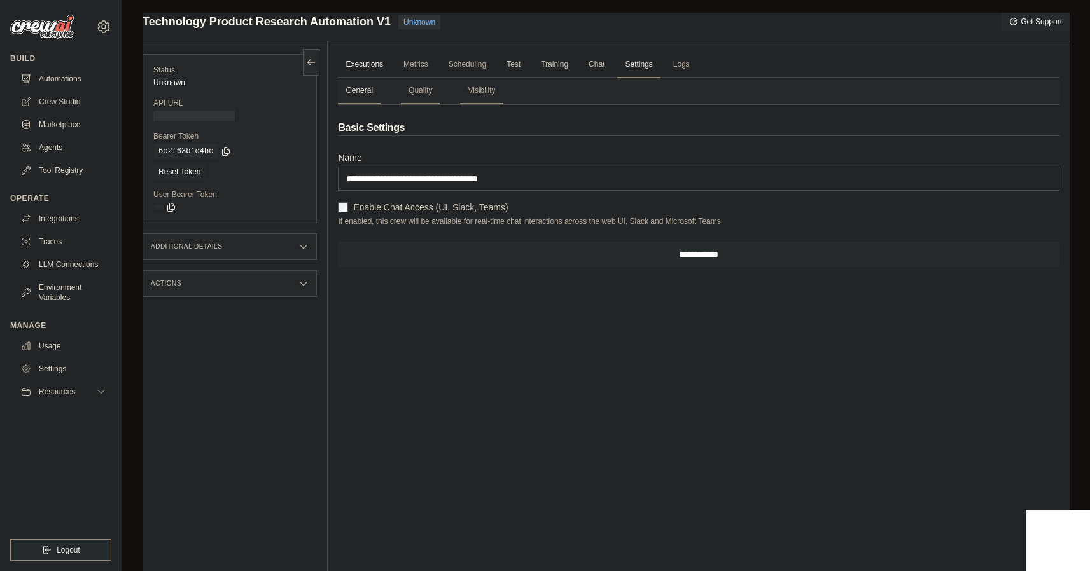
click at [373, 65] on link "Executions" at bounding box center [364, 65] width 53 height 27
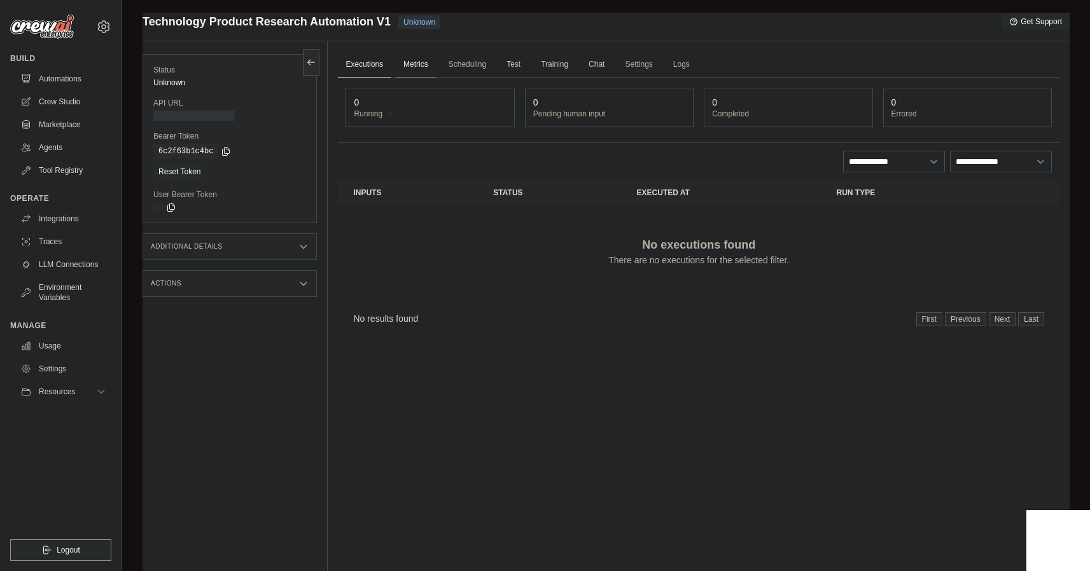
click at [416, 65] on link "Metrics" at bounding box center [416, 65] width 40 height 27
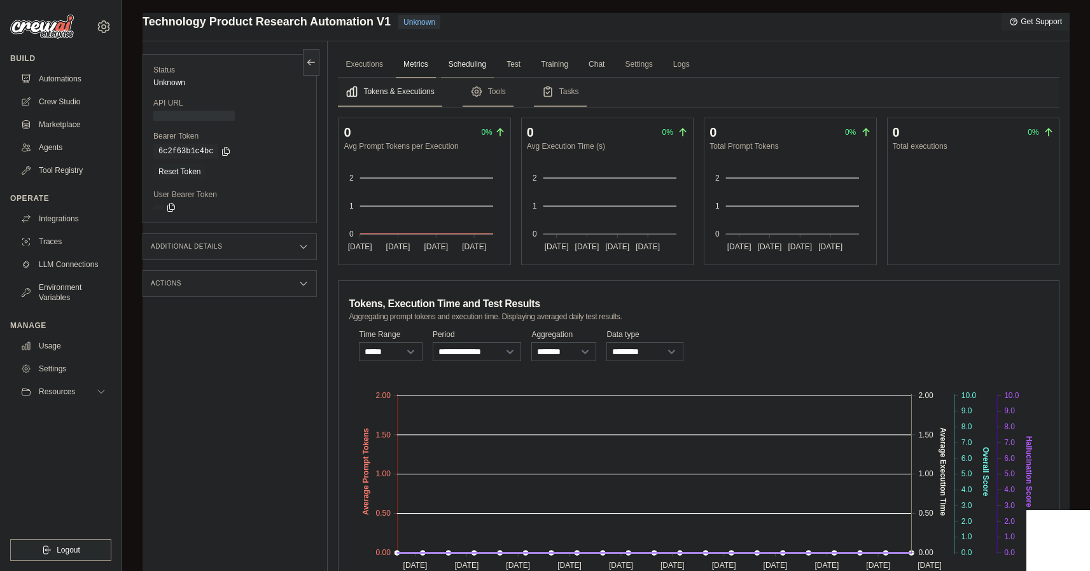
click at [470, 65] on link "Scheduling" at bounding box center [467, 65] width 53 height 27
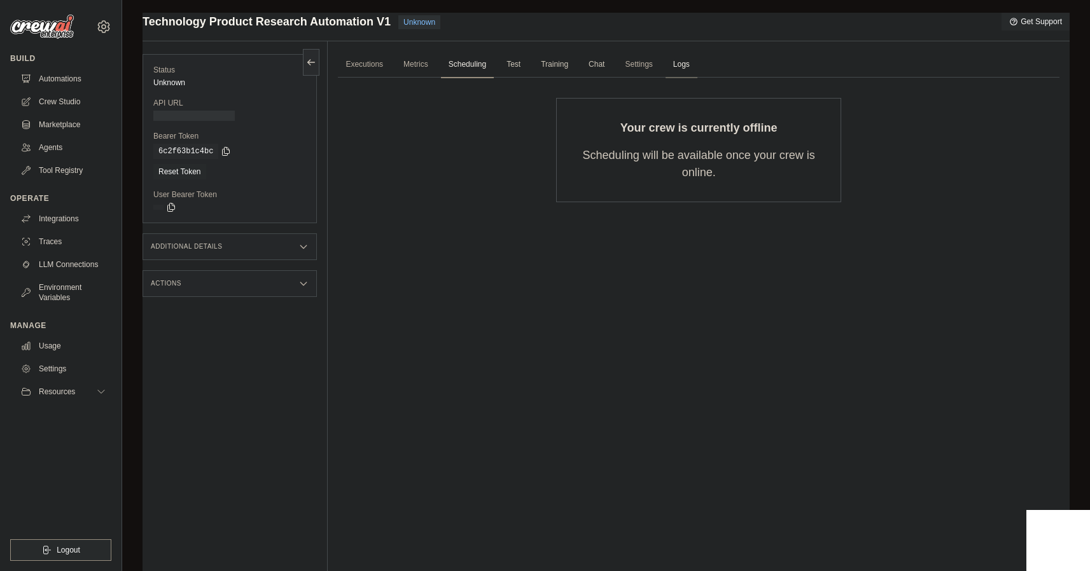
click at [687, 62] on link "Logs" at bounding box center [682, 65] width 32 height 27
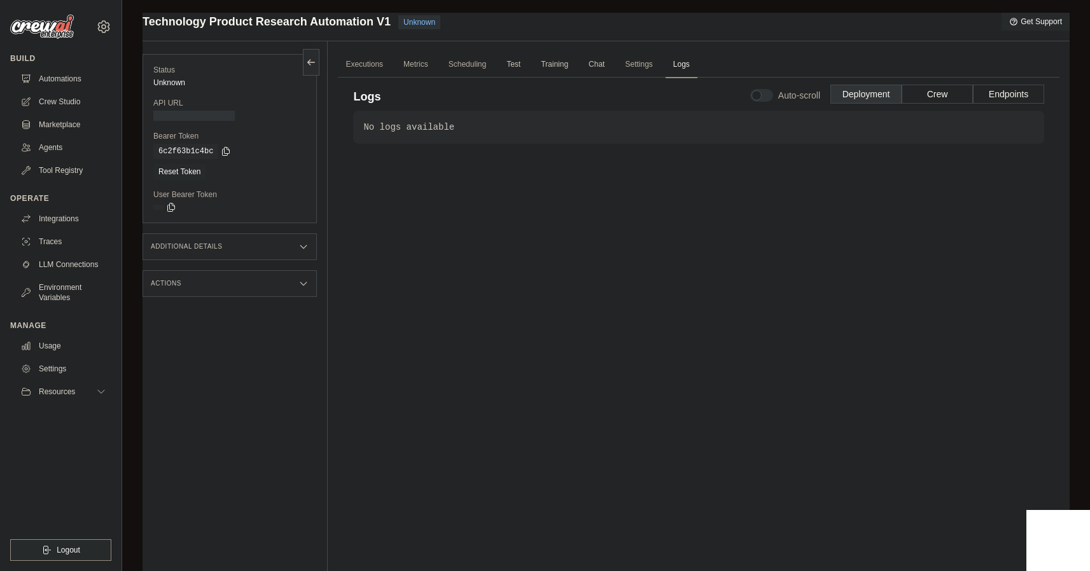
click at [422, 126] on div "No logs available" at bounding box center [698, 127] width 671 height 13
click at [521, 64] on span "Test" at bounding box center [513, 64] width 29 height 25
click at [412, 24] on span "Unknown" at bounding box center [419, 22] width 42 height 14
click at [366, 63] on link "Executions" at bounding box center [364, 65] width 53 height 27
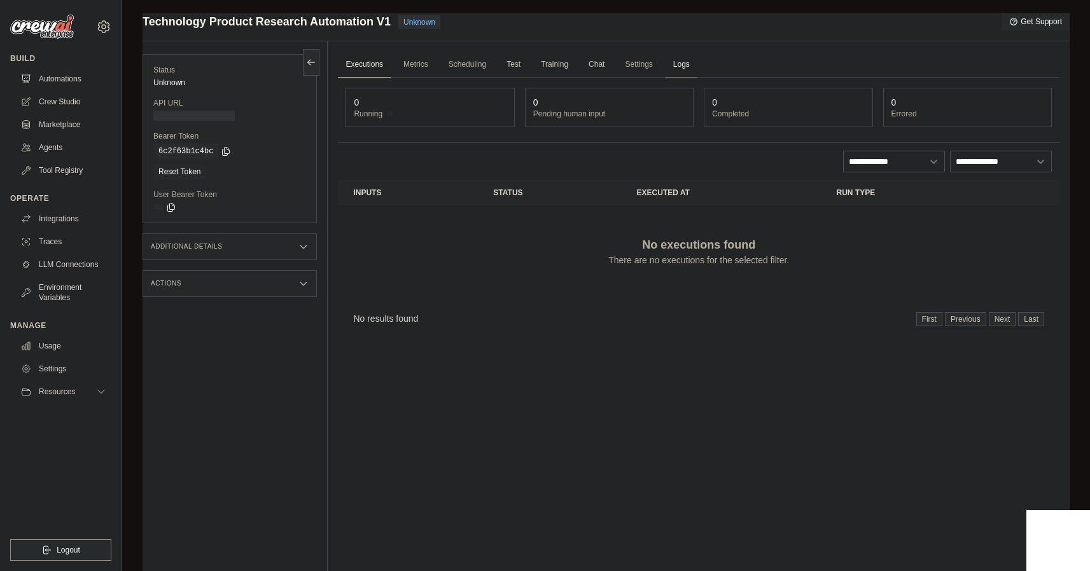
click at [678, 69] on link "Logs" at bounding box center [682, 65] width 32 height 27
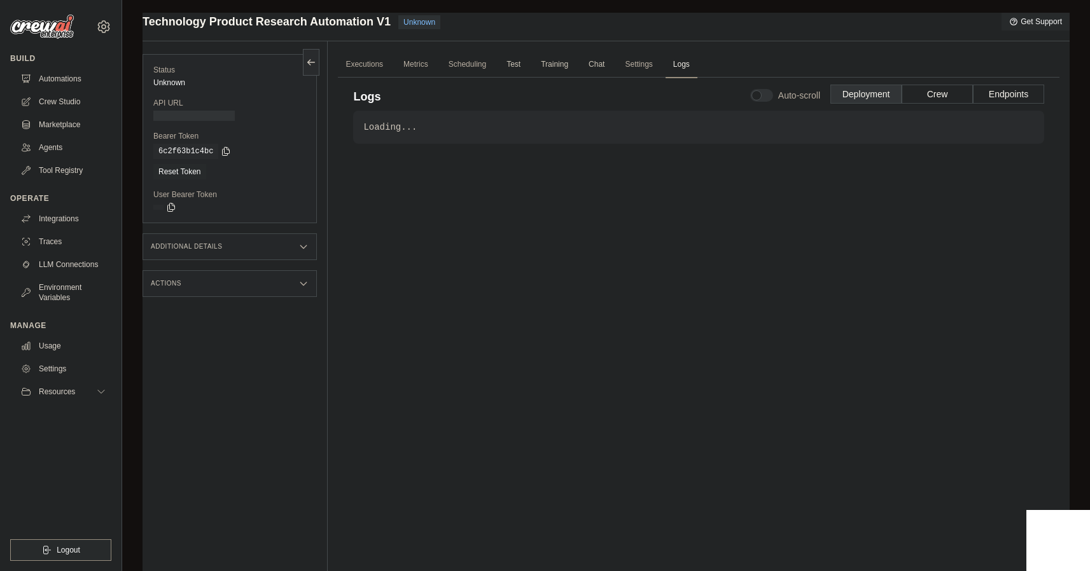
click at [429, 176] on div "Loading... . . ." at bounding box center [698, 331] width 691 height 440
click at [69, 77] on link "Automations" at bounding box center [65, 79] width 96 height 20
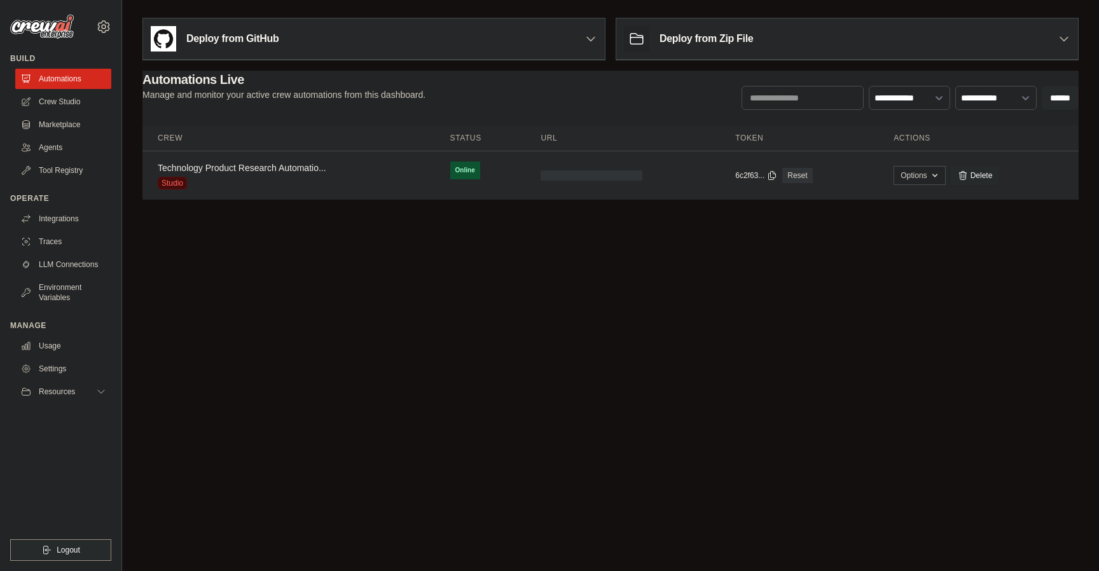
click at [238, 171] on link "Technology Product Research Automatio..." at bounding box center [242, 168] width 169 height 10
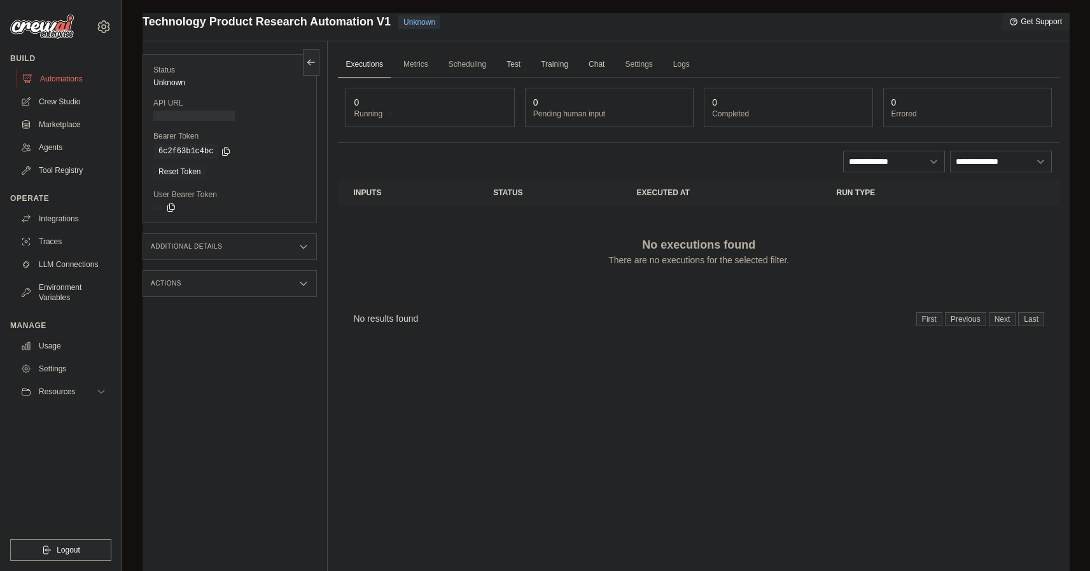
click at [68, 78] on link "Automations" at bounding box center [65, 79] width 96 height 20
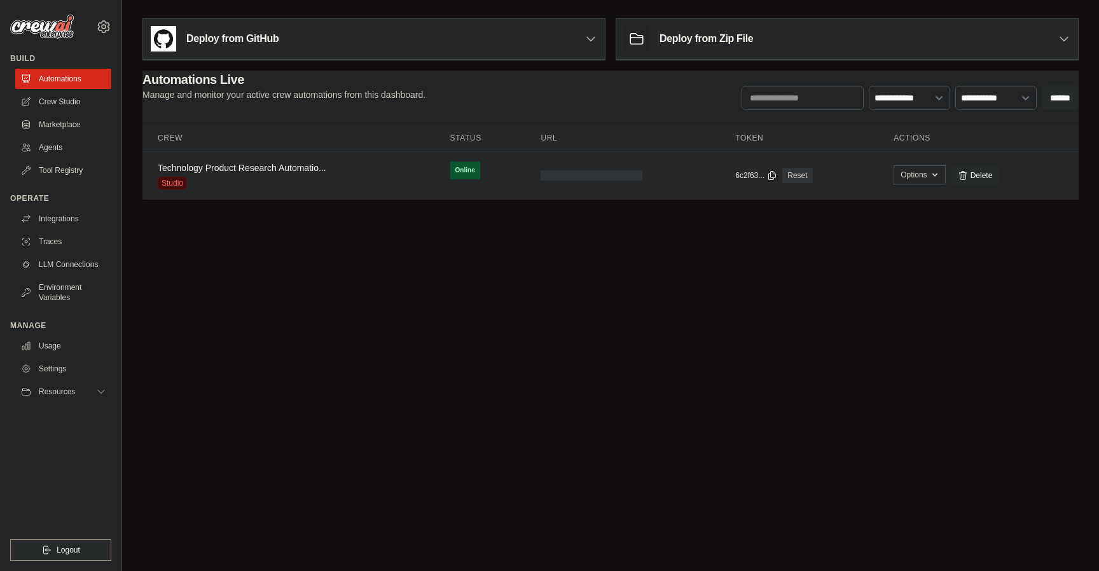
click at [906, 173] on button "Options" at bounding box center [920, 174] width 52 height 19
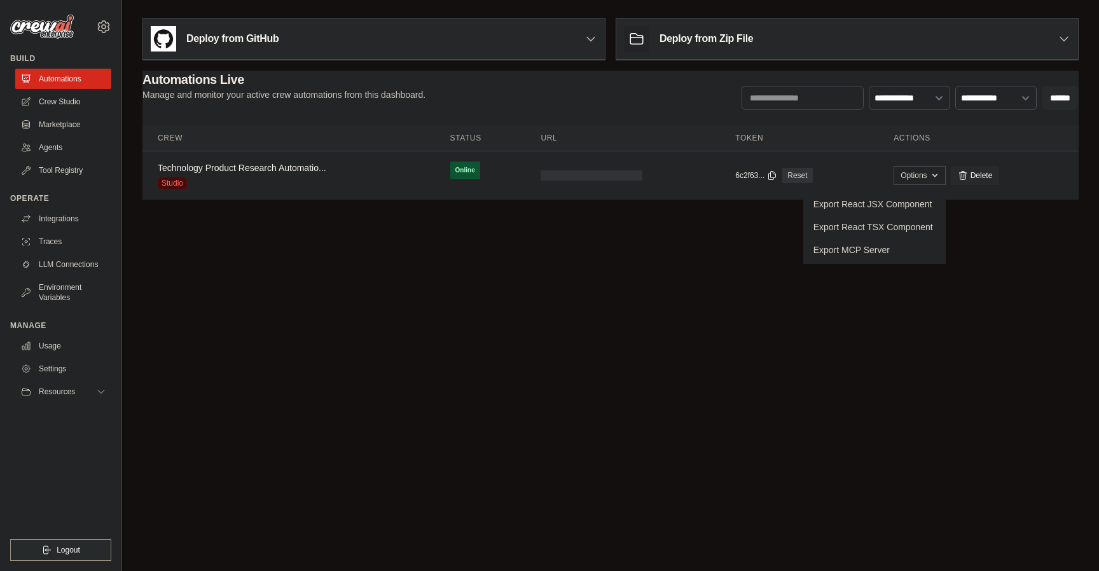
click at [653, 264] on body "akahan@cloudera.com Settings Build Automations Crew Studio" at bounding box center [549, 285] width 1099 height 571
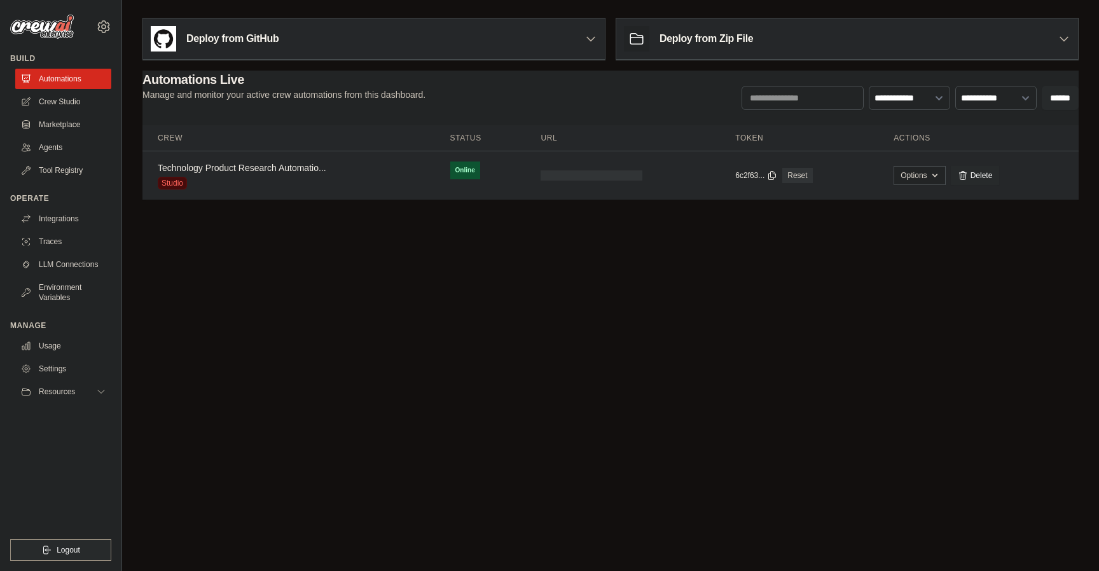
click at [230, 165] on link "Technology Product Research Automatio..." at bounding box center [242, 168] width 169 height 10
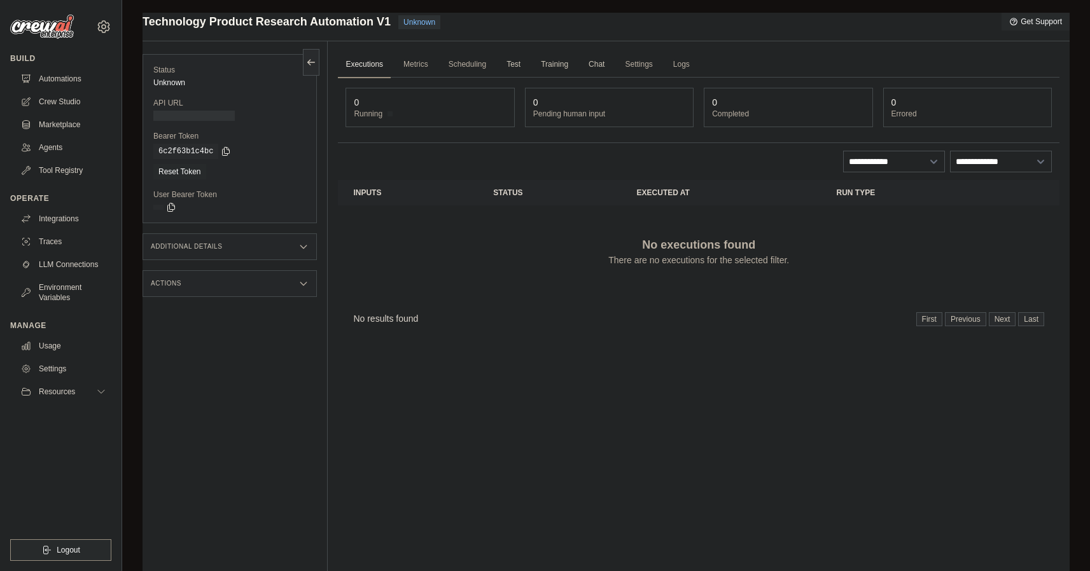
click at [415, 24] on span "Unknown" at bounding box center [419, 22] width 42 height 14
click at [680, 67] on link "Logs" at bounding box center [682, 65] width 32 height 27
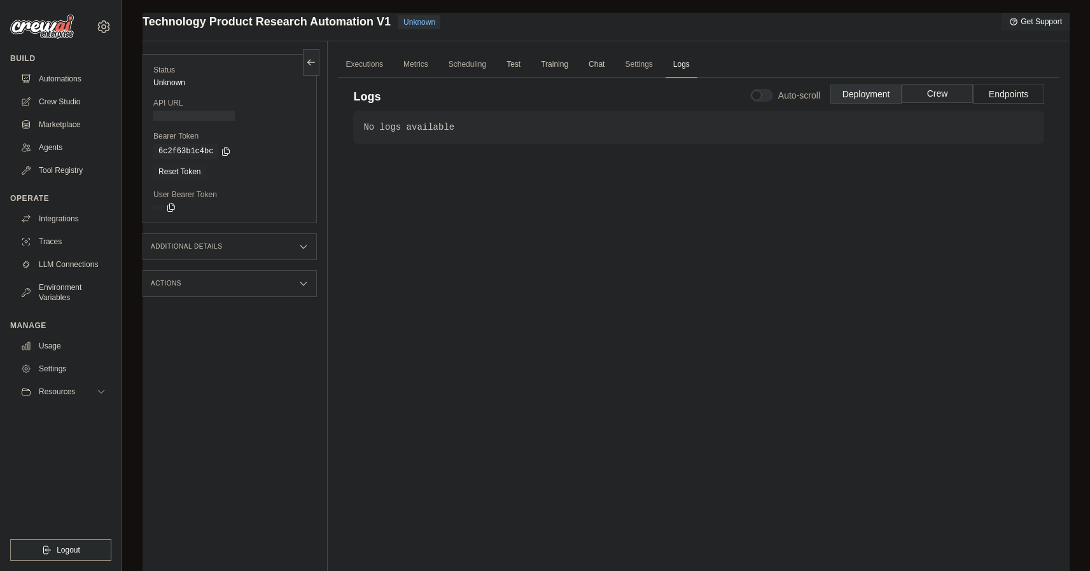
click at [932, 89] on button "Crew" at bounding box center [937, 93] width 71 height 19
click at [996, 84] on button "Endpoints" at bounding box center [1008, 93] width 71 height 19
click at [874, 97] on button "Deployment" at bounding box center [865, 93] width 71 height 19
click at [513, 65] on span "Test" at bounding box center [513, 64] width 29 height 25
click at [634, 65] on link "Settings" at bounding box center [638, 65] width 43 height 27
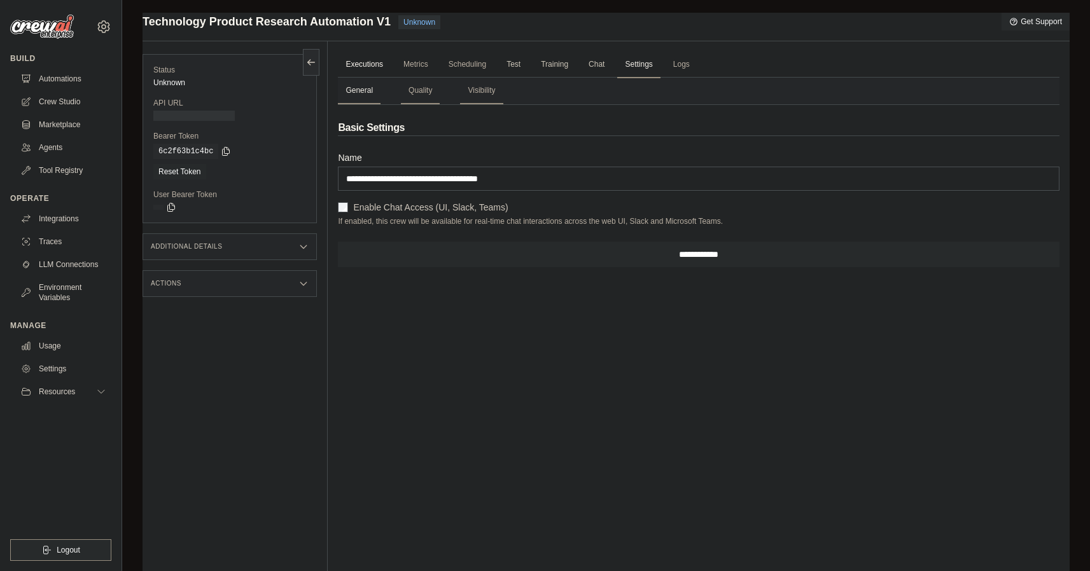
click at [358, 68] on link "Executions" at bounding box center [364, 65] width 53 height 27
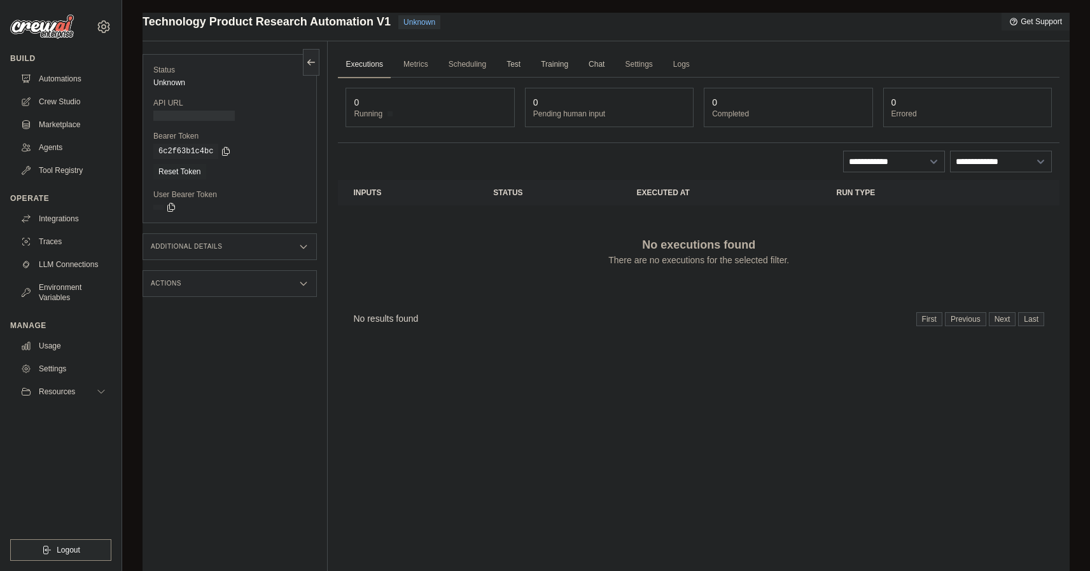
click at [224, 285] on div "Actions" at bounding box center [230, 283] width 174 height 27
click at [547, 246] on div "No executions found There are no executions for the selected filter." at bounding box center [698, 251] width 691 height 71
click at [677, 62] on link "Logs" at bounding box center [682, 65] width 32 height 27
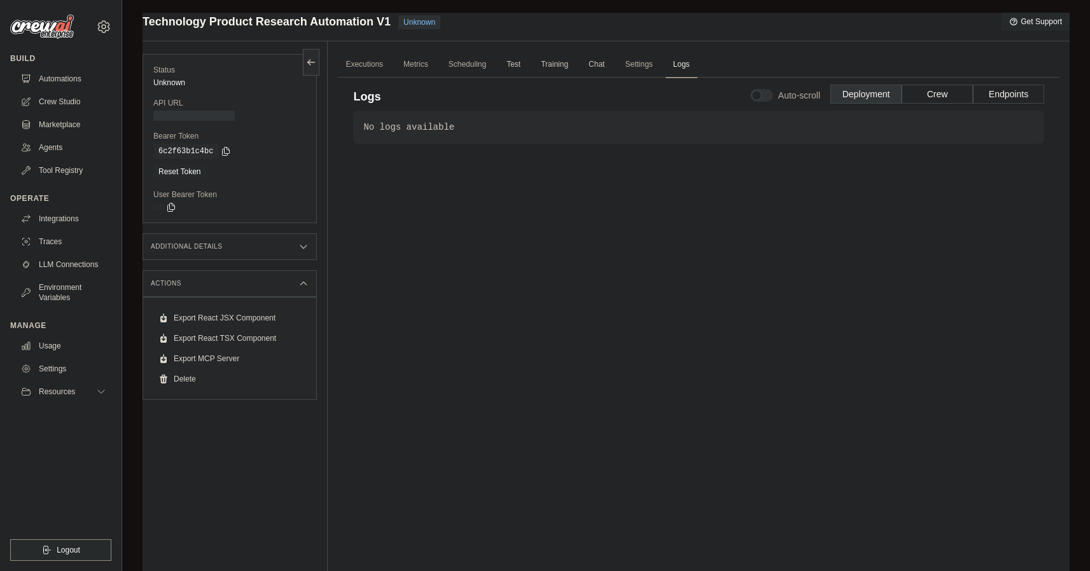
click at [495, 300] on div "No logs available . . ." at bounding box center [698, 331] width 691 height 440
click at [565, 267] on div "No logs available . . ." at bounding box center [698, 331] width 691 height 440
click at [421, 178] on div "No logs available . . ." at bounding box center [698, 331] width 691 height 440
click at [181, 375] on link "Delete" at bounding box center [229, 379] width 153 height 20
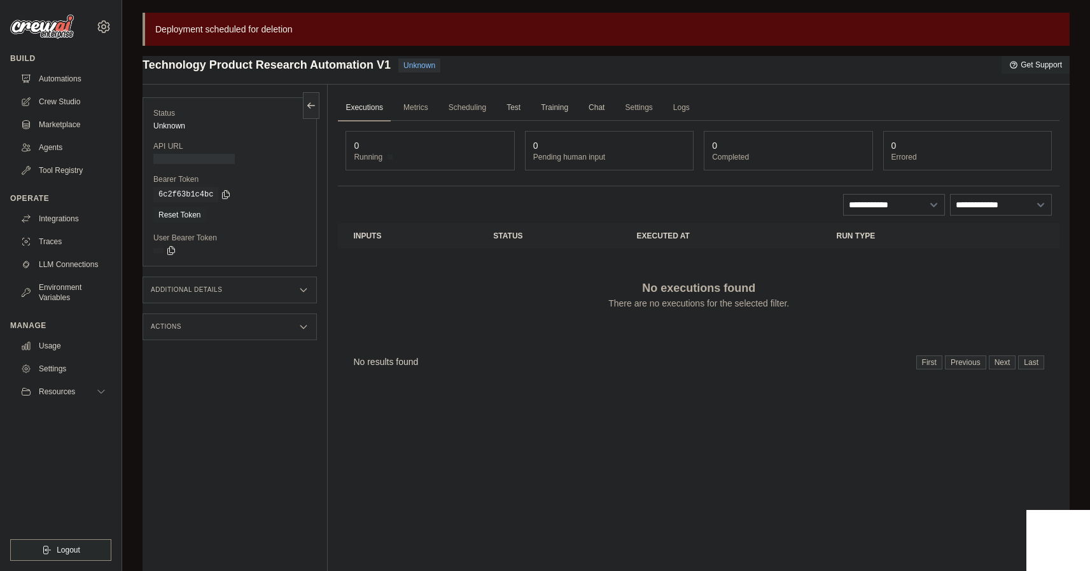
click at [453, 283] on div "No executions found There are no executions for the selected filter." at bounding box center [698, 294] width 691 height 71
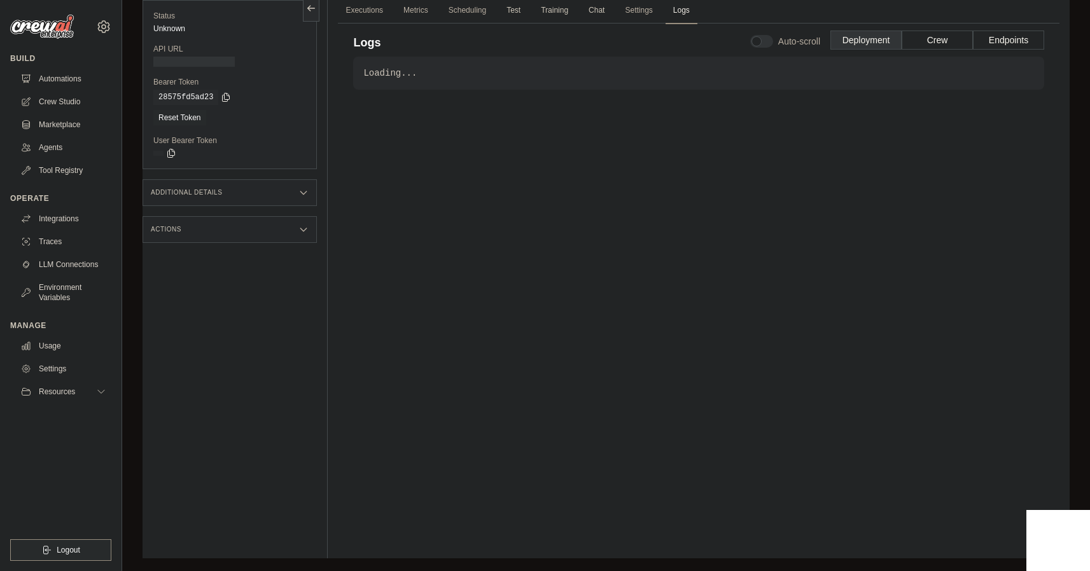
click at [432, 188] on div "Loading... . . ." at bounding box center [698, 277] width 691 height 440
click at [59, 76] on link "Automations" at bounding box center [65, 79] width 96 height 20
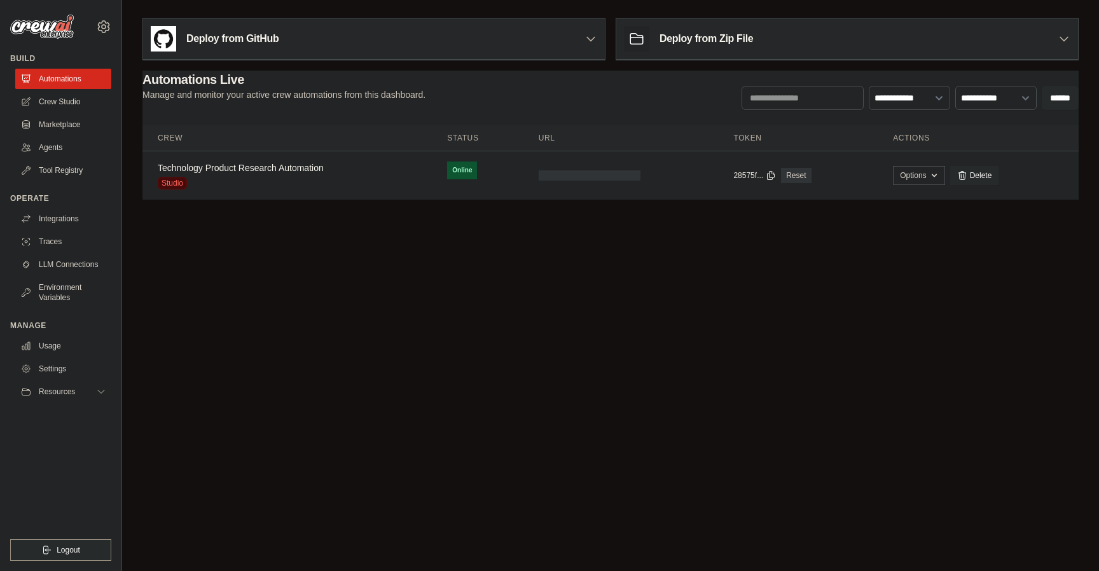
click at [168, 134] on th "Crew" at bounding box center [288, 138] width 290 height 26
click at [194, 169] on link "Technology Product Research Automation" at bounding box center [241, 168] width 166 height 10
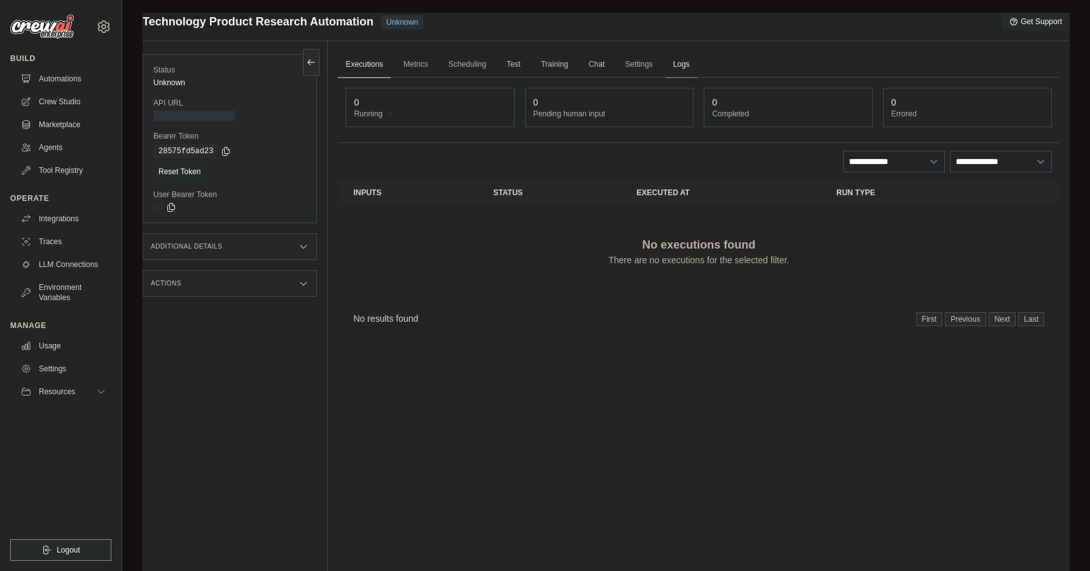
click at [676, 65] on link "Logs" at bounding box center [682, 65] width 32 height 27
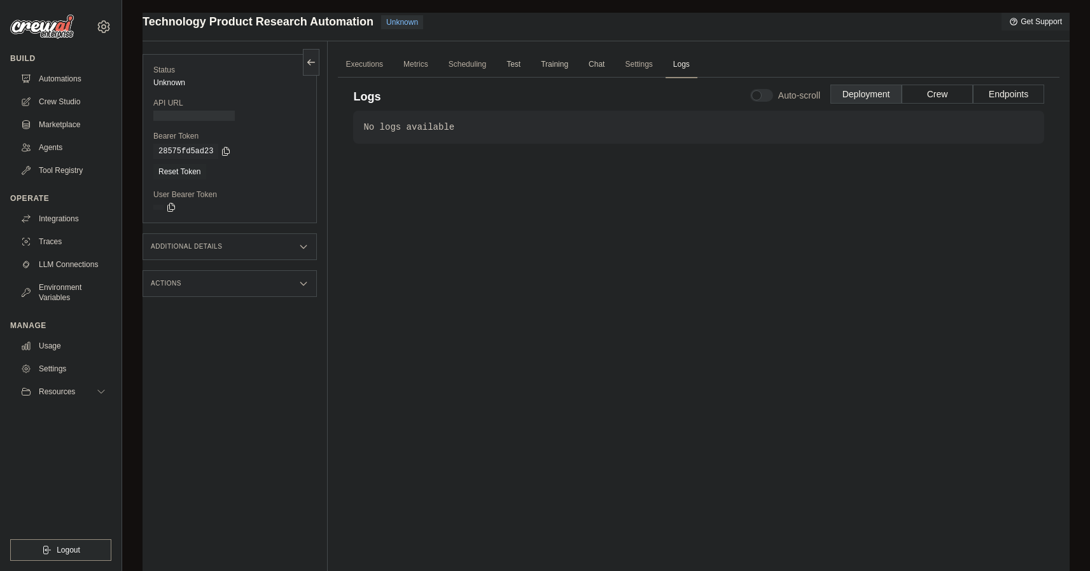
click at [375, 178] on div "No logs available . . ." at bounding box center [698, 331] width 691 height 440
click at [53, 99] on link "Crew Studio" at bounding box center [65, 102] width 96 height 20
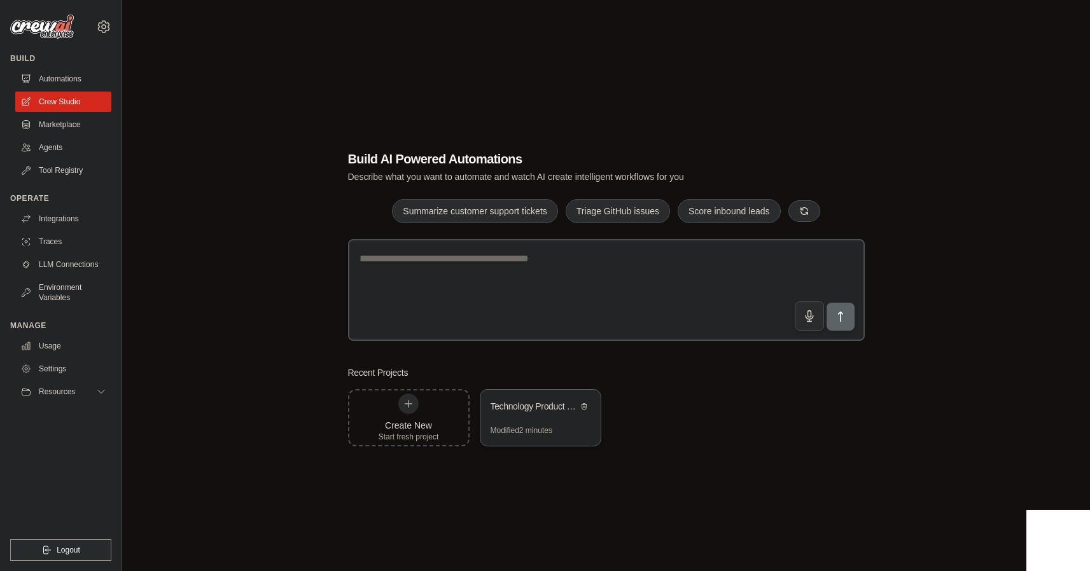
click at [526, 410] on div "Technology Product Research Automation" at bounding box center [534, 406] width 87 height 13
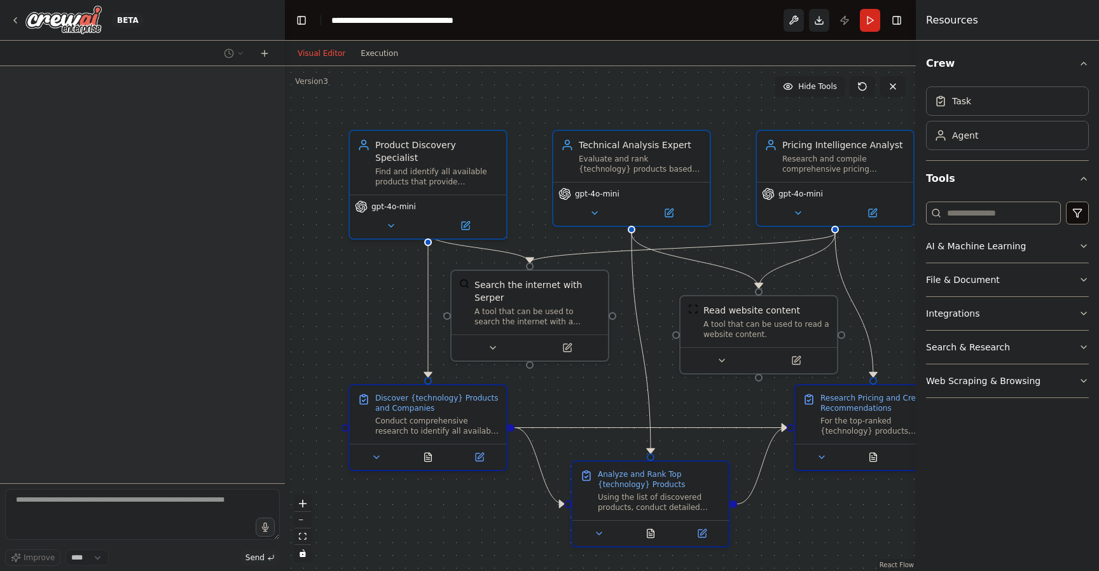
scroll to position [412, 0]
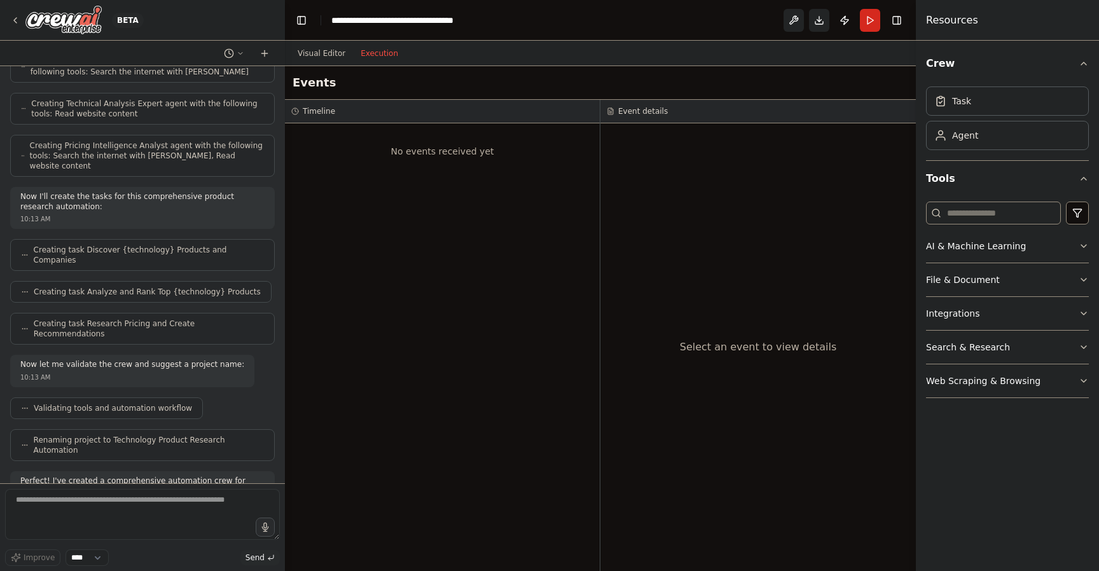
click at [382, 54] on button "Execution" at bounding box center [379, 53] width 53 height 15
click at [867, 23] on button "Run" at bounding box center [870, 20] width 20 height 23
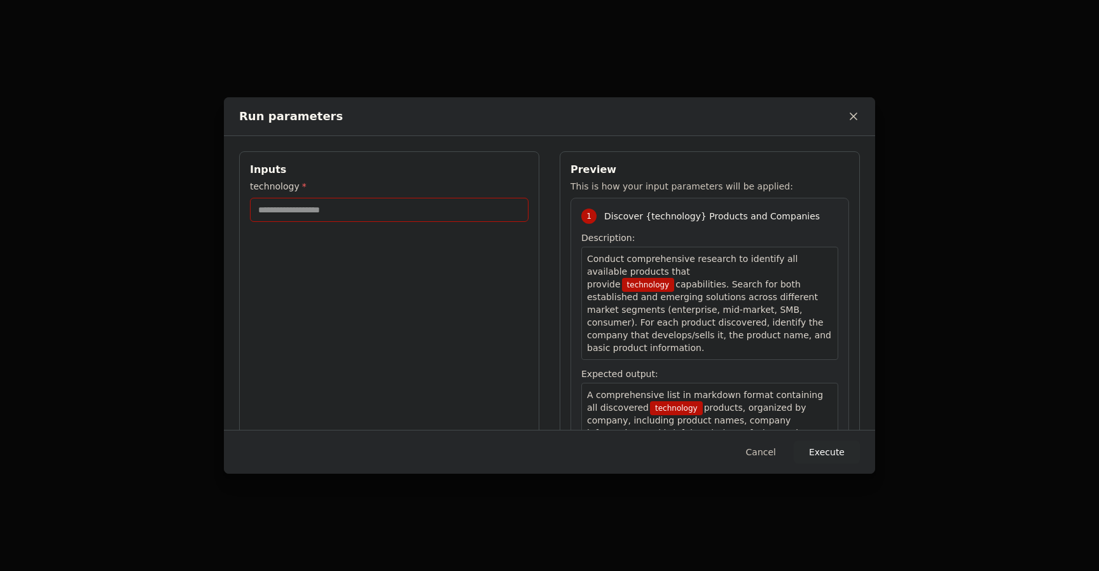
click at [348, 212] on input "technology *" at bounding box center [389, 210] width 279 height 24
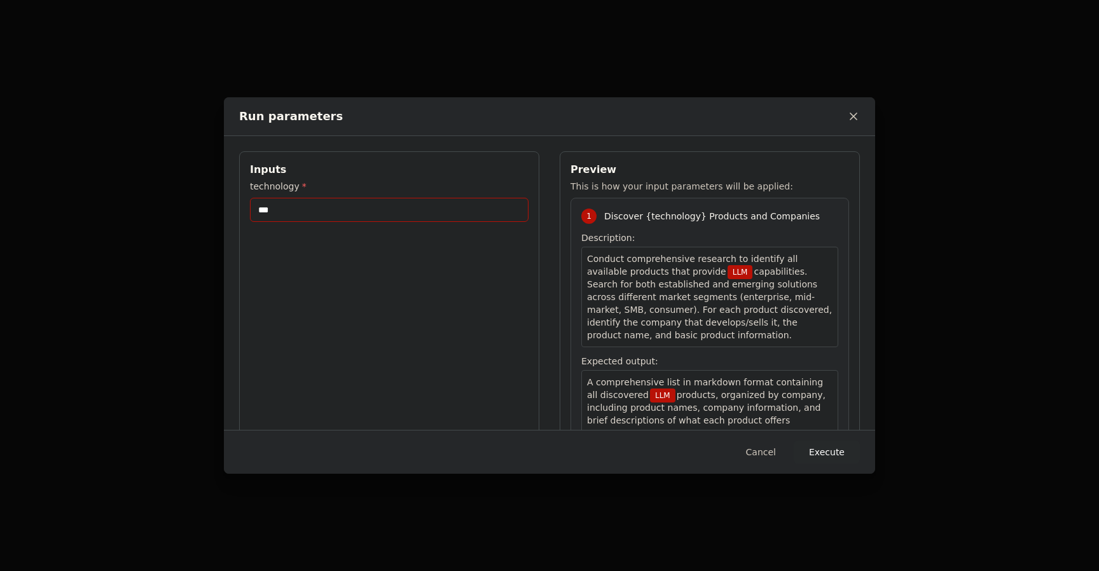
type input "***"
click at [827, 446] on button "Execute" at bounding box center [827, 452] width 66 height 23
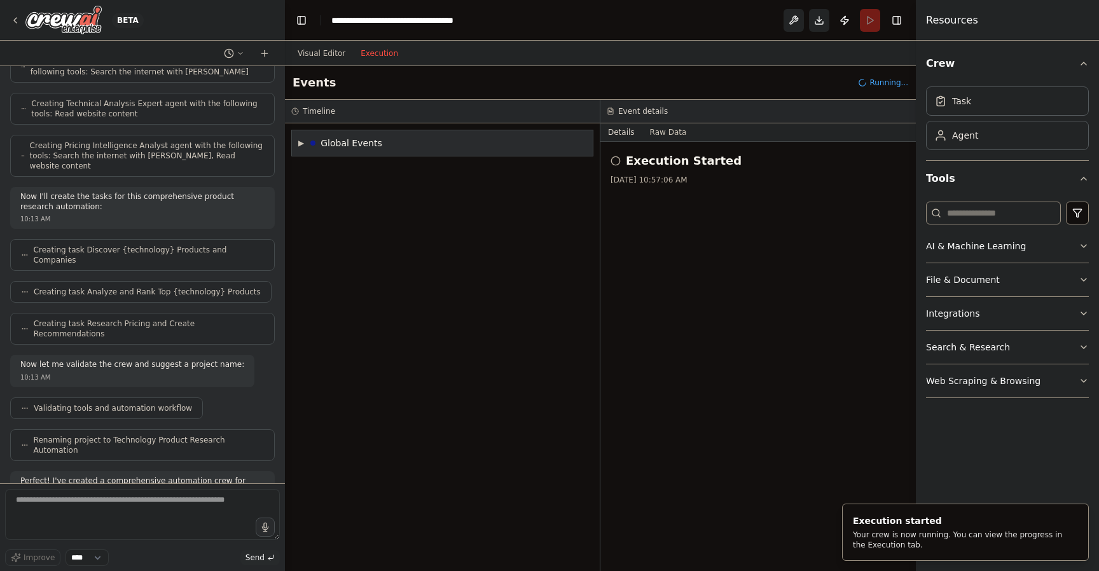
click at [300, 144] on span "▶" at bounding box center [301, 143] width 6 height 10
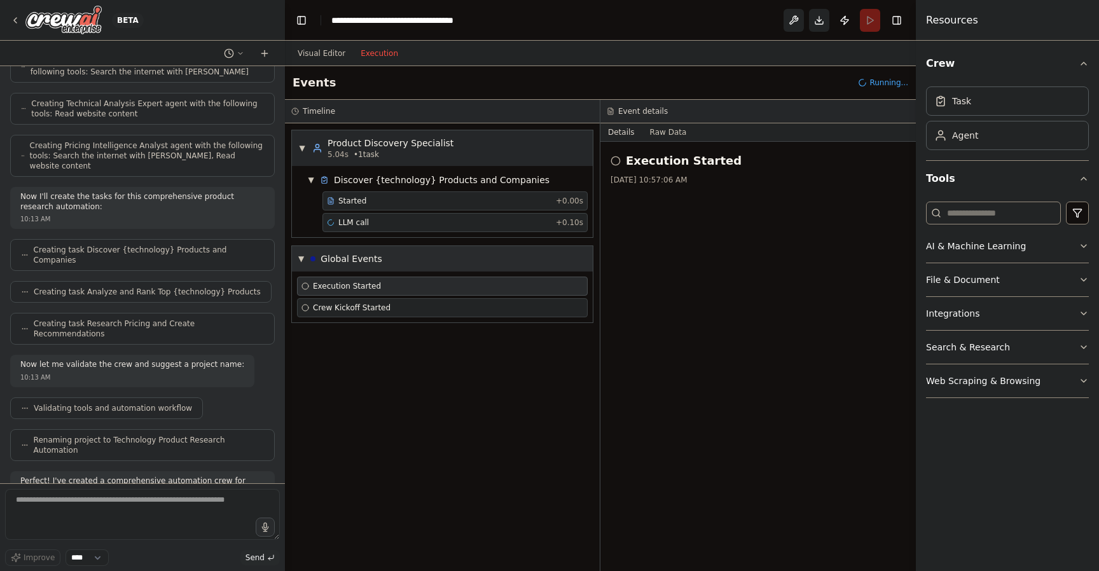
click at [300, 144] on span "▼" at bounding box center [302, 148] width 8 height 10
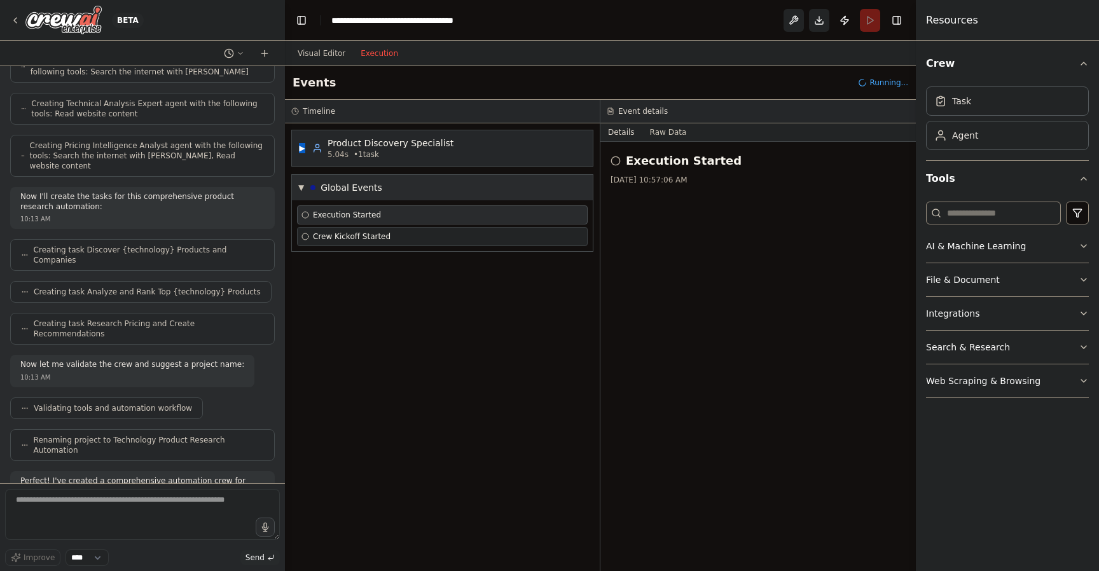
click at [300, 144] on span "▶" at bounding box center [302, 148] width 8 height 10
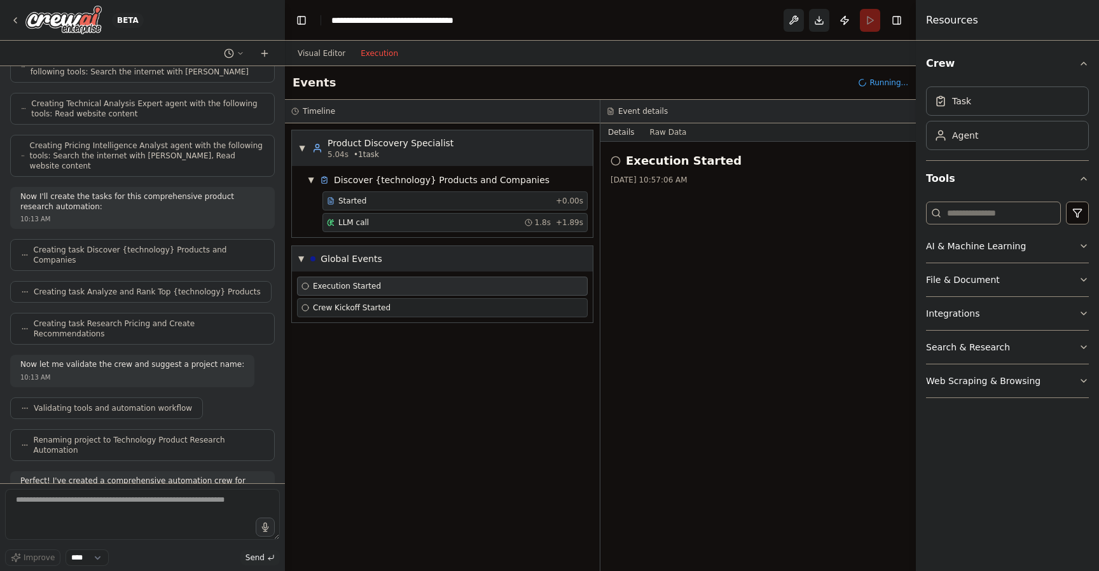
click at [299, 193] on div "▼ Discover {technology} Products and Companies Started + 0.00s LLM call 1.8s + …" at bounding box center [442, 201] width 301 height 71
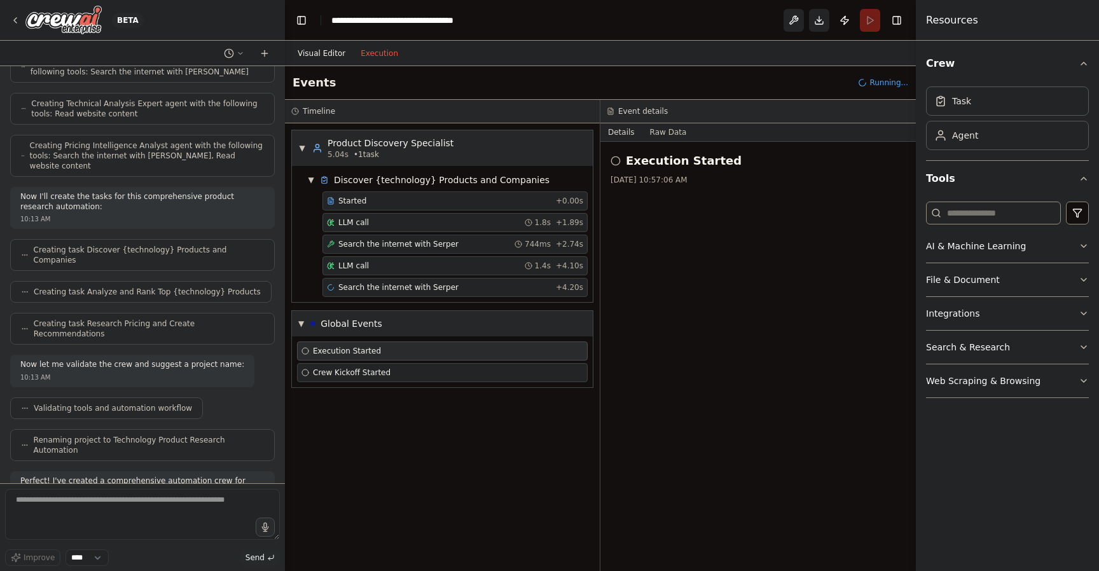
click at [316, 56] on button "Visual Editor" at bounding box center [321, 53] width 63 height 15
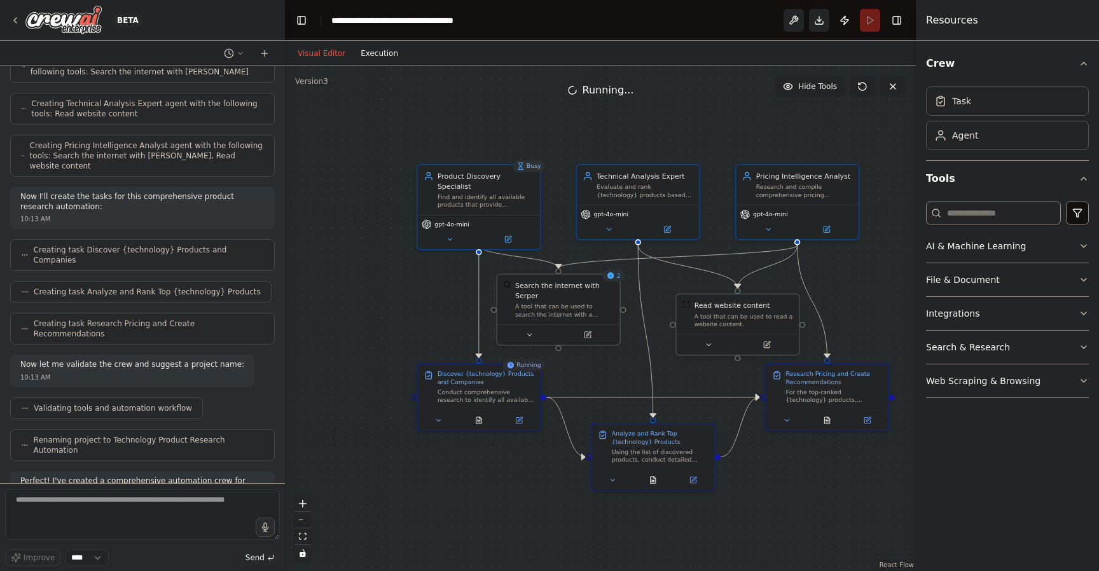
click at [377, 53] on button "Execution" at bounding box center [379, 53] width 53 height 15
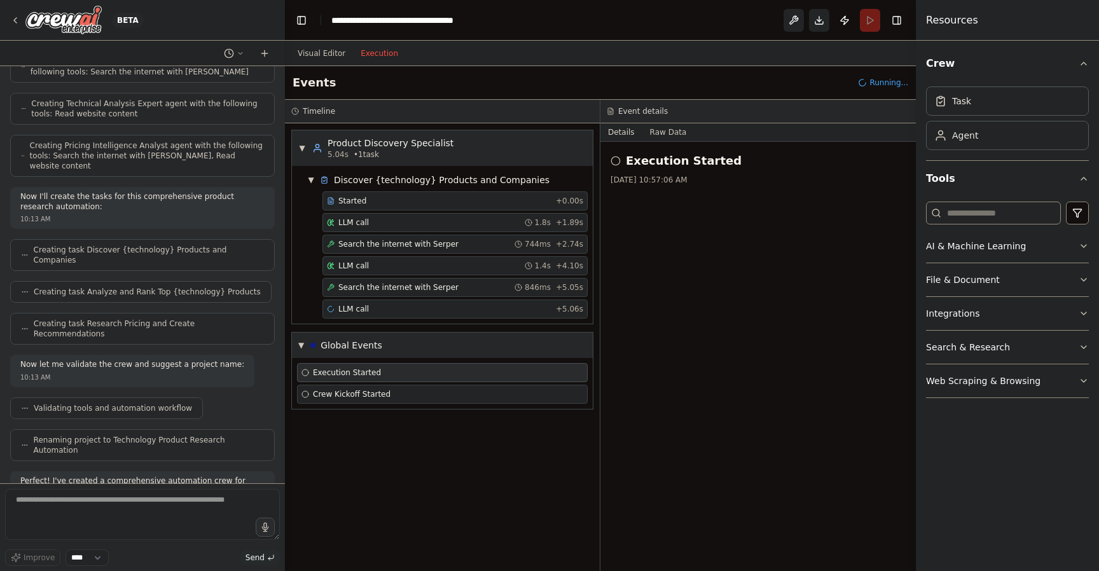
click at [356, 374] on span "Execution Started" at bounding box center [347, 373] width 68 height 10
click at [367, 394] on span "Crew Kickoff Started" at bounding box center [352, 394] width 78 height 10
click at [376, 377] on span "Execution Started" at bounding box center [347, 373] width 68 height 10
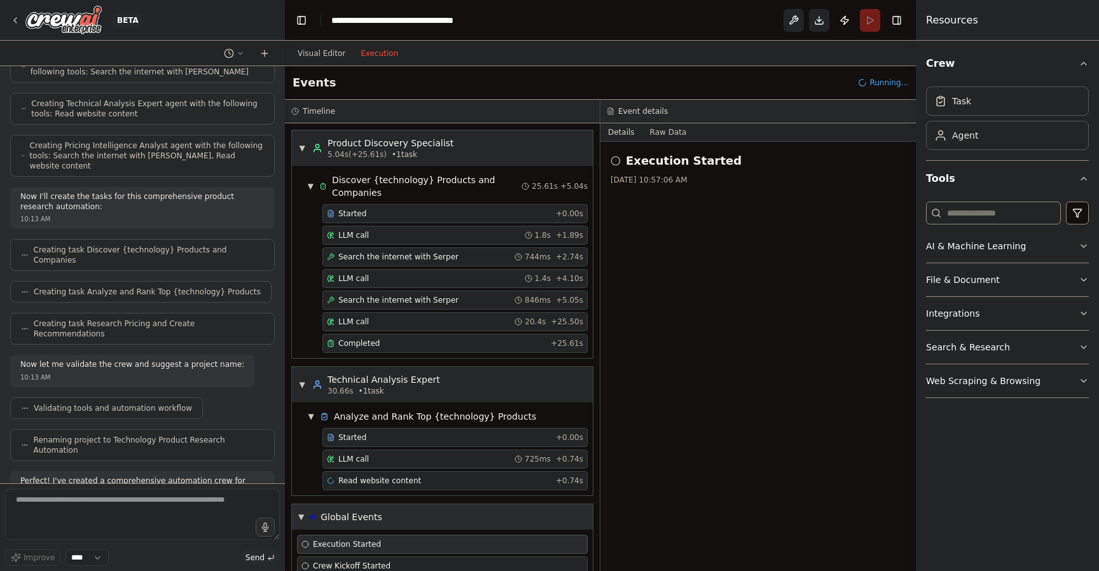
scroll to position [46, 0]
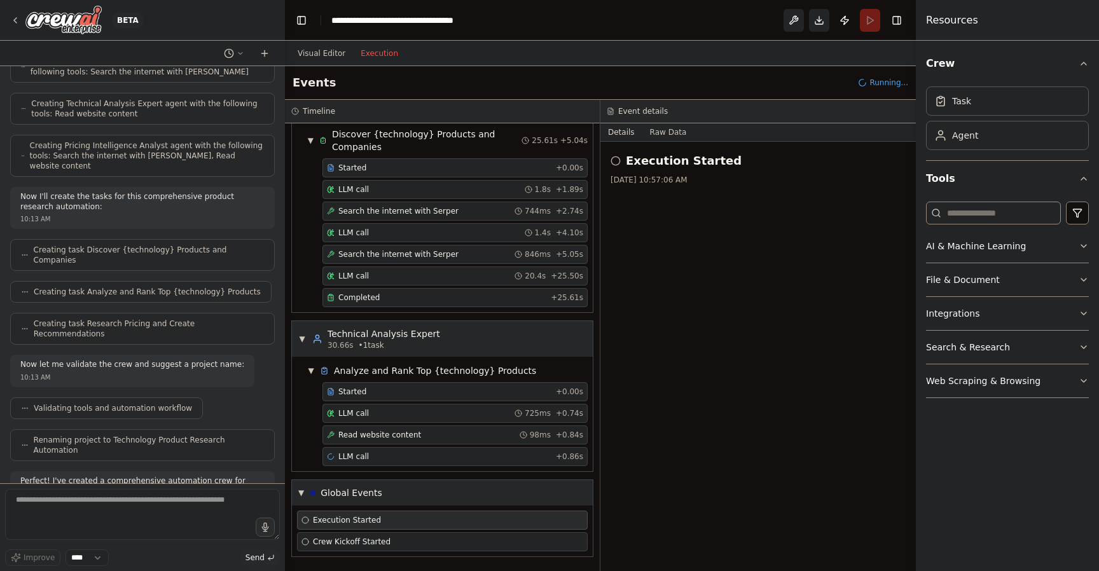
click at [375, 526] on span "Execution Started" at bounding box center [347, 520] width 68 height 10
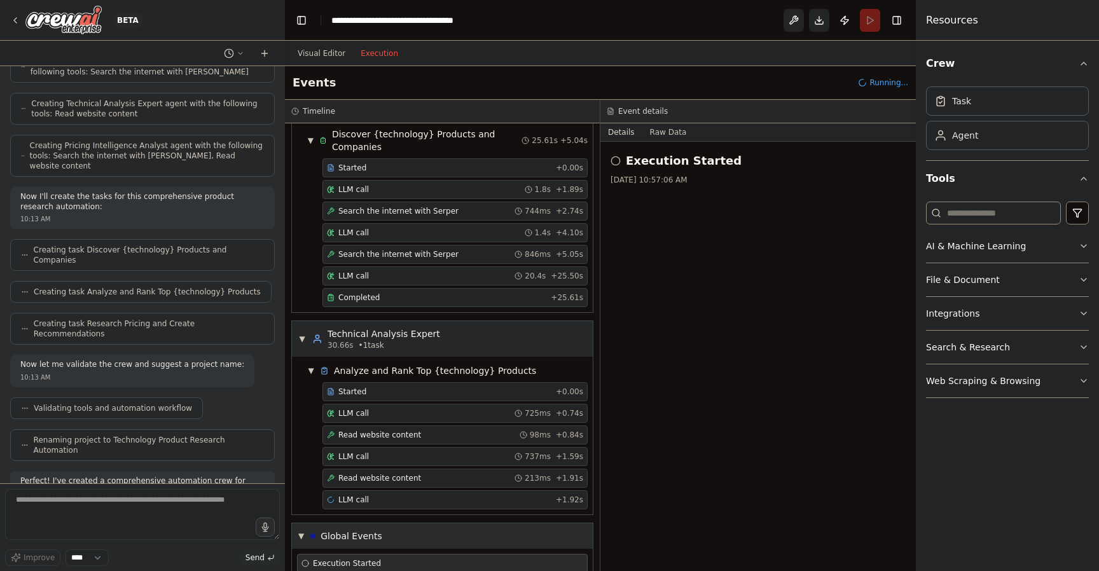
click at [385, 534] on div "▼ Global Events" at bounding box center [442, 536] width 301 height 25
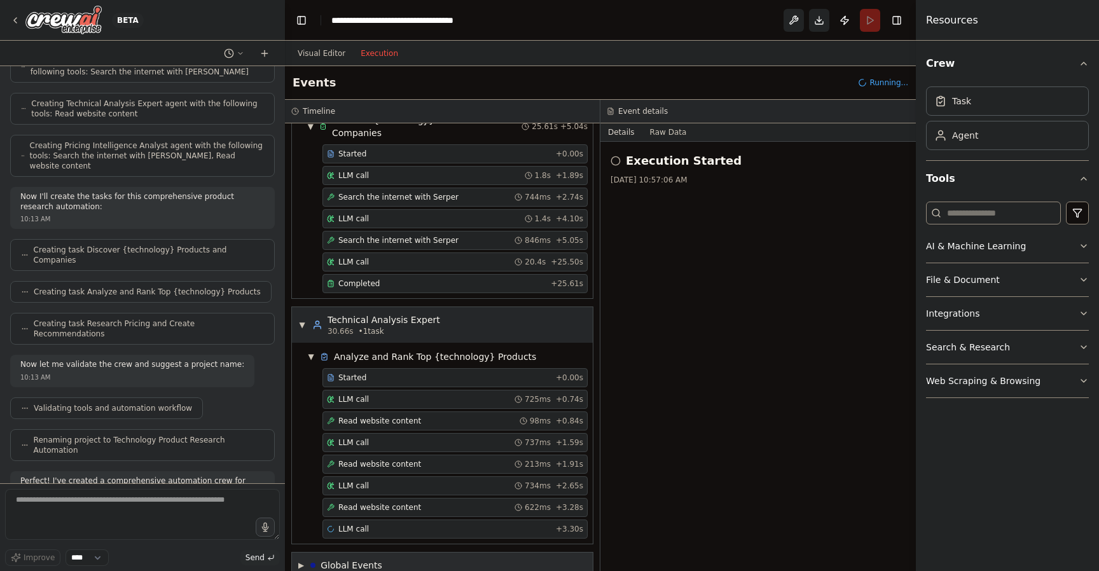
scroll to position [81, 0]
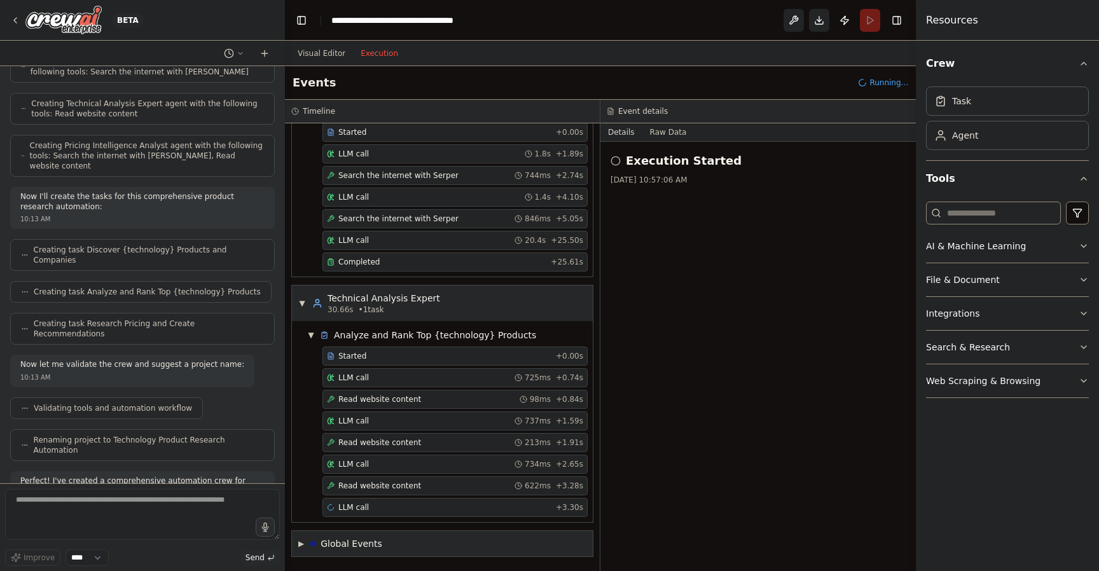
click at [301, 545] on div "▼ Product Discovery Specialist 5.04s (+25.61s) • 1 task ▼ Discover {technology}…" at bounding box center [442, 347] width 315 height 448
click at [380, 263] on div "Completed" at bounding box center [436, 262] width 219 height 10
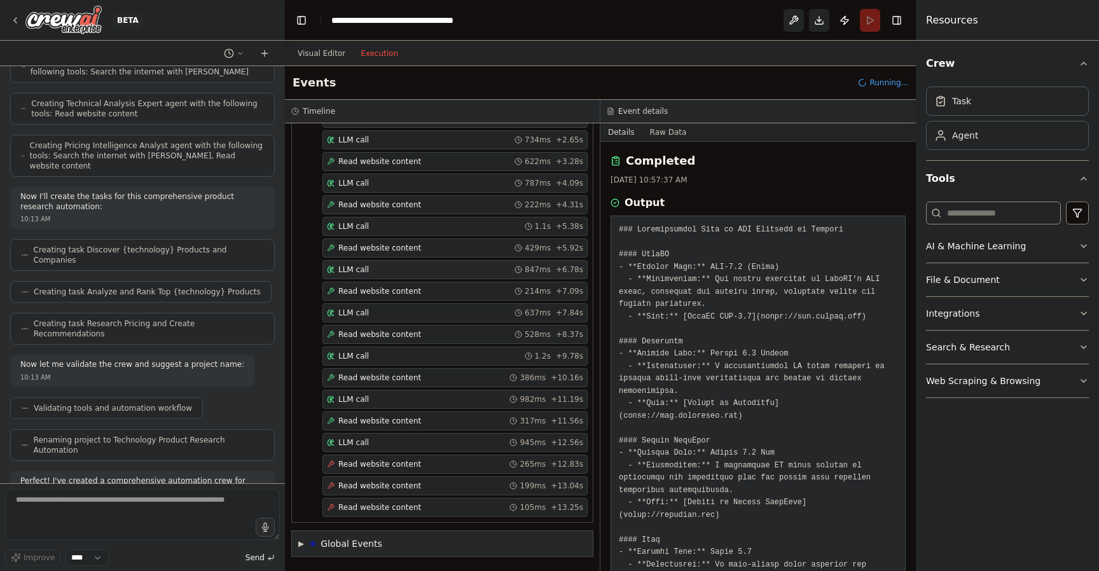
scroll to position [428, 0]
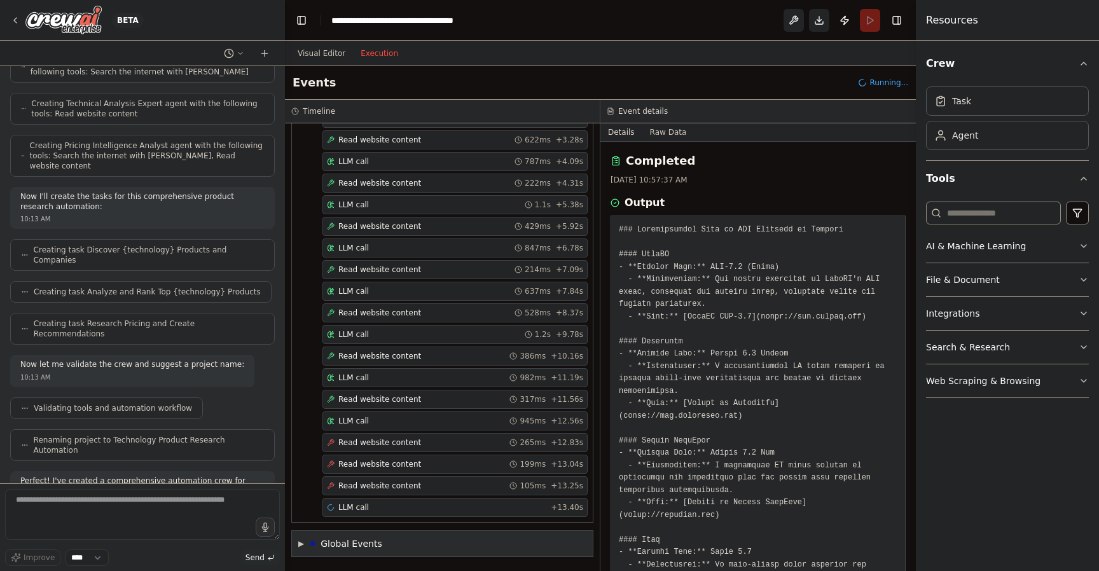
click at [303, 543] on span "▶" at bounding box center [301, 544] width 6 height 10
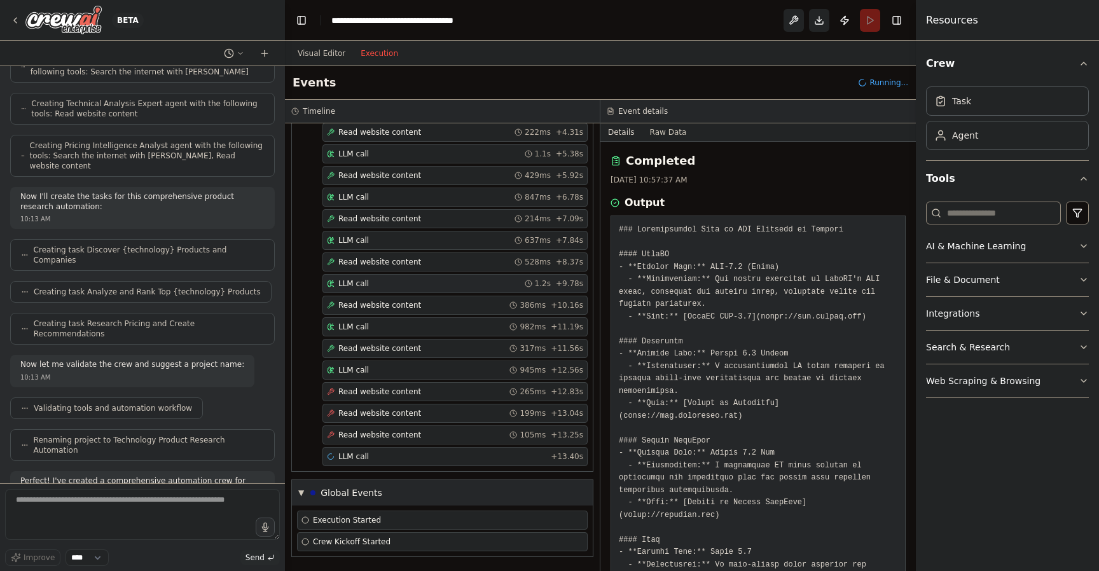
scroll to position [0, 0]
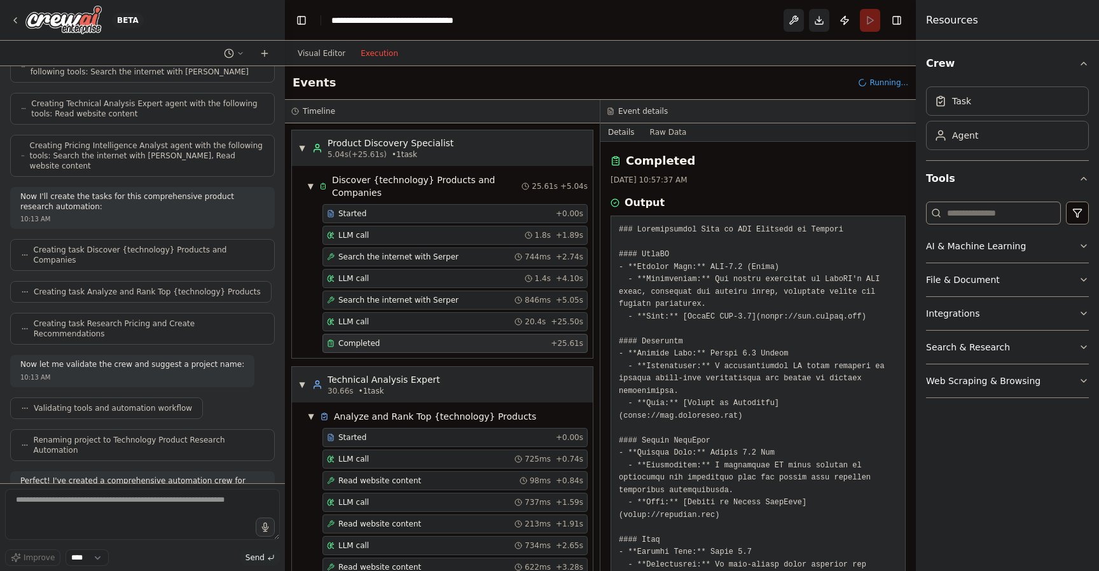
click at [459, 339] on div "Completed" at bounding box center [436, 343] width 219 height 10
click at [320, 50] on button "Visual Editor" at bounding box center [321, 53] width 63 height 15
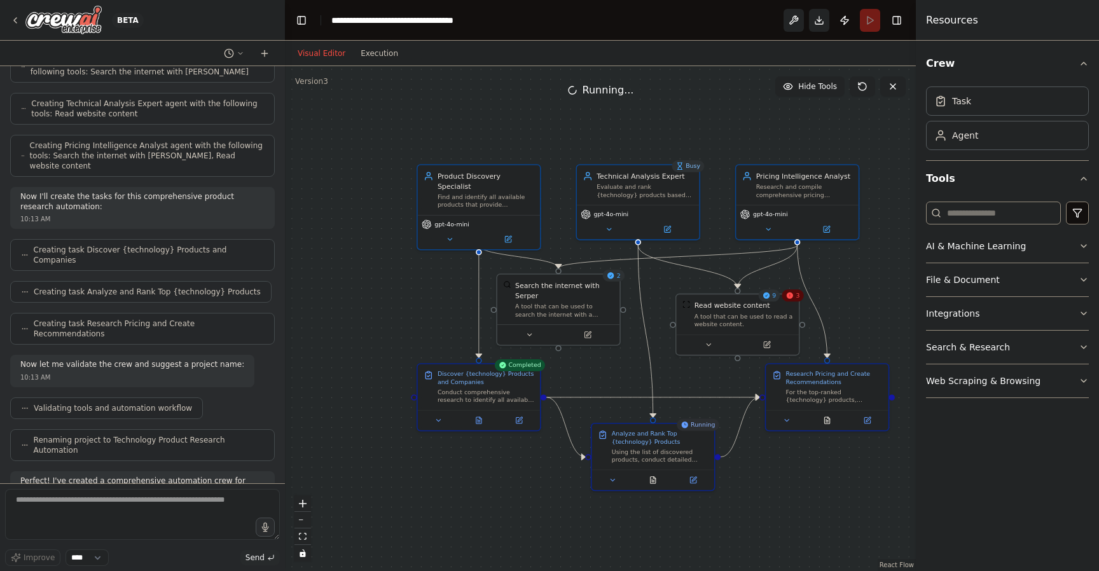
scroll to position [762, 0]
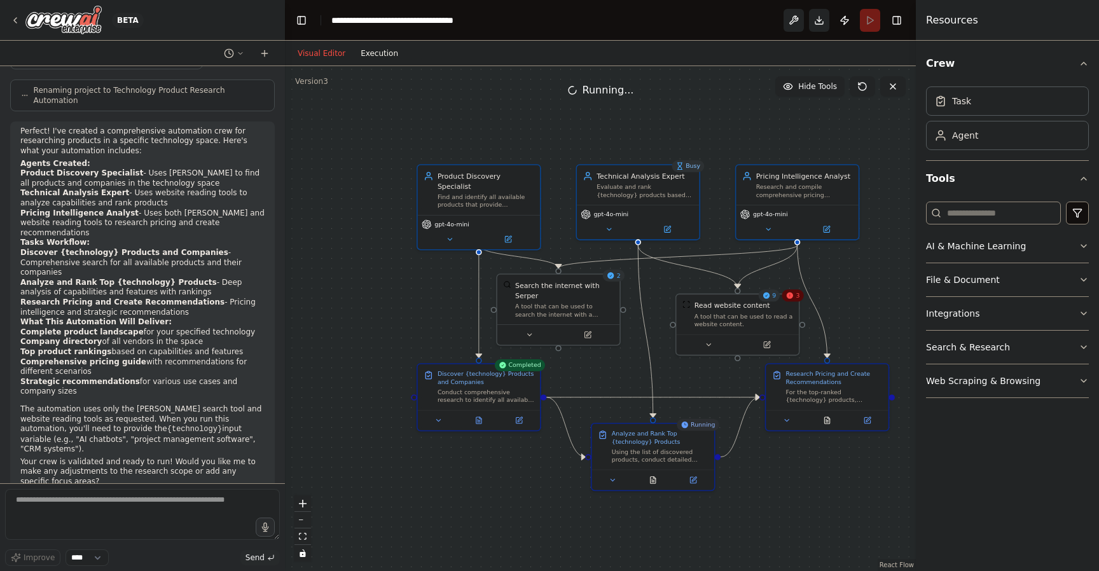
click at [380, 56] on button "Execution" at bounding box center [379, 53] width 53 height 15
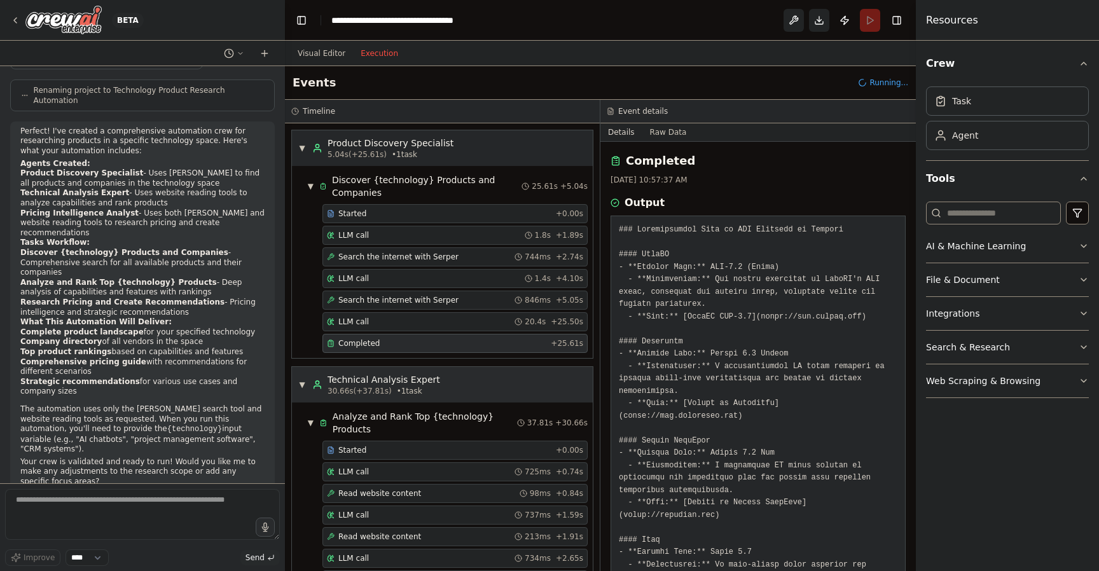
scroll to position [629, 0]
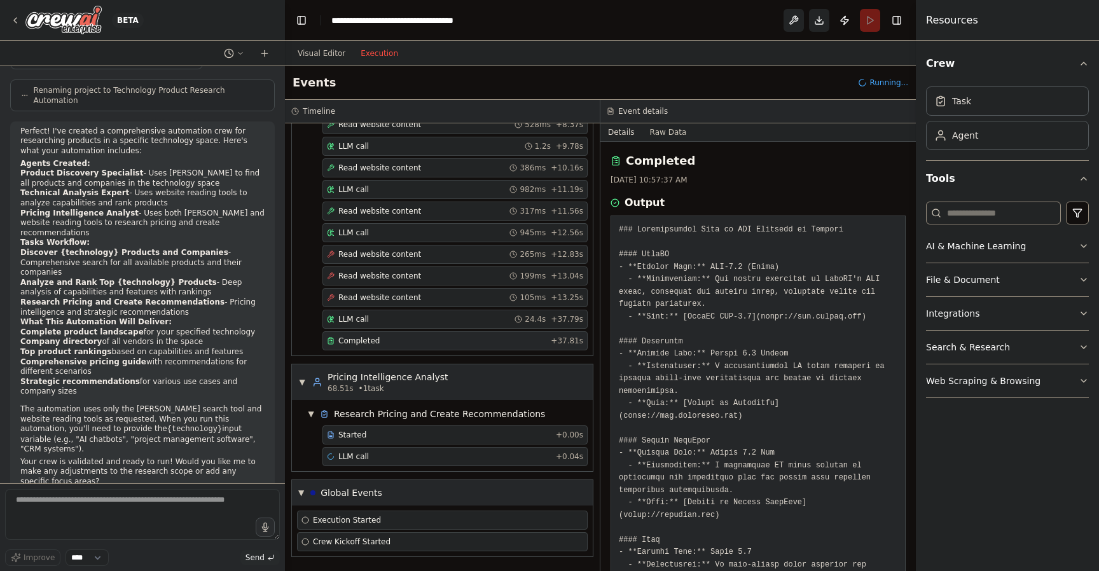
click at [429, 341] on div "Completed" at bounding box center [436, 341] width 219 height 10
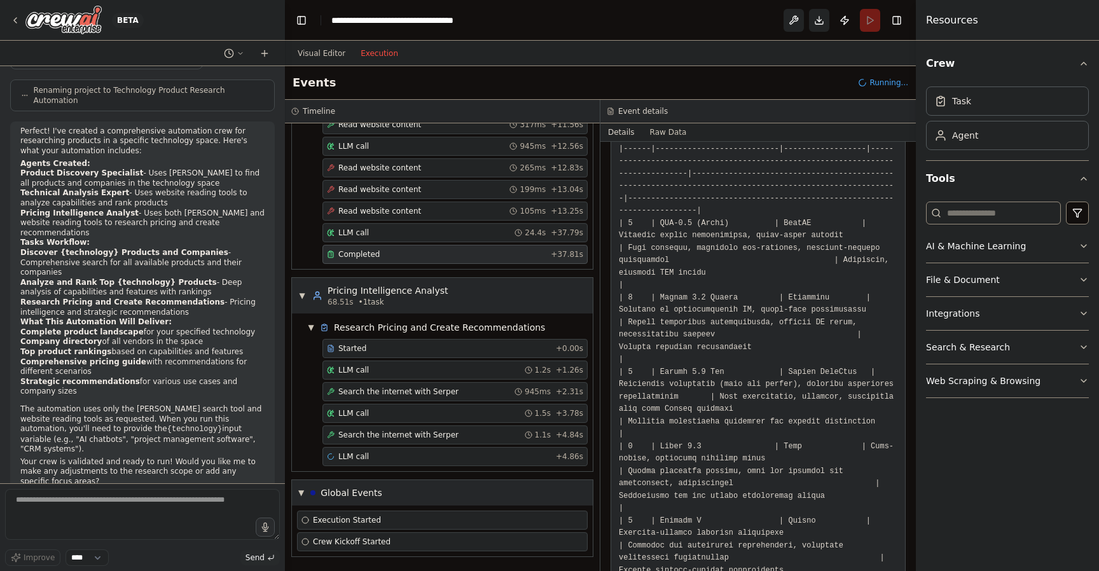
scroll to position [0, 0]
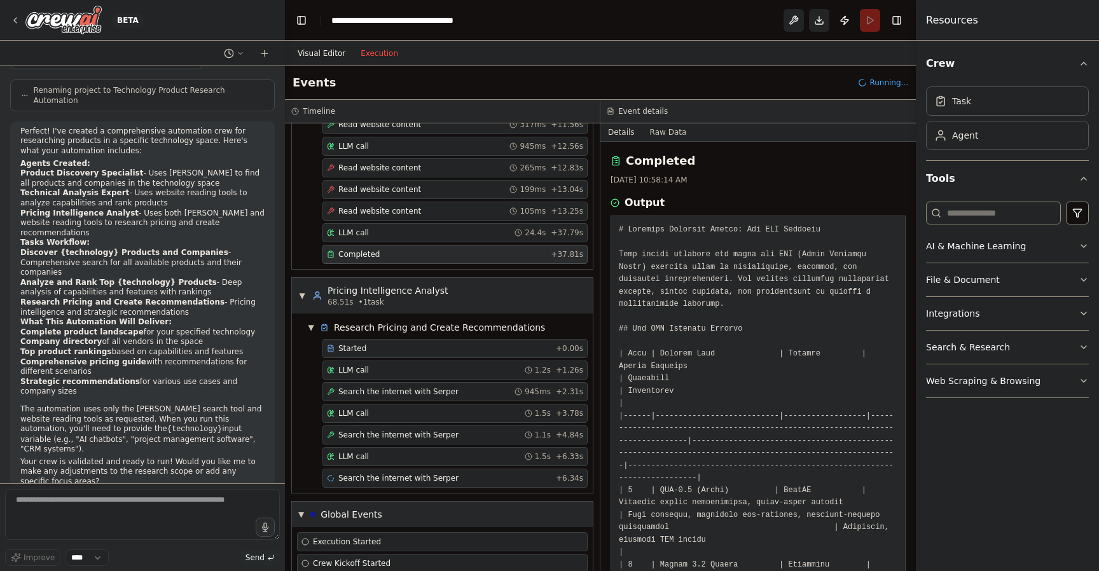
click at [312, 47] on button "Visual Editor" at bounding box center [321, 53] width 63 height 15
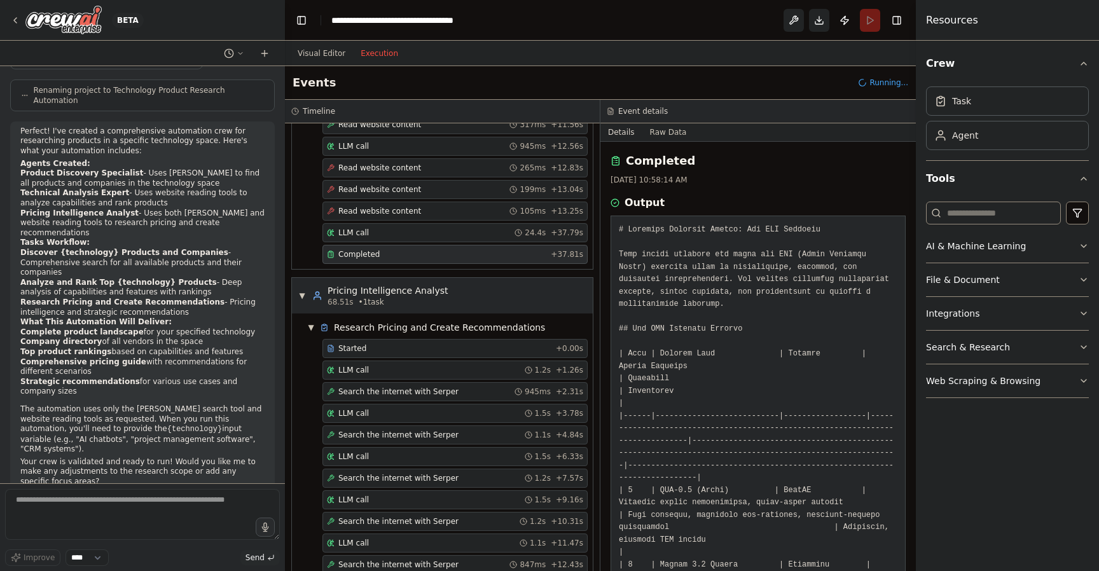
click at [373, 54] on button "Execution" at bounding box center [379, 53] width 53 height 15
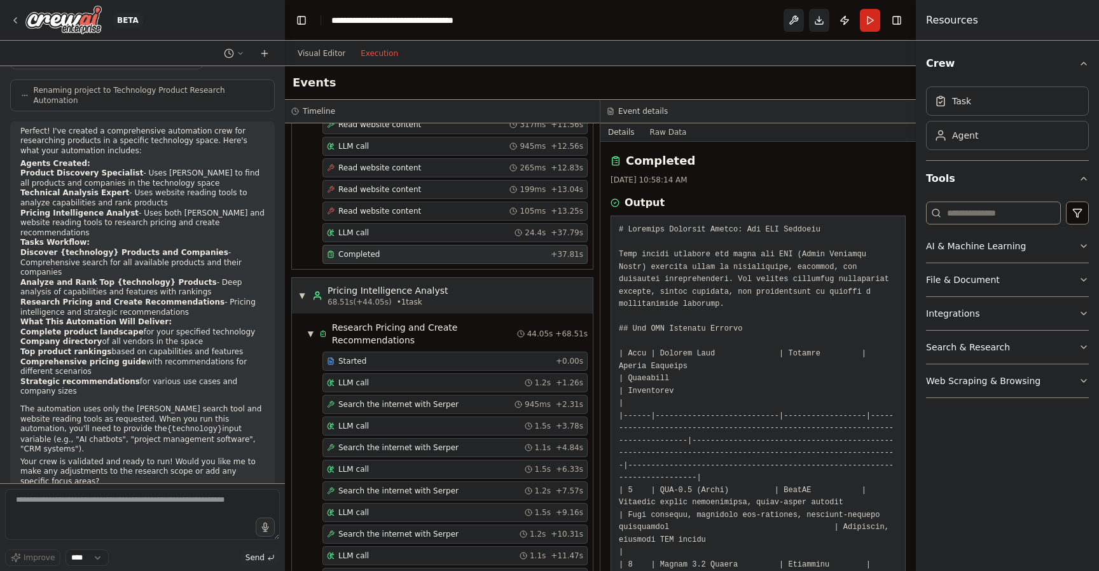
scroll to position [1182, 0]
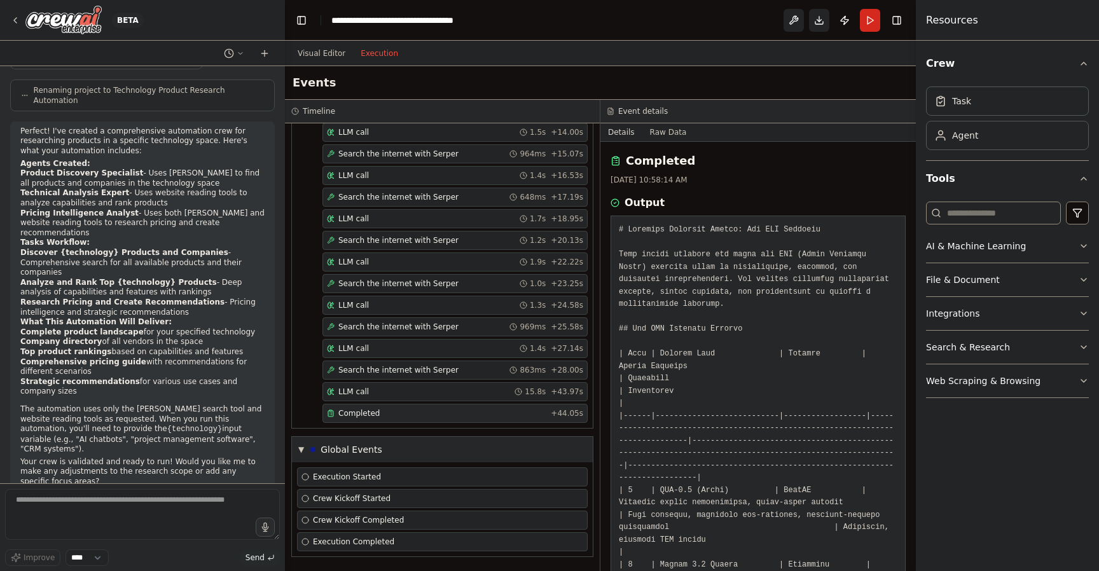
click at [379, 415] on div "Completed" at bounding box center [436, 413] width 219 height 10
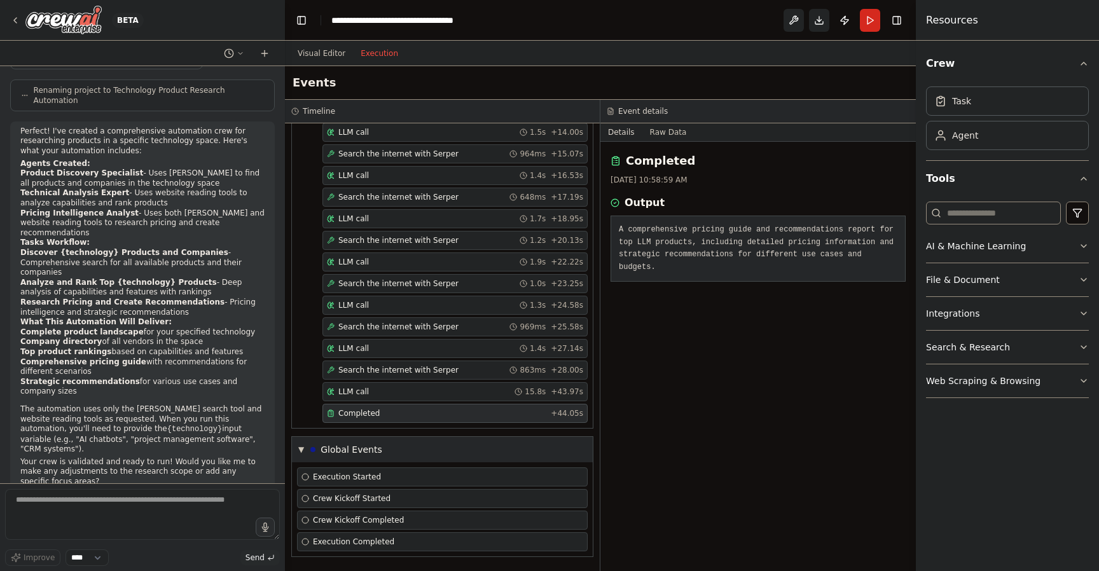
click at [439, 413] on div "Completed" at bounding box center [436, 413] width 219 height 10
click at [431, 389] on div "LLM call 15.8s + 43.97s" at bounding box center [455, 392] width 256 height 10
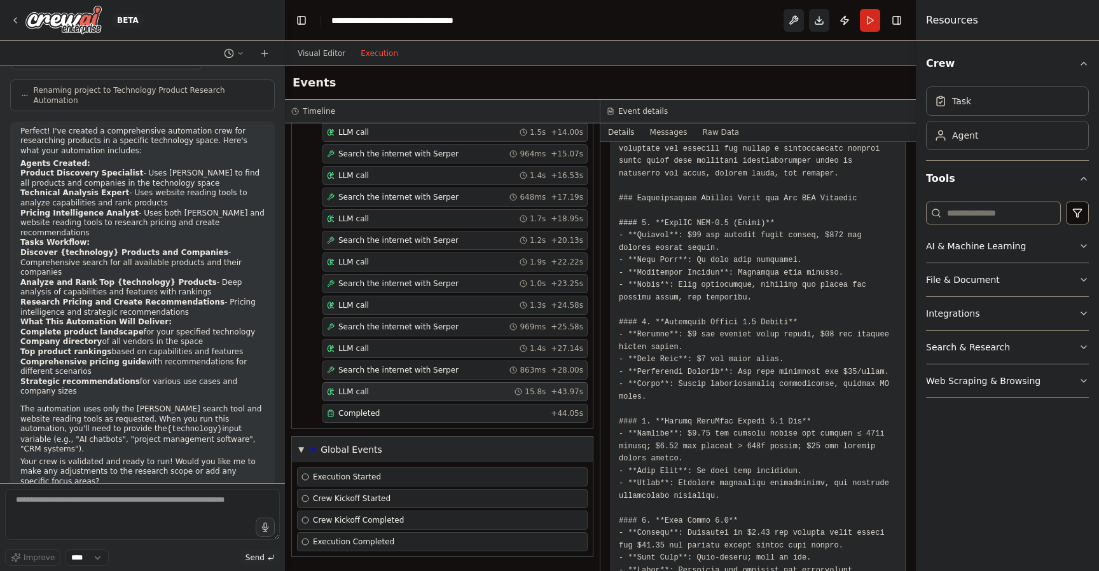
scroll to position [0, 0]
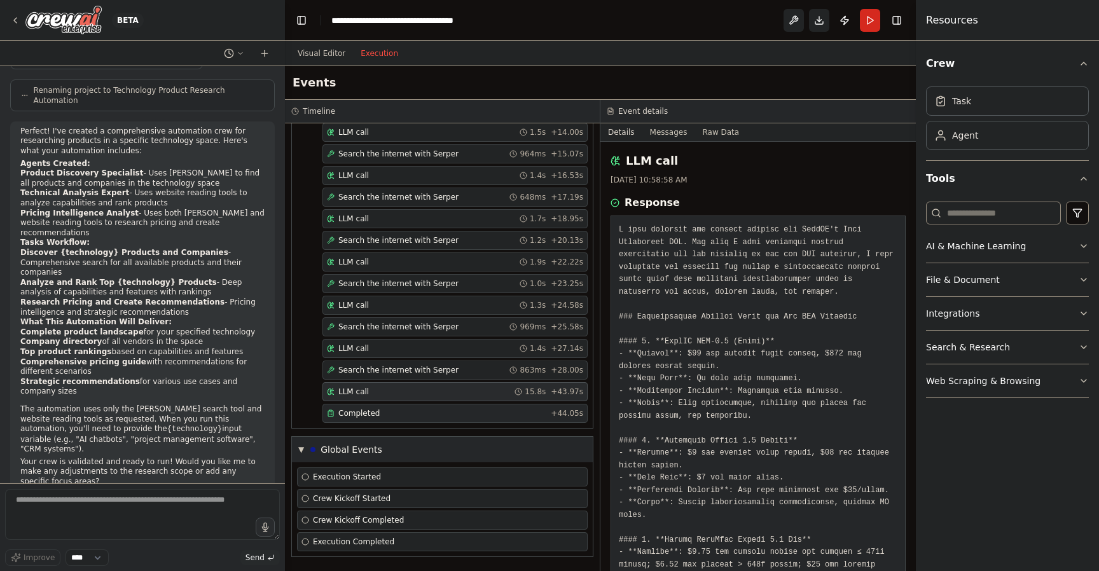
click at [436, 408] on div "Completed" at bounding box center [436, 413] width 219 height 10
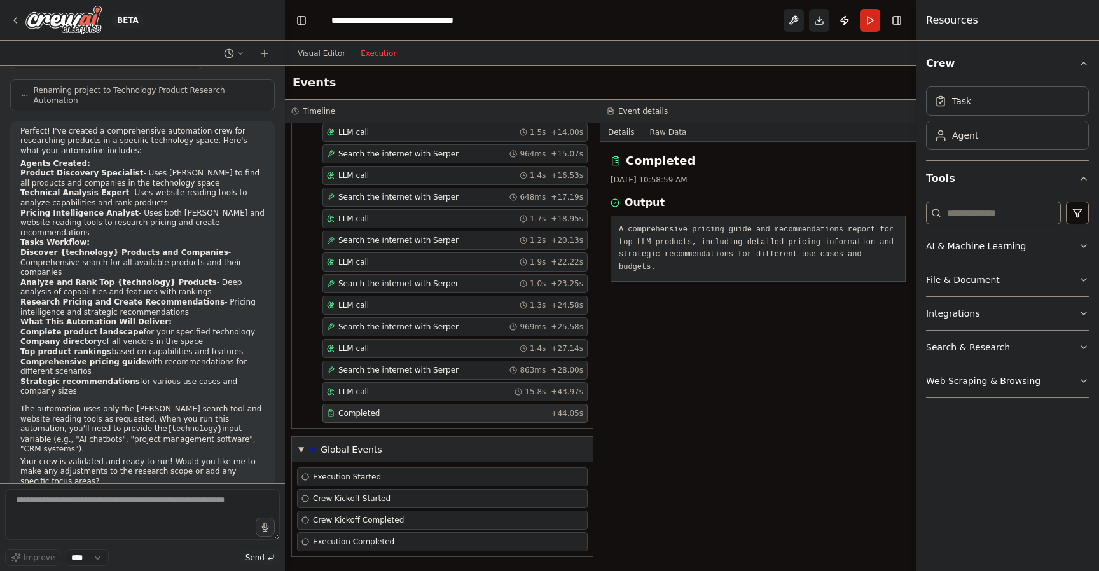
click at [403, 387] on div "LLM call 15.8s + 43.97s" at bounding box center [455, 392] width 256 height 10
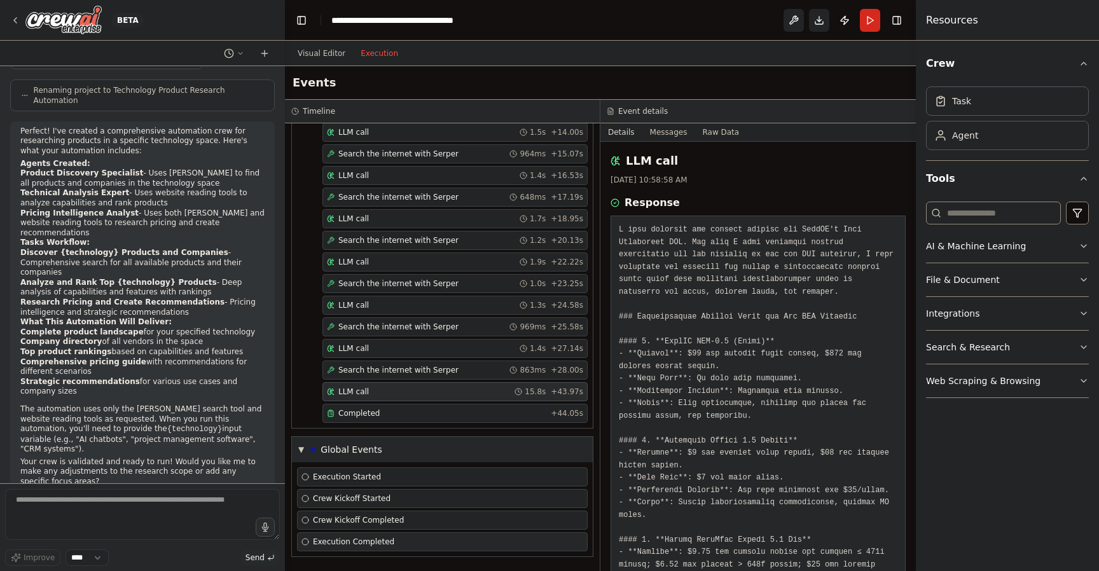
click at [371, 542] on span "Execution Completed" at bounding box center [353, 542] width 81 height 10
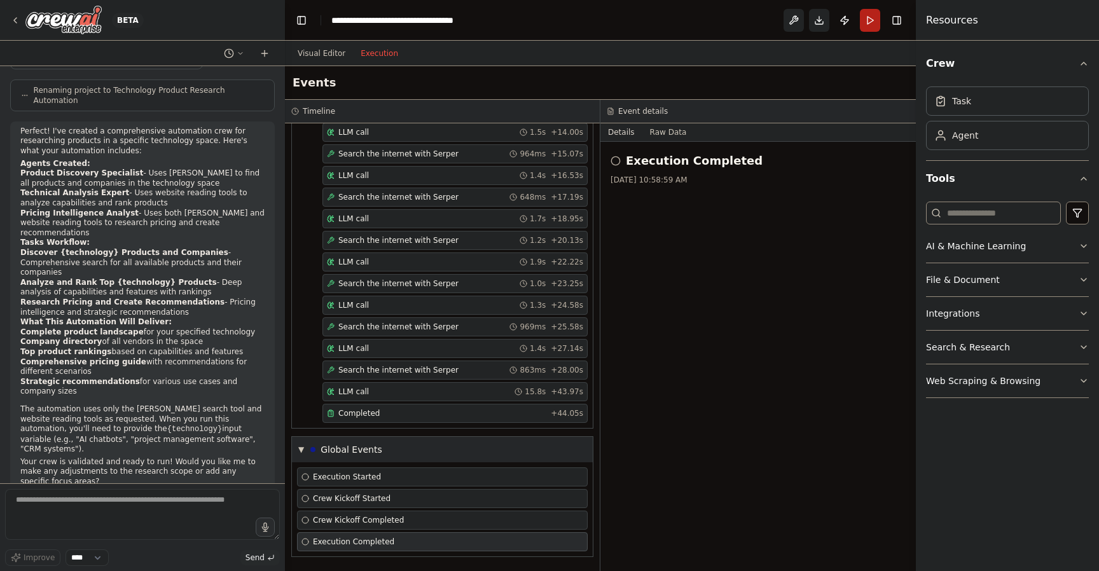
click at [870, 18] on button "Run" at bounding box center [870, 20] width 20 height 23
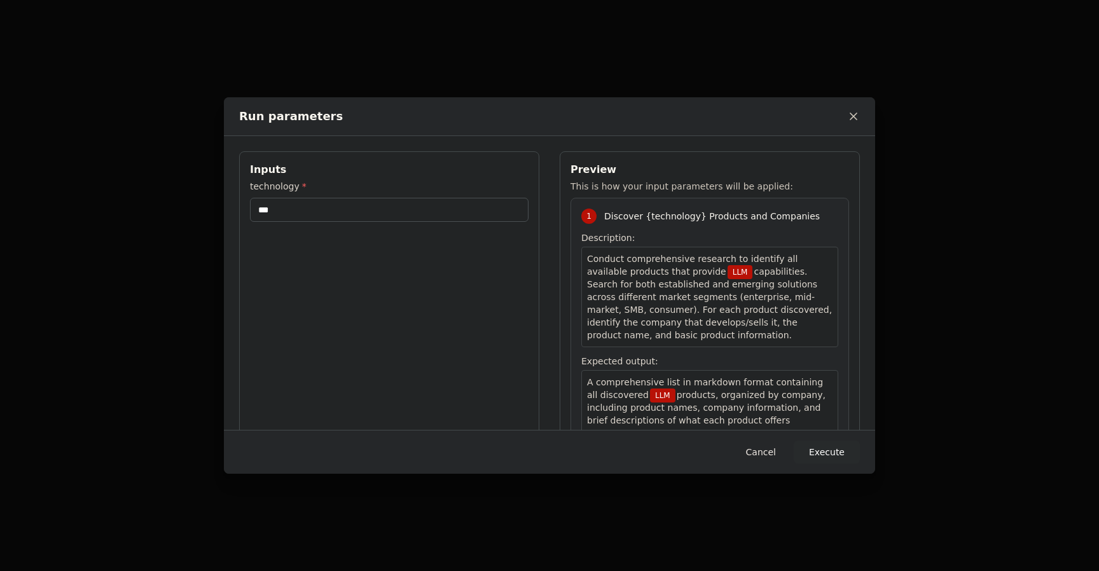
click at [769, 452] on button "Cancel" at bounding box center [761, 452] width 50 height 23
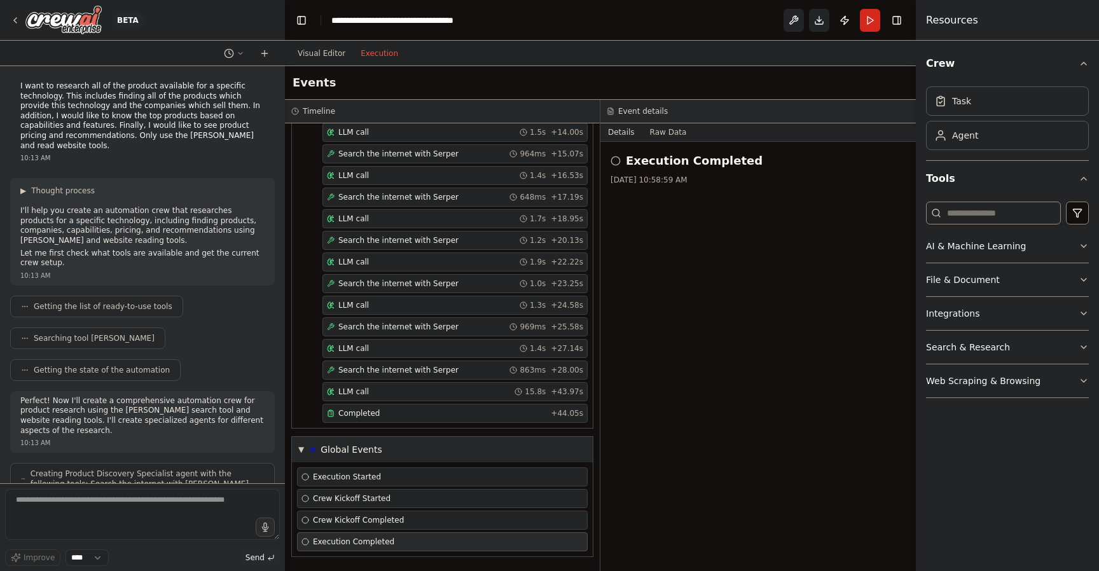
scroll to position [762, 0]
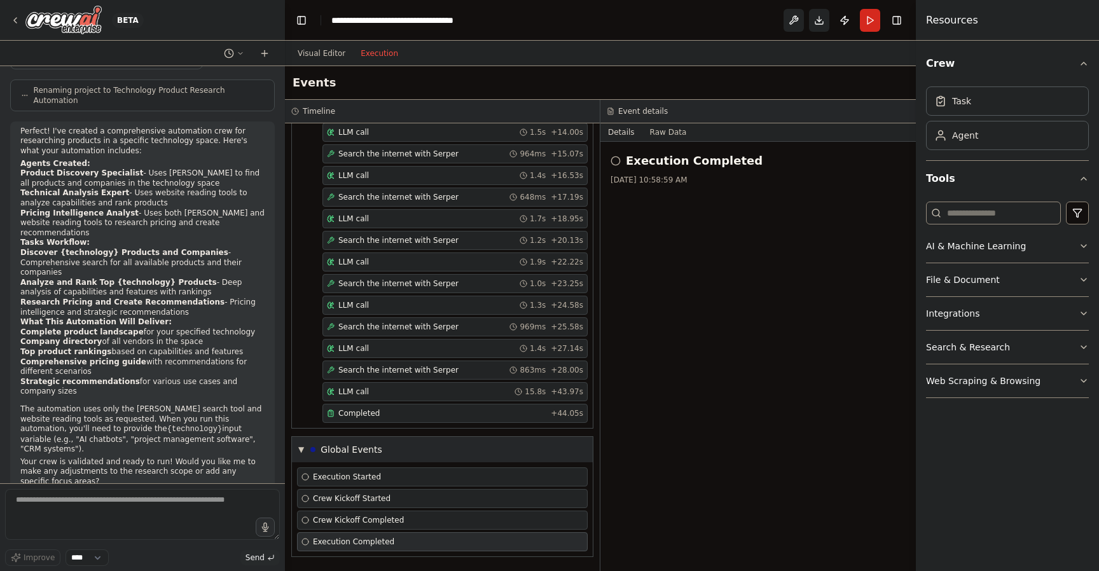
click at [156, 13] on div "BETA" at bounding box center [142, 20] width 285 height 41
click at [150, 17] on div "BETA" at bounding box center [142, 20] width 285 height 41
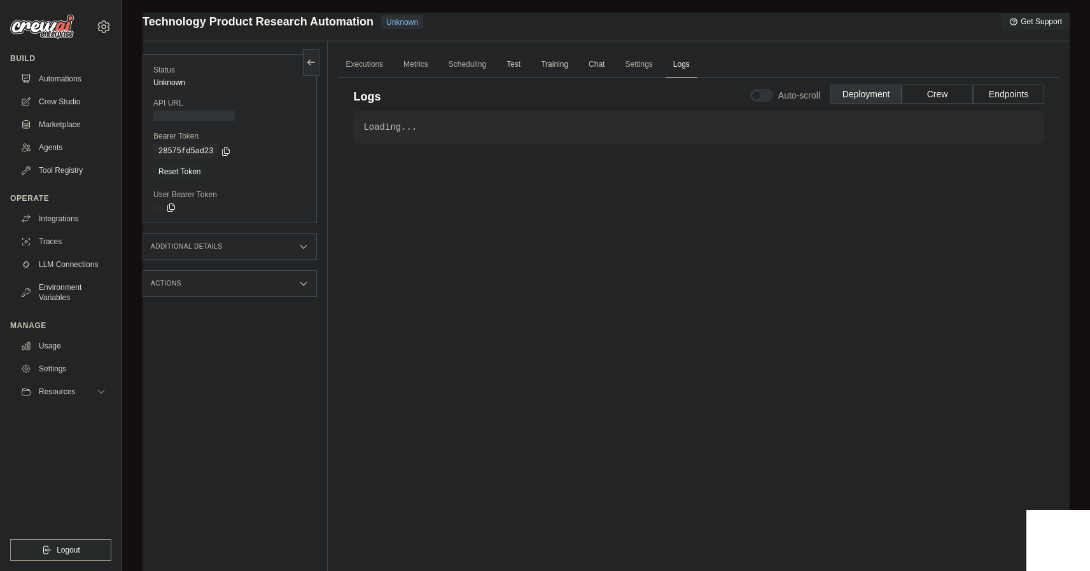
click at [508, 225] on div "Loading... . . ." at bounding box center [698, 331] width 691 height 440
click at [337, 122] on div "Executions Metrics Scheduling Test Training Chat Settings Logs 0 Running 0 Pend…" at bounding box center [699, 326] width 742 height 571
click at [337, 120] on div "Executions Metrics Scheduling Test Training Chat Settings Logs 0 Running 0 Pend…" at bounding box center [699, 326] width 742 height 571
click at [409, 253] on div "Loading... . . ." at bounding box center [698, 331] width 691 height 440
click at [527, 249] on div "Loading... . . ." at bounding box center [698, 331] width 691 height 440
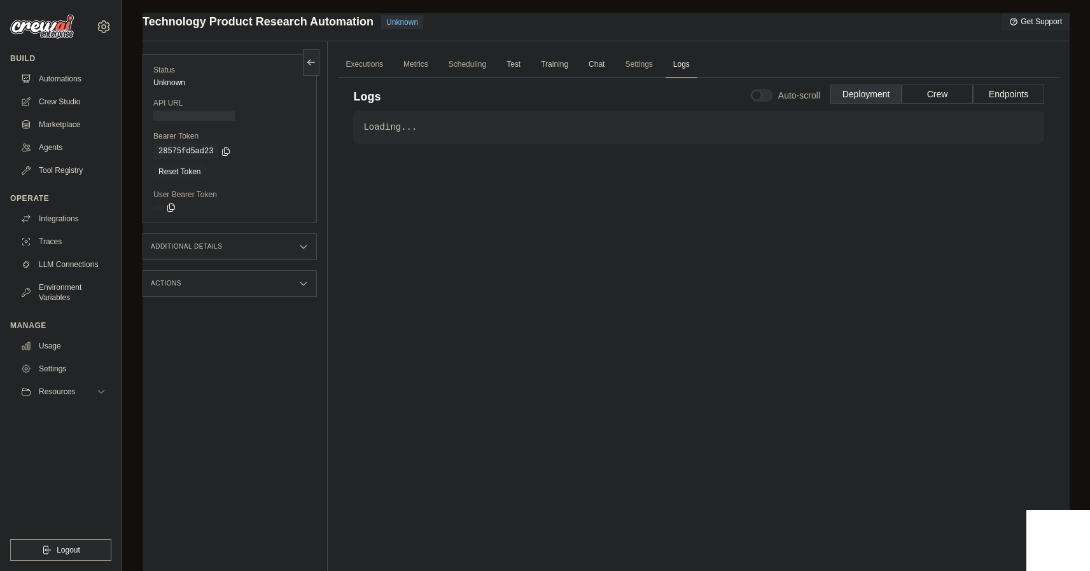
drag, startPoint x: 527, startPoint y: 249, endPoint x: 198, endPoint y: 97, distance: 363.0
click at [520, 246] on div "Loading... . . ." at bounding box center [698, 331] width 691 height 440
click at [272, 292] on div "Actions" at bounding box center [230, 286] width 174 height 27
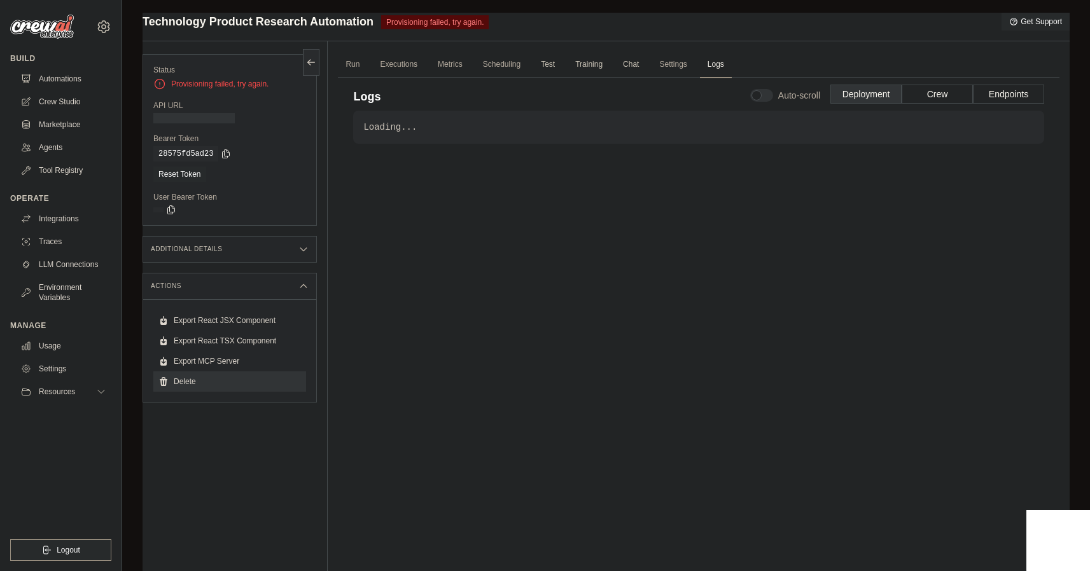
click at [179, 380] on link "Delete" at bounding box center [229, 382] width 153 height 20
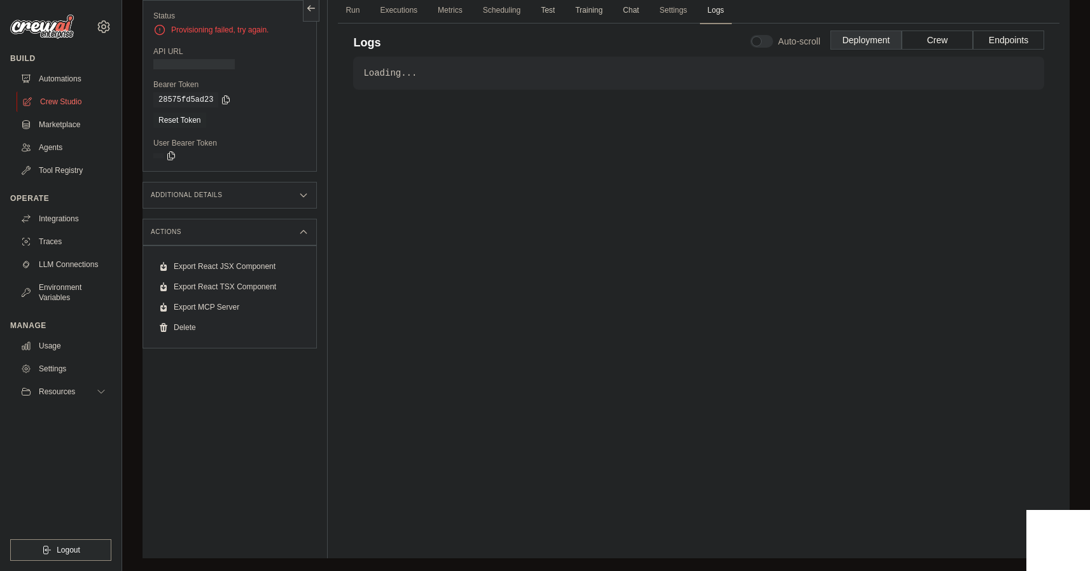
click at [42, 102] on link "Crew Studio" at bounding box center [65, 102] width 96 height 20
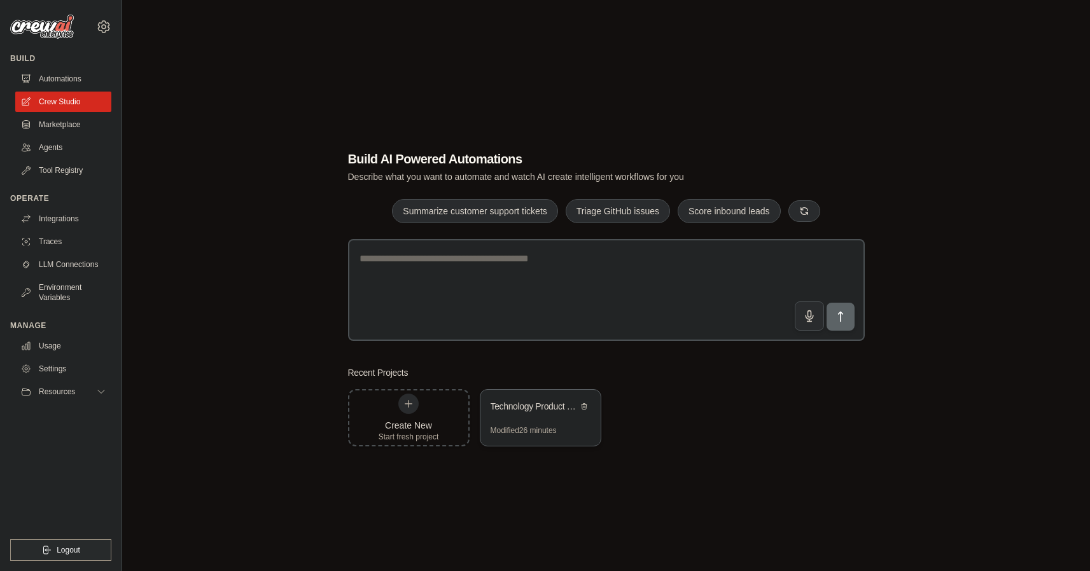
click at [555, 430] on div "Modified 26 minutes" at bounding box center [524, 431] width 66 height 10
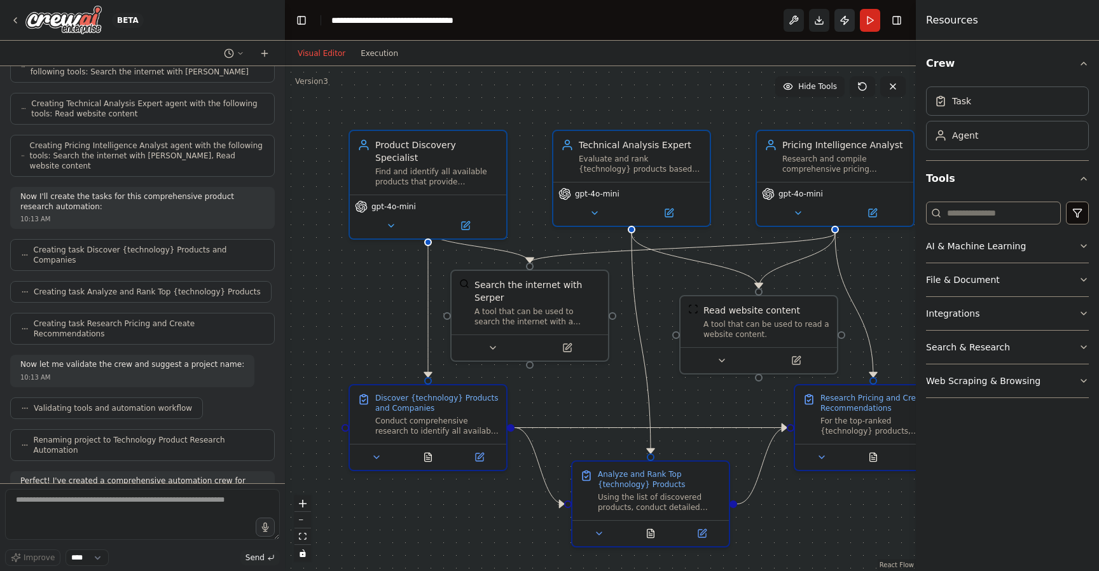
click at [845, 22] on button "Publish" at bounding box center [845, 20] width 20 height 23
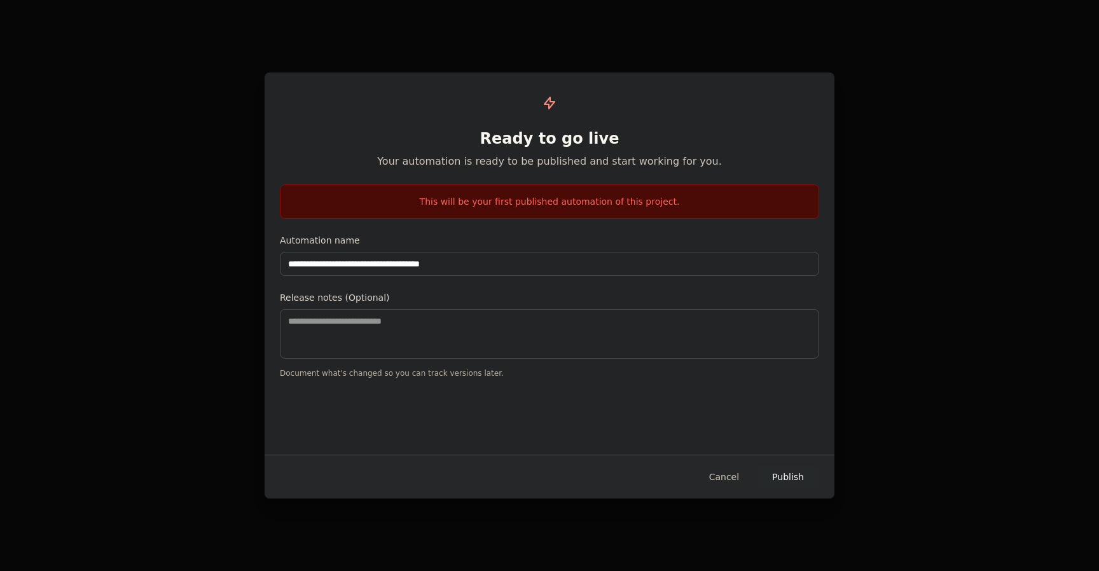
click at [789, 482] on button "Publish" at bounding box center [788, 477] width 62 height 23
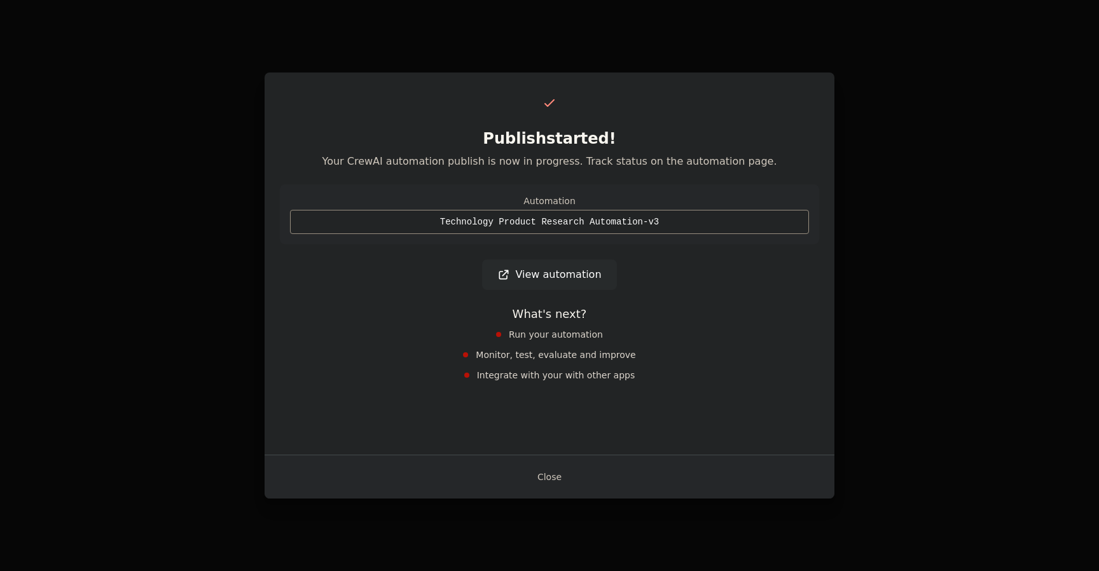
click at [453, 222] on div "Technology Product Research Automation-v3" at bounding box center [549, 222] width 519 height 24
click at [549, 278] on link "View automation" at bounding box center [549, 275] width 134 height 31
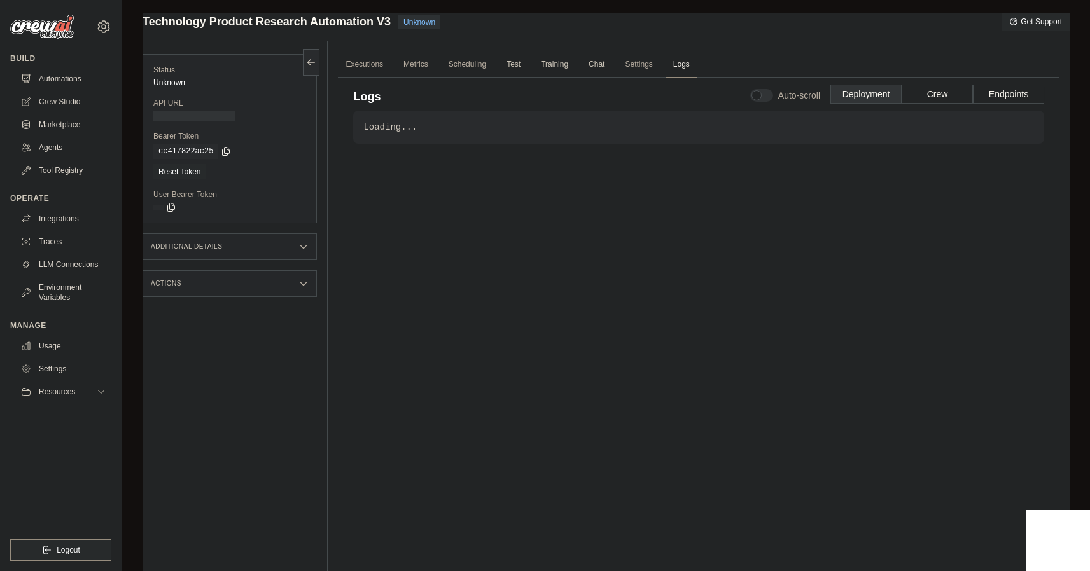
click at [489, 204] on div "Loading... . . ." at bounding box center [698, 331] width 691 height 440
click at [677, 62] on link "Logs" at bounding box center [682, 65] width 32 height 27
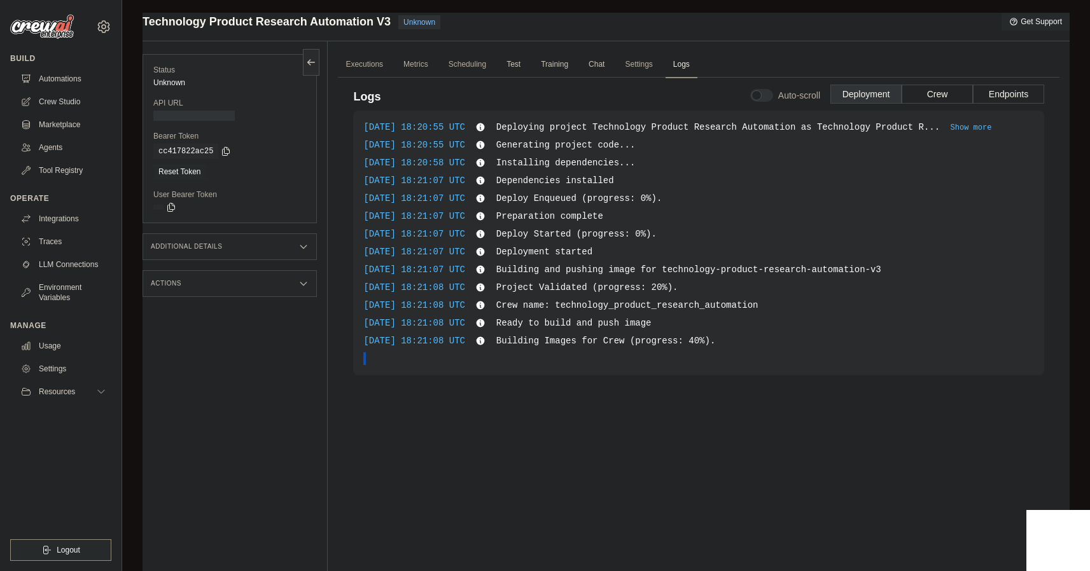
click at [386, 363] on span "." at bounding box center [384, 358] width 5 height 13
